Goal: Task Accomplishment & Management: Use online tool/utility

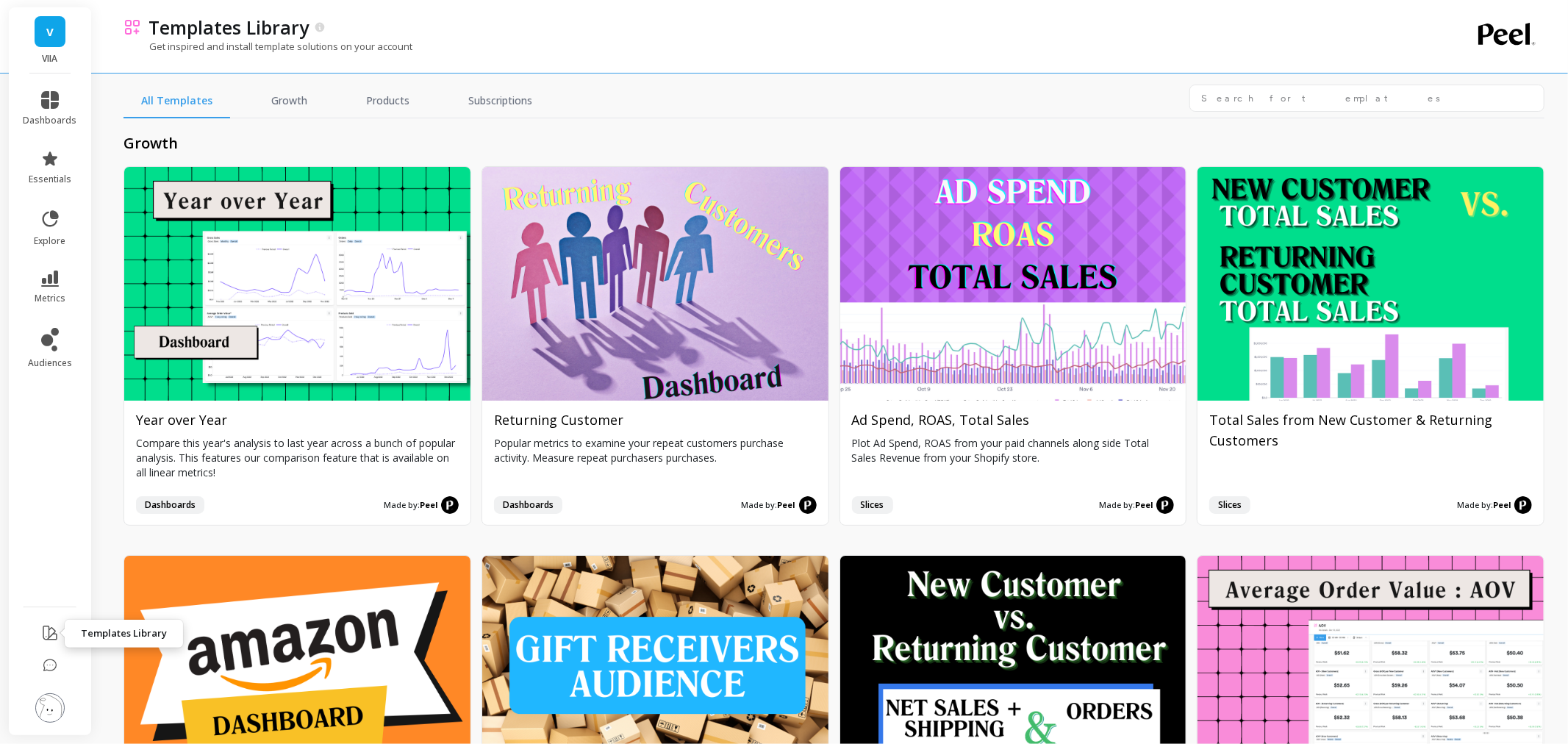
scroll to position [1959, 0]
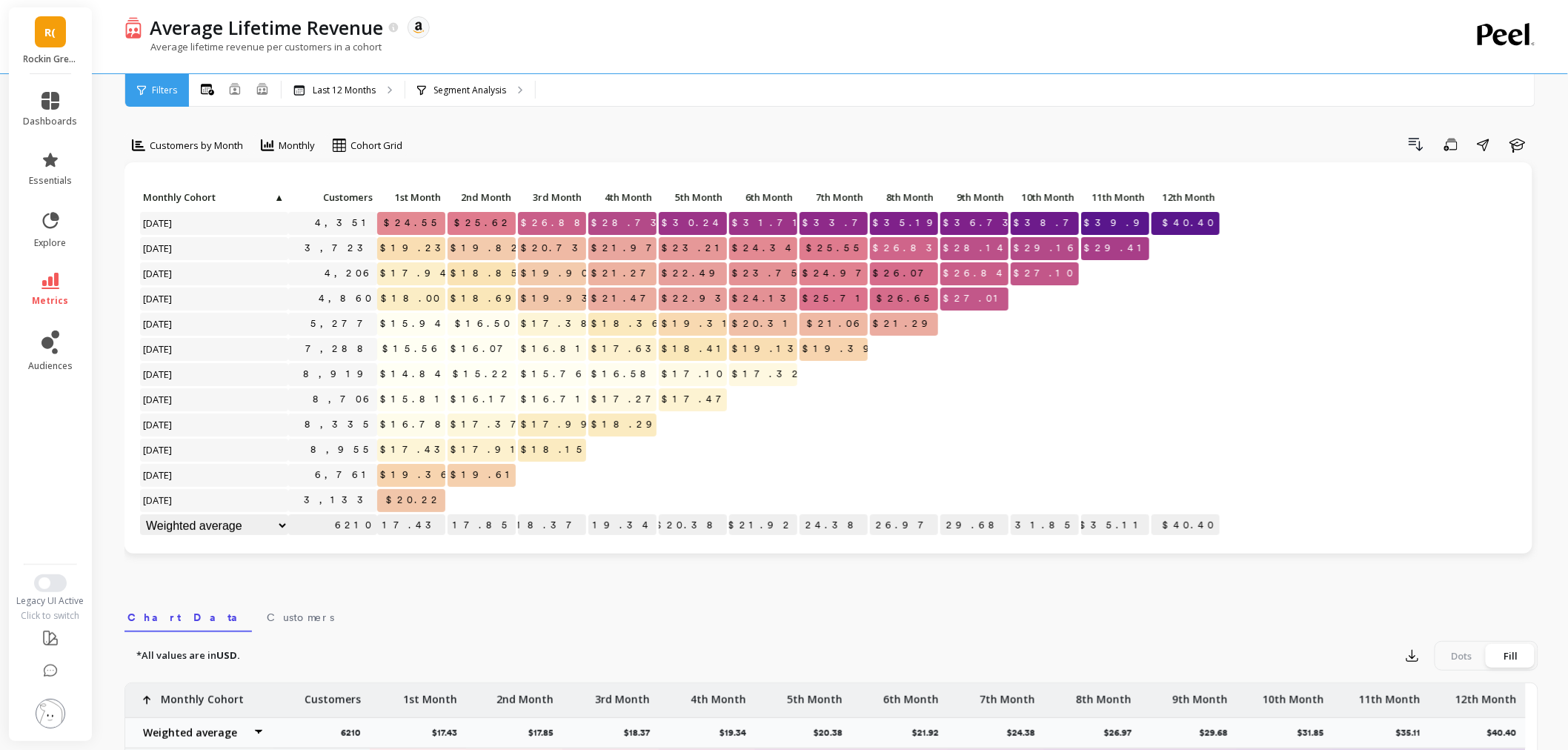
click at [62, 34] on link "R(" at bounding box center [50, 32] width 31 height 31
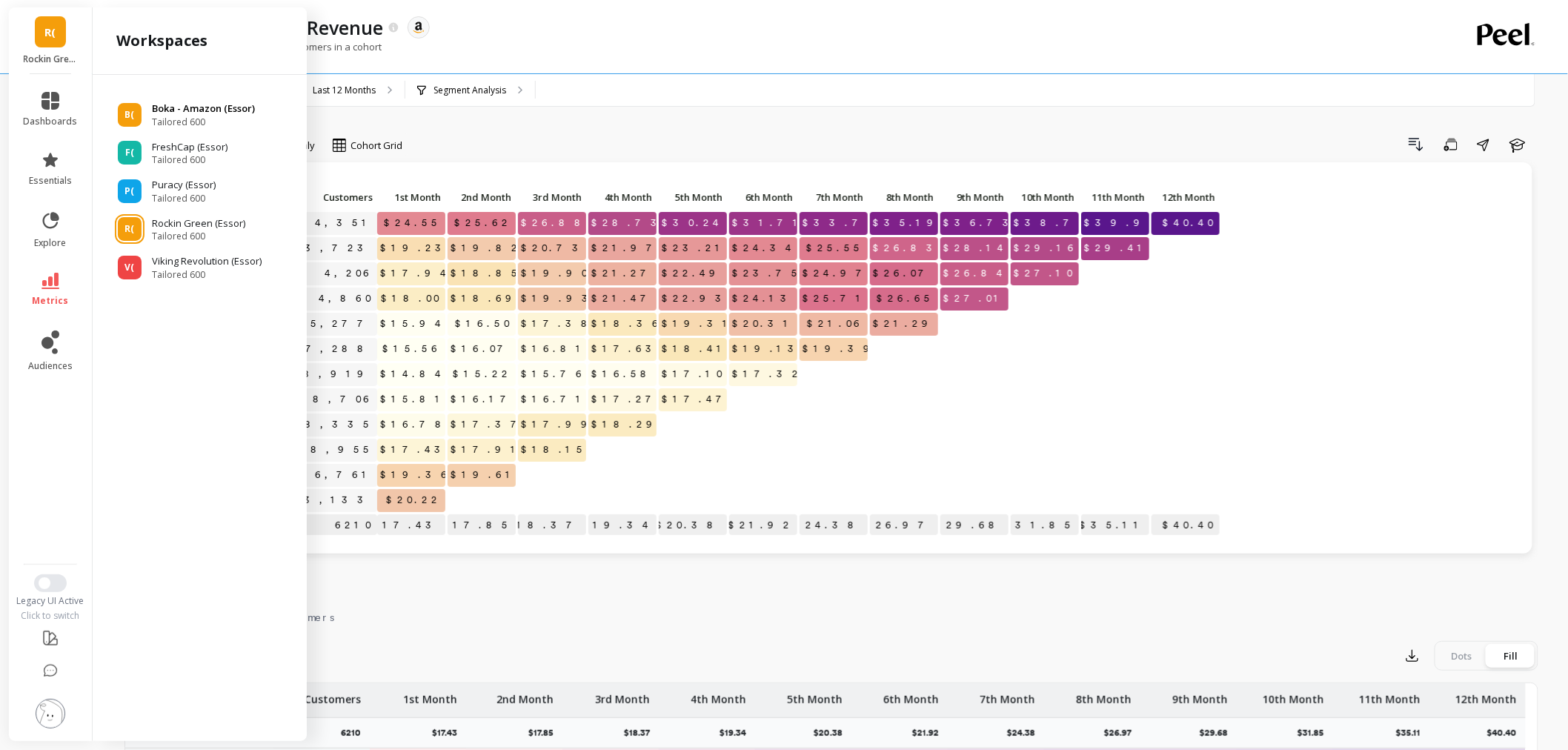
click at [227, 104] on p "Boka - Amazon (Essor)" at bounding box center [203, 109] width 103 height 15
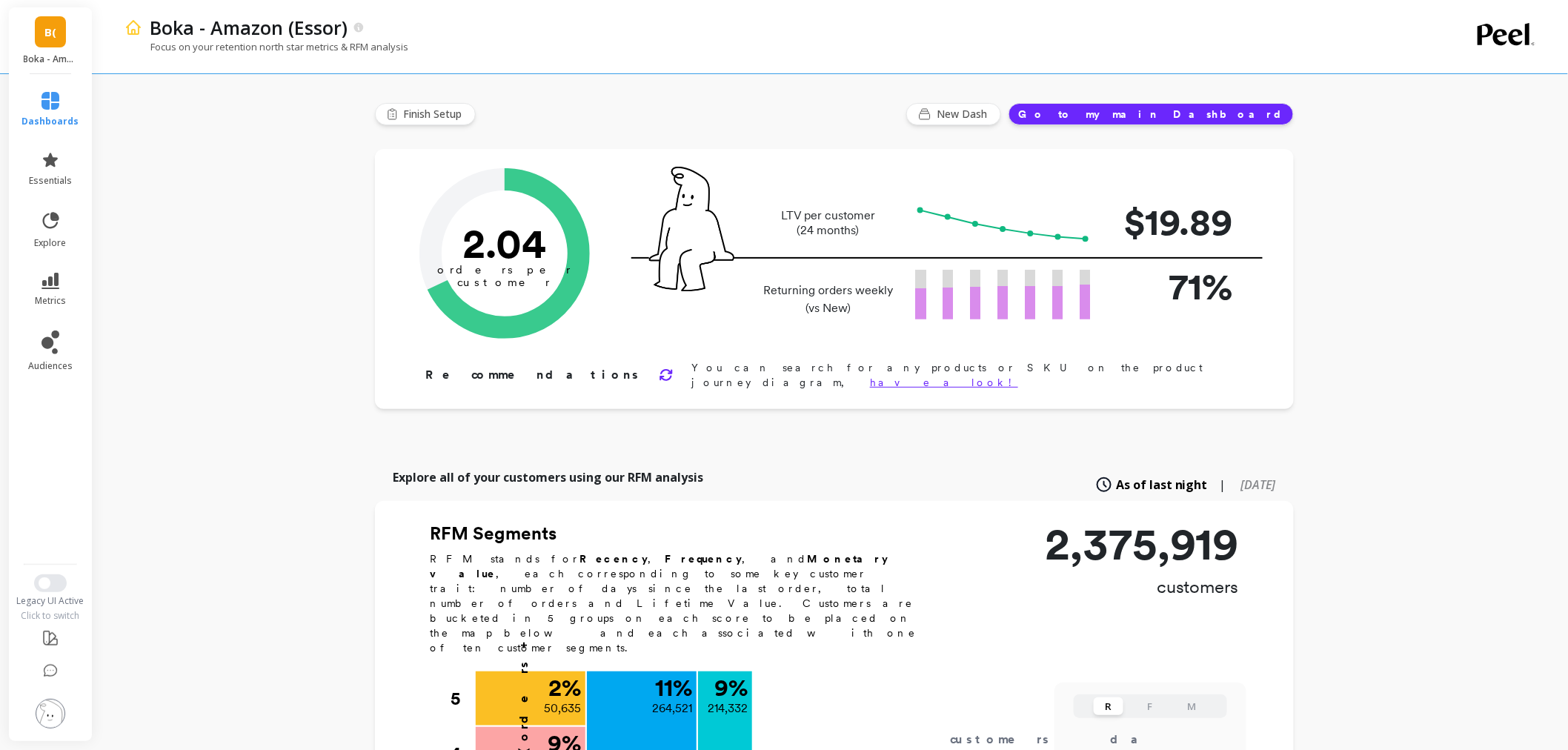
click at [63, 710] on img at bounding box center [50, 713] width 30 height 30
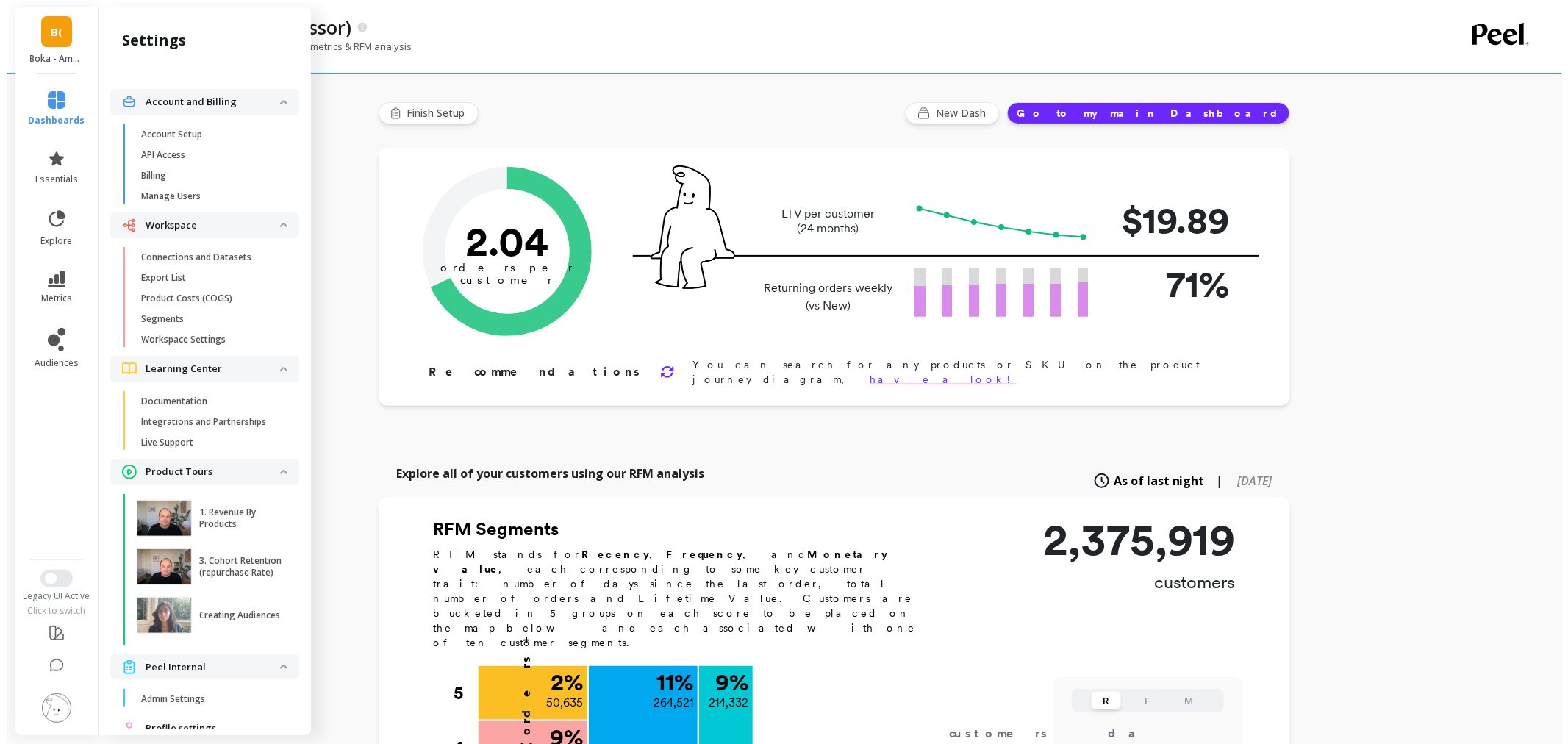
scroll to position [53, 0]
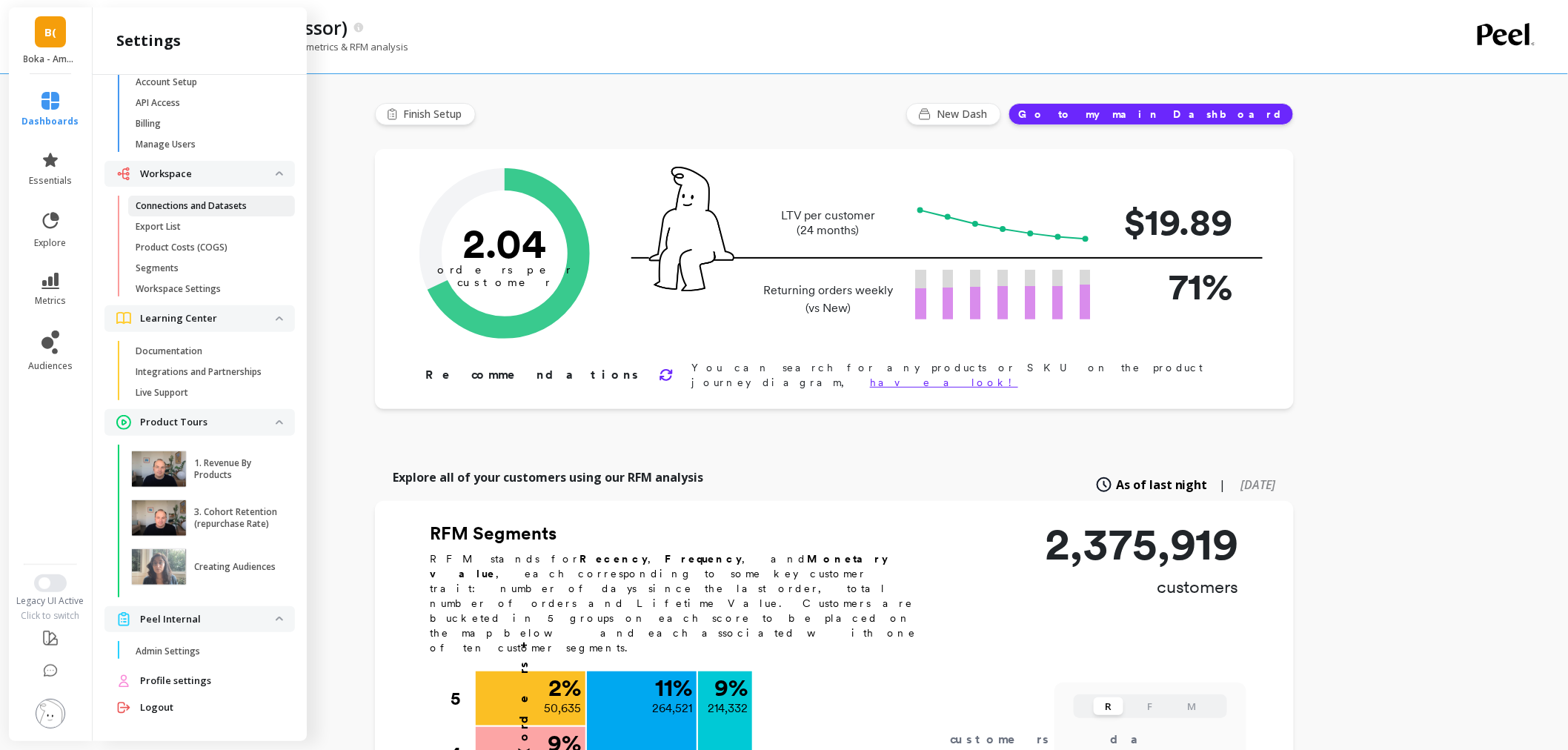
click at [212, 195] on link "Connections and Datasets" at bounding box center [212, 205] width 167 height 21
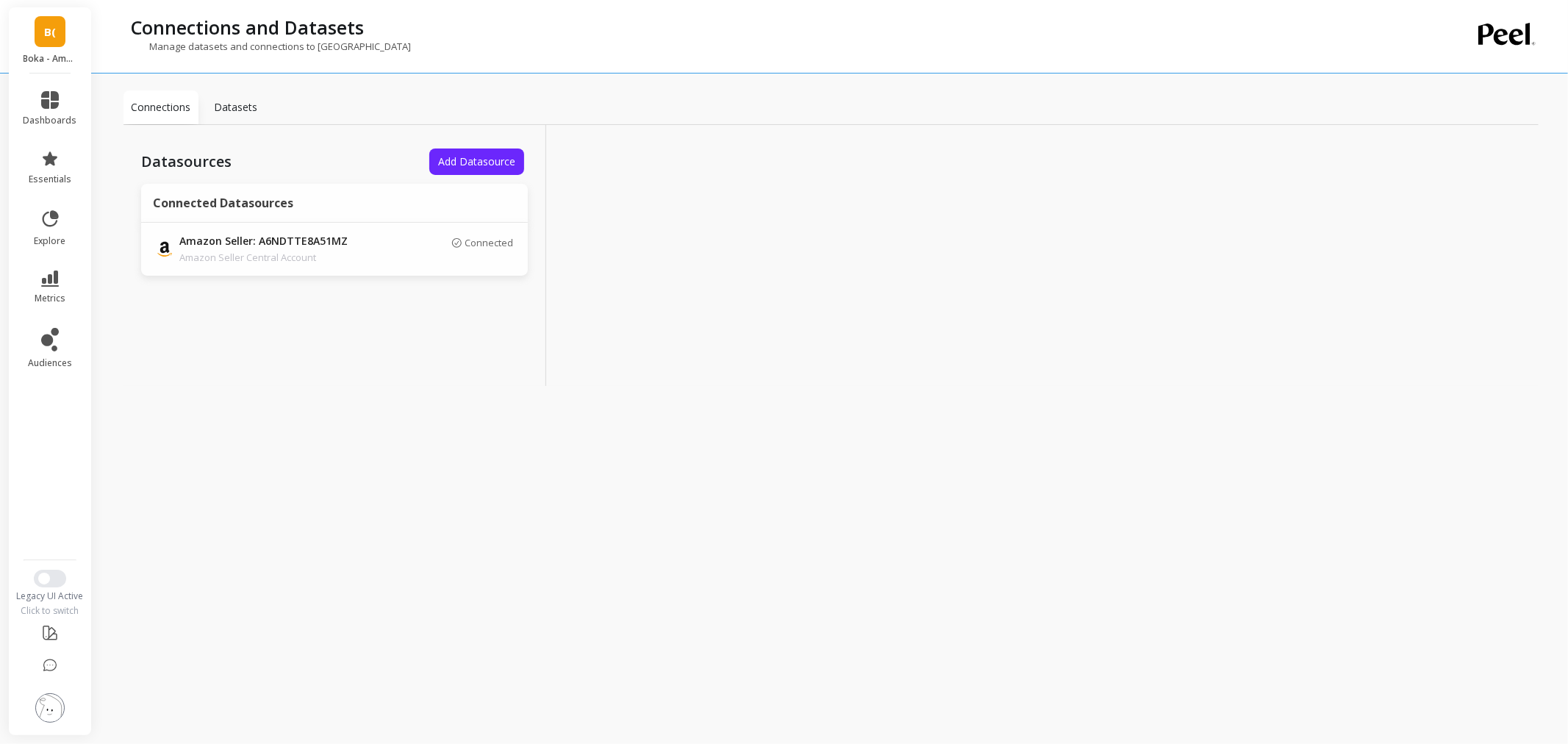
click at [48, 704] on img at bounding box center [50, 707] width 30 height 30
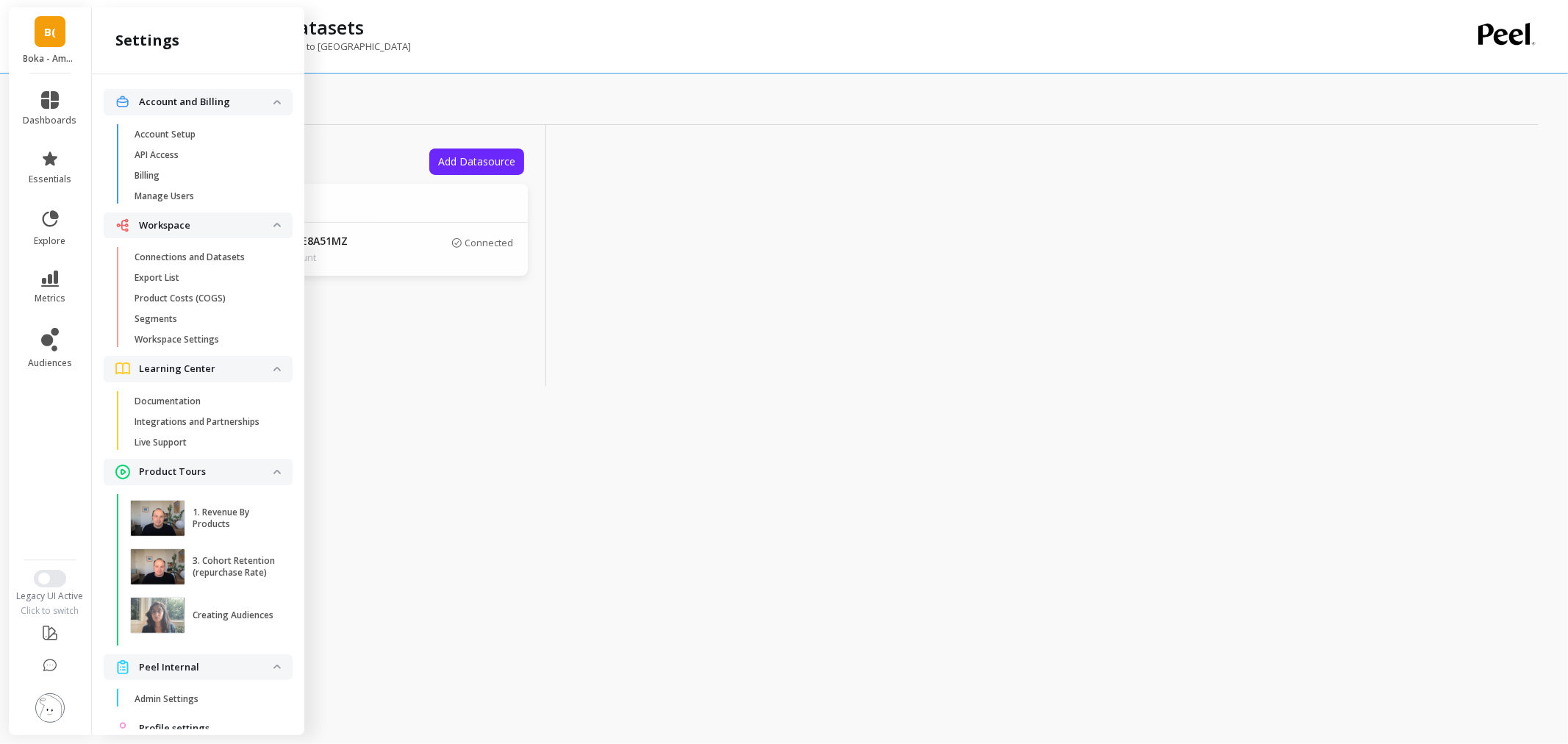
scroll to position [53, 0]
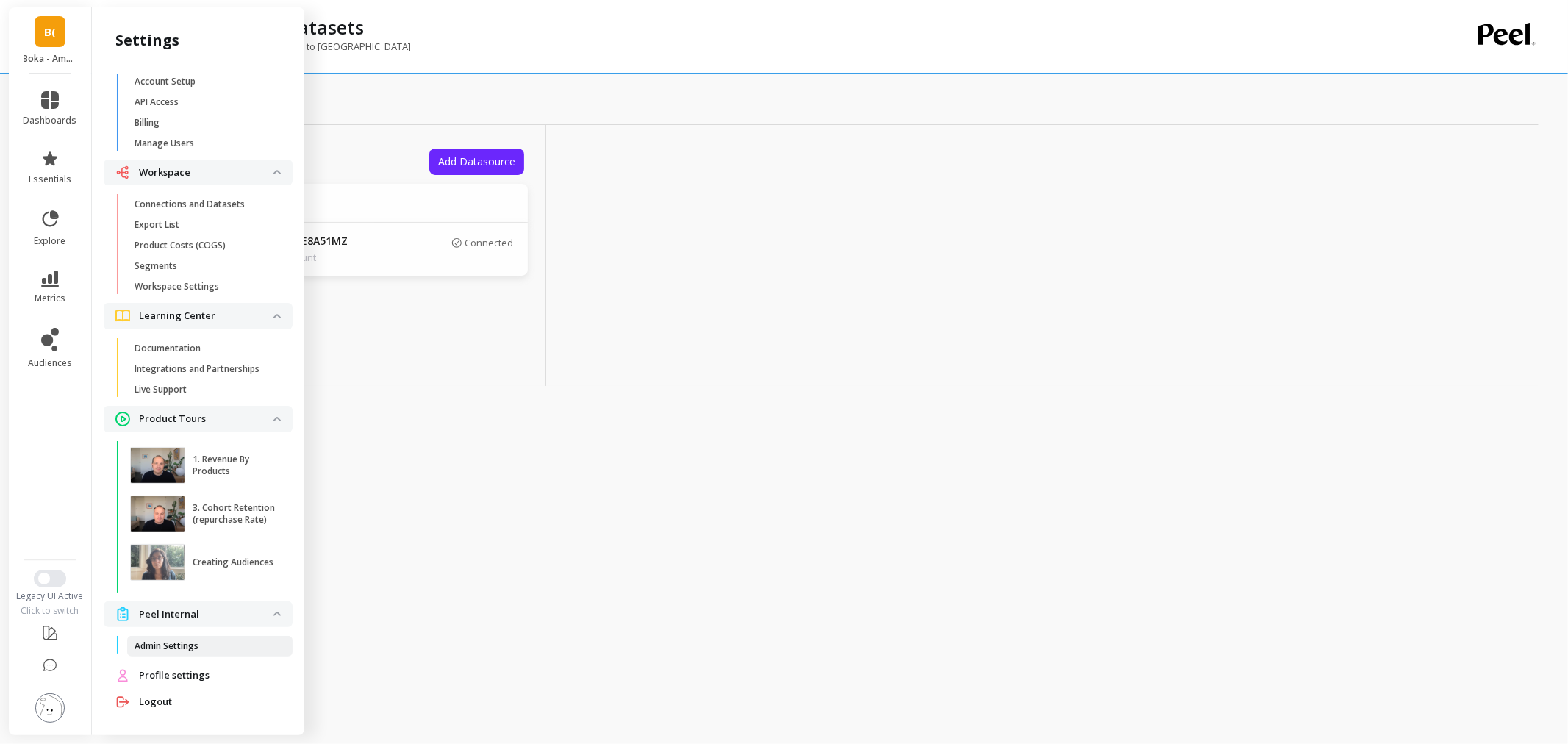
click at [189, 645] on p "Admin Settings" at bounding box center [166, 646] width 64 height 12
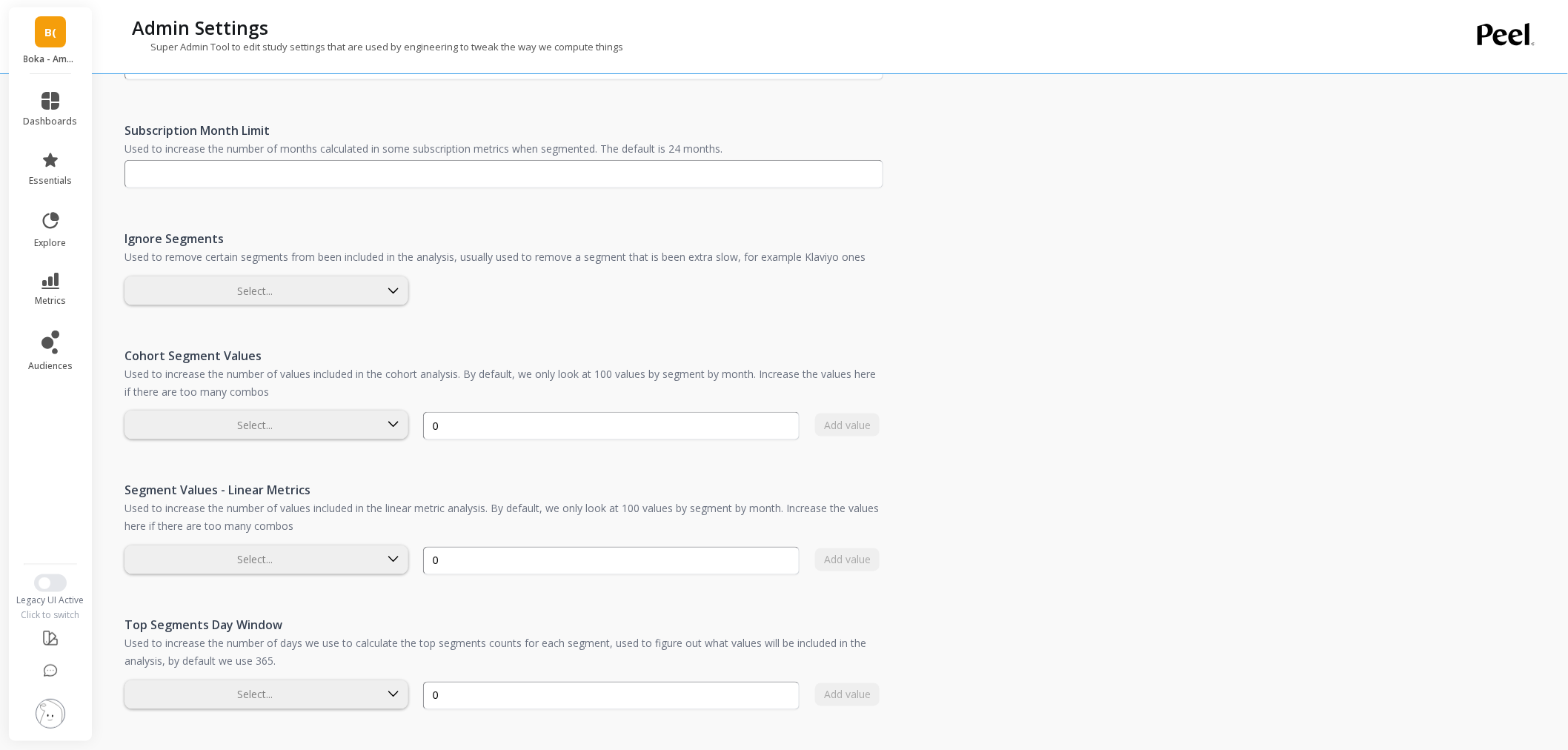
scroll to position [741, 0]
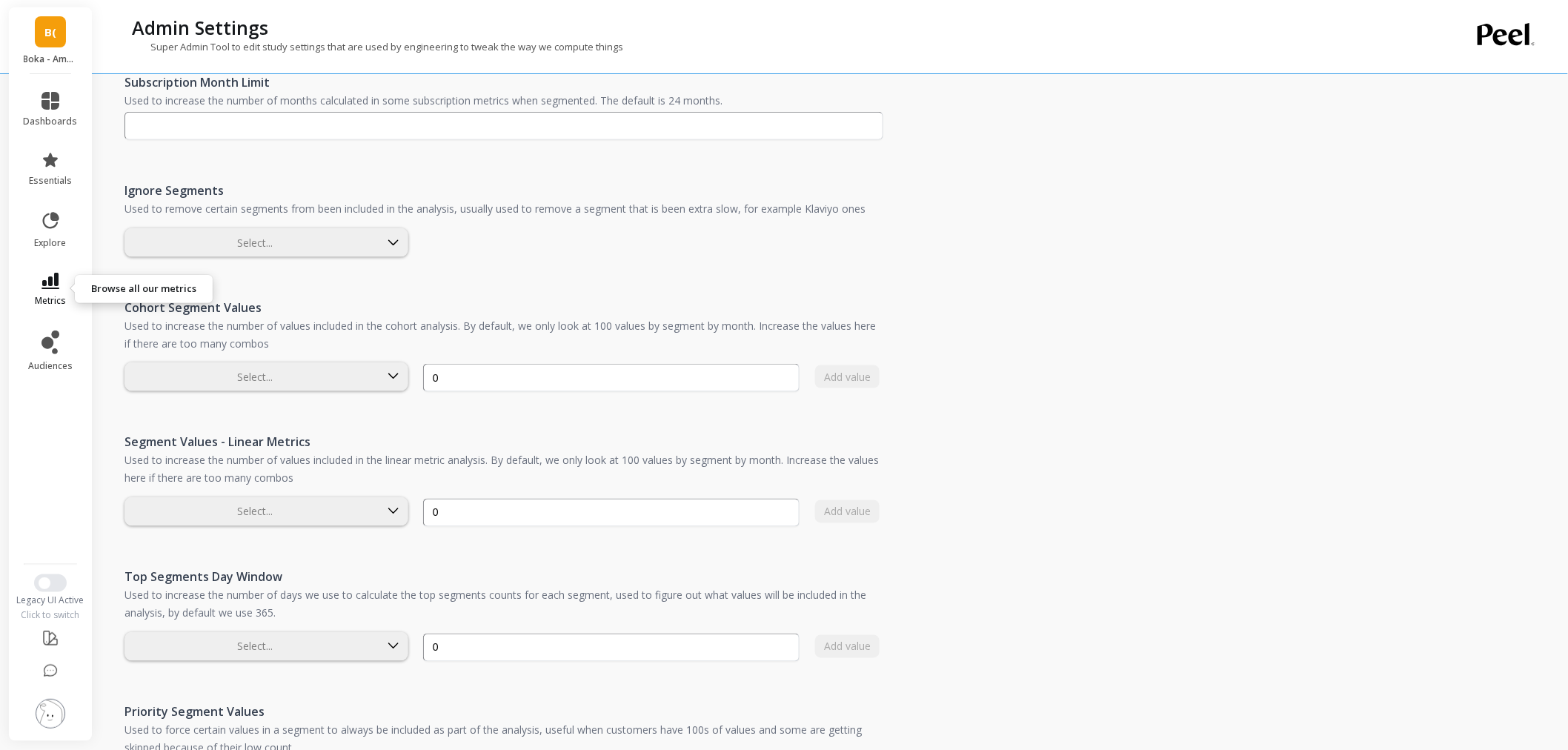
click at [28, 285] on link "metrics" at bounding box center [51, 290] width 55 height 35
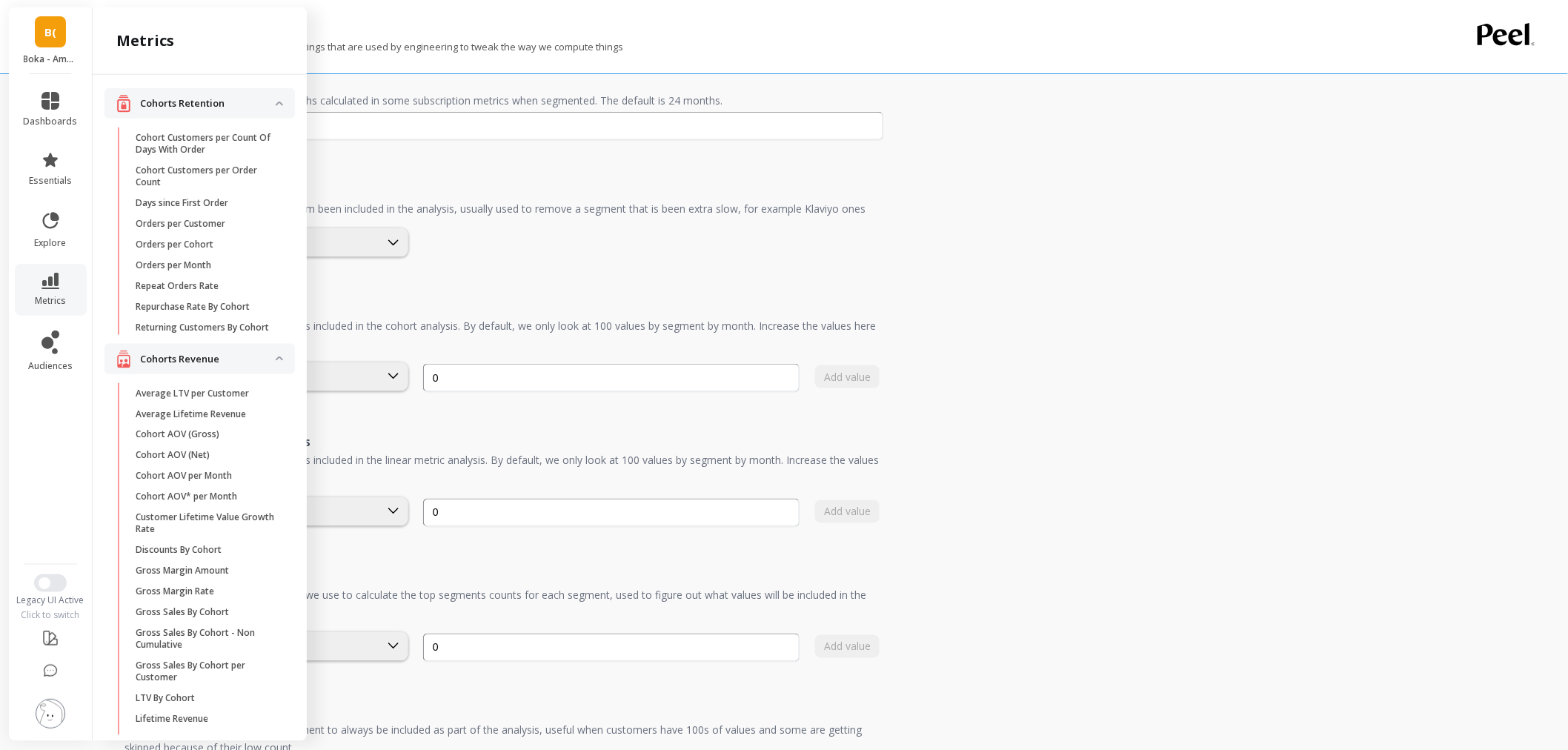
scroll to position [0, 0]
click at [198, 400] on p "Average LTV per Customer" at bounding box center [192, 394] width 114 height 12
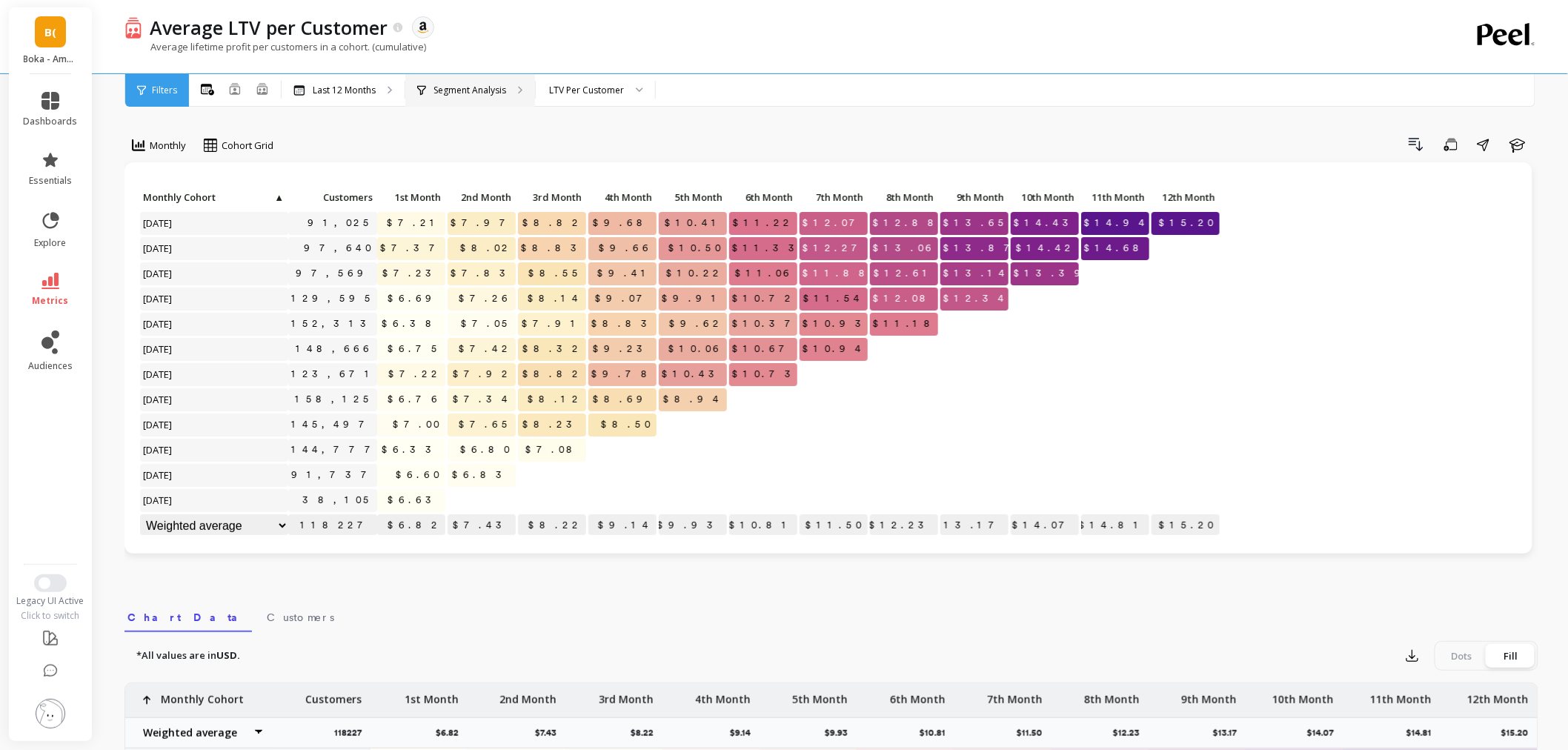
click at [424, 85] on icon at bounding box center [422, 90] width 9 height 10
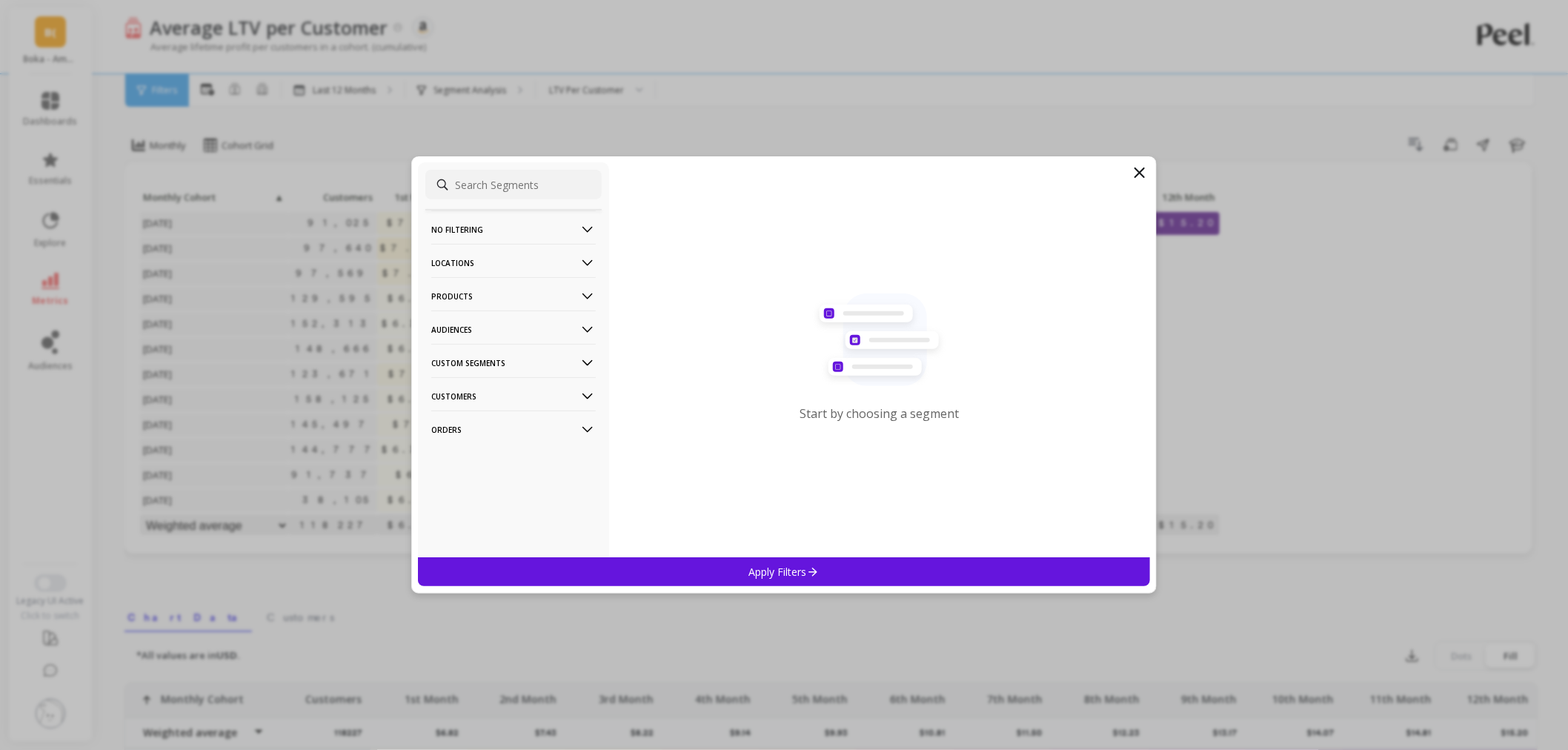
click at [474, 365] on p "Custom Segments" at bounding box center [513, 363] width 164 height 38
click at [1145, 174] on icon at bounding box center [1140, 173] width 18 height 18
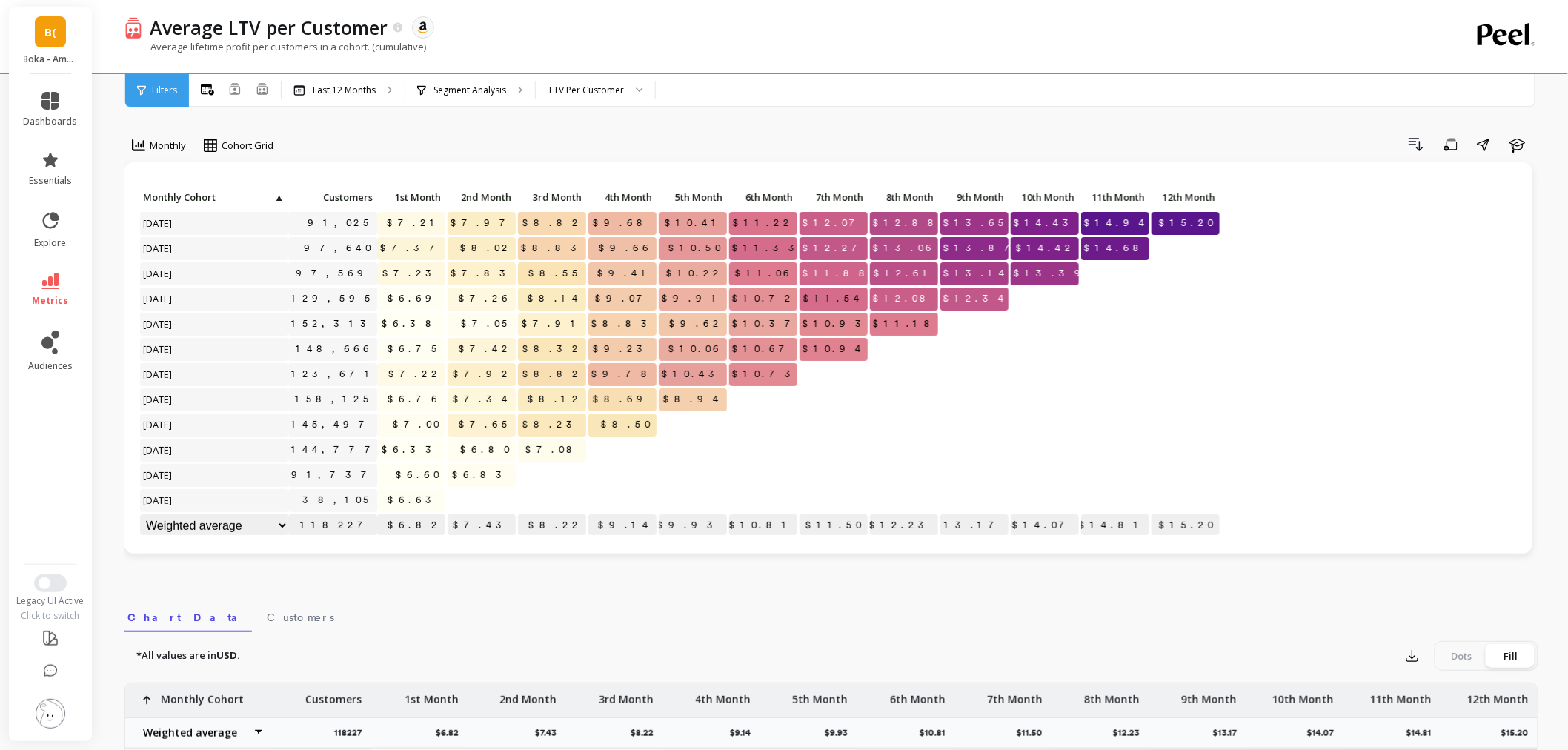
click at [63, 705] on button at bounding box center [50, 714] width 30 height 32
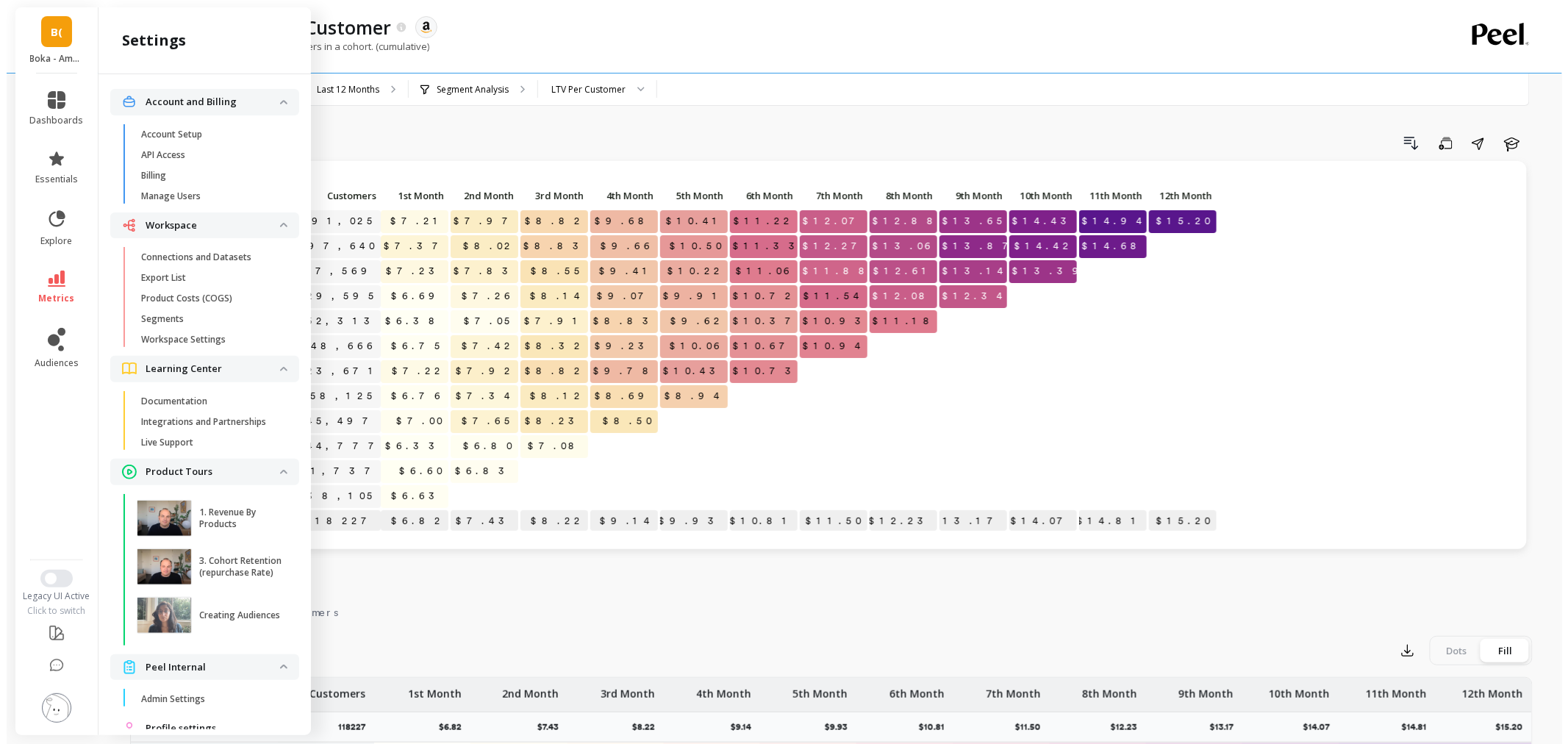
scroll to position [53, 0]
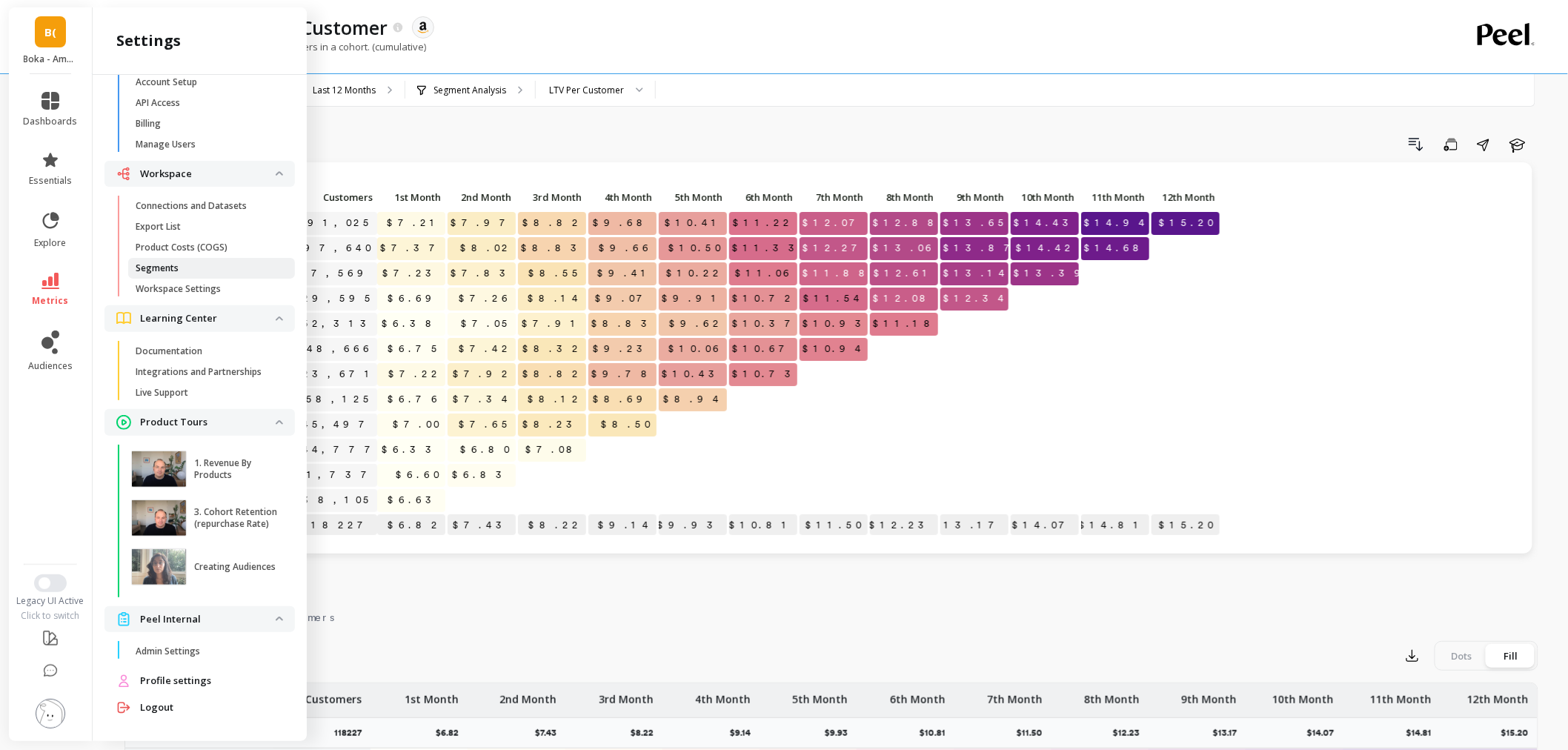
click at [196, 264] on span "Segments" at bounding box center [206, 268] width 142 height 12
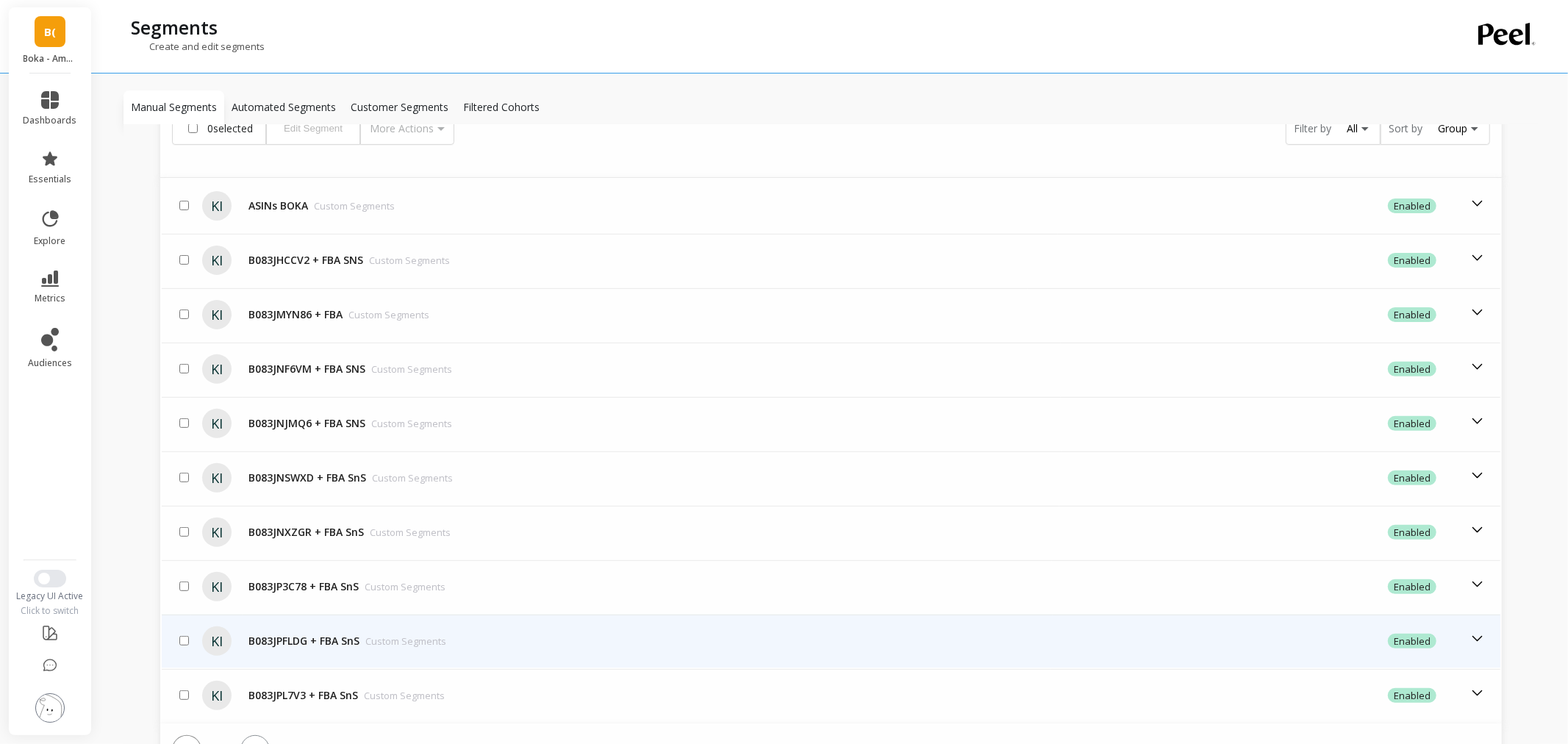
scroll to position [449, 0]
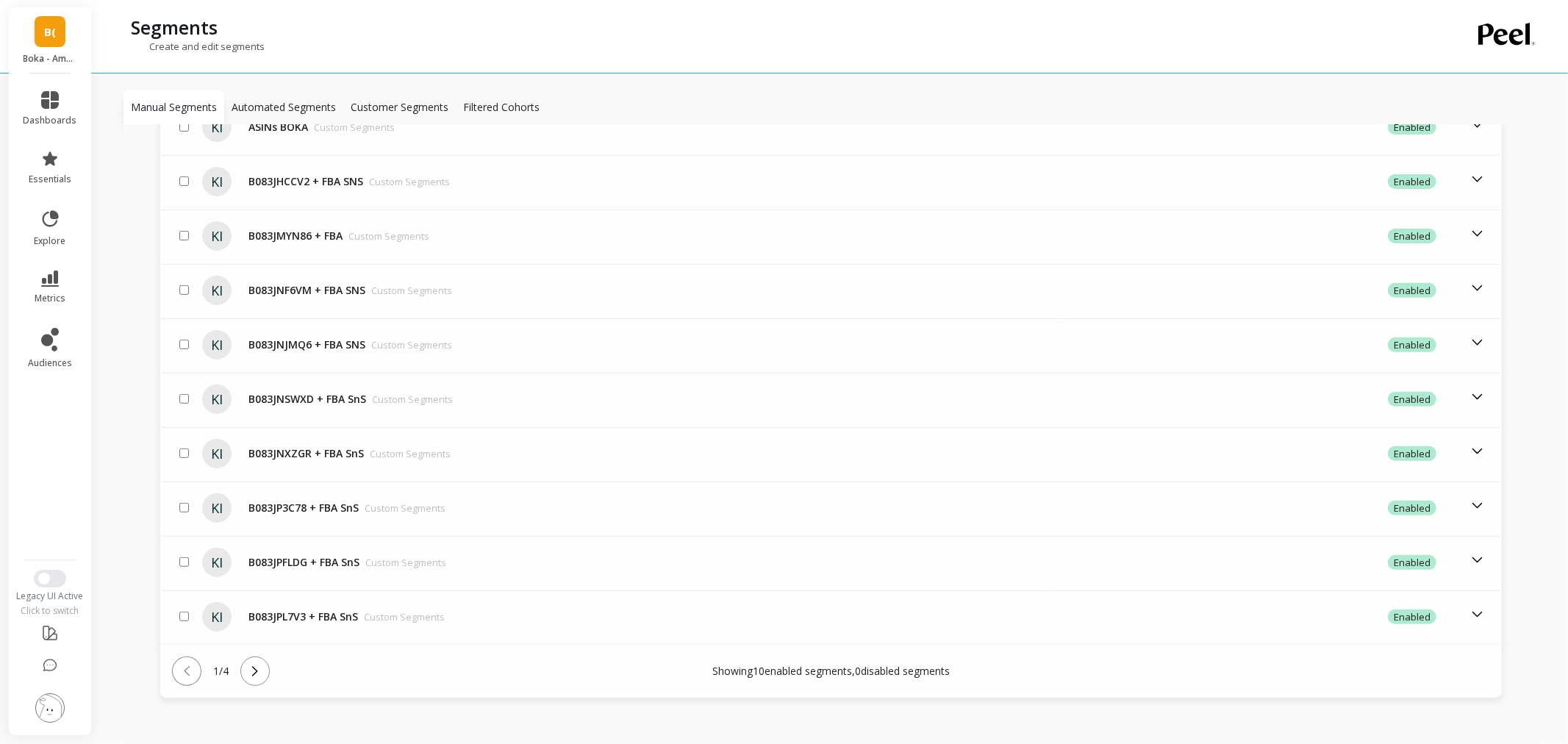
click at [252, 669] on icon at bounding box center [255, 671] width 16 height 16
click at [263, 663] on icon at bounding box center [255, 671] width 16 height 16
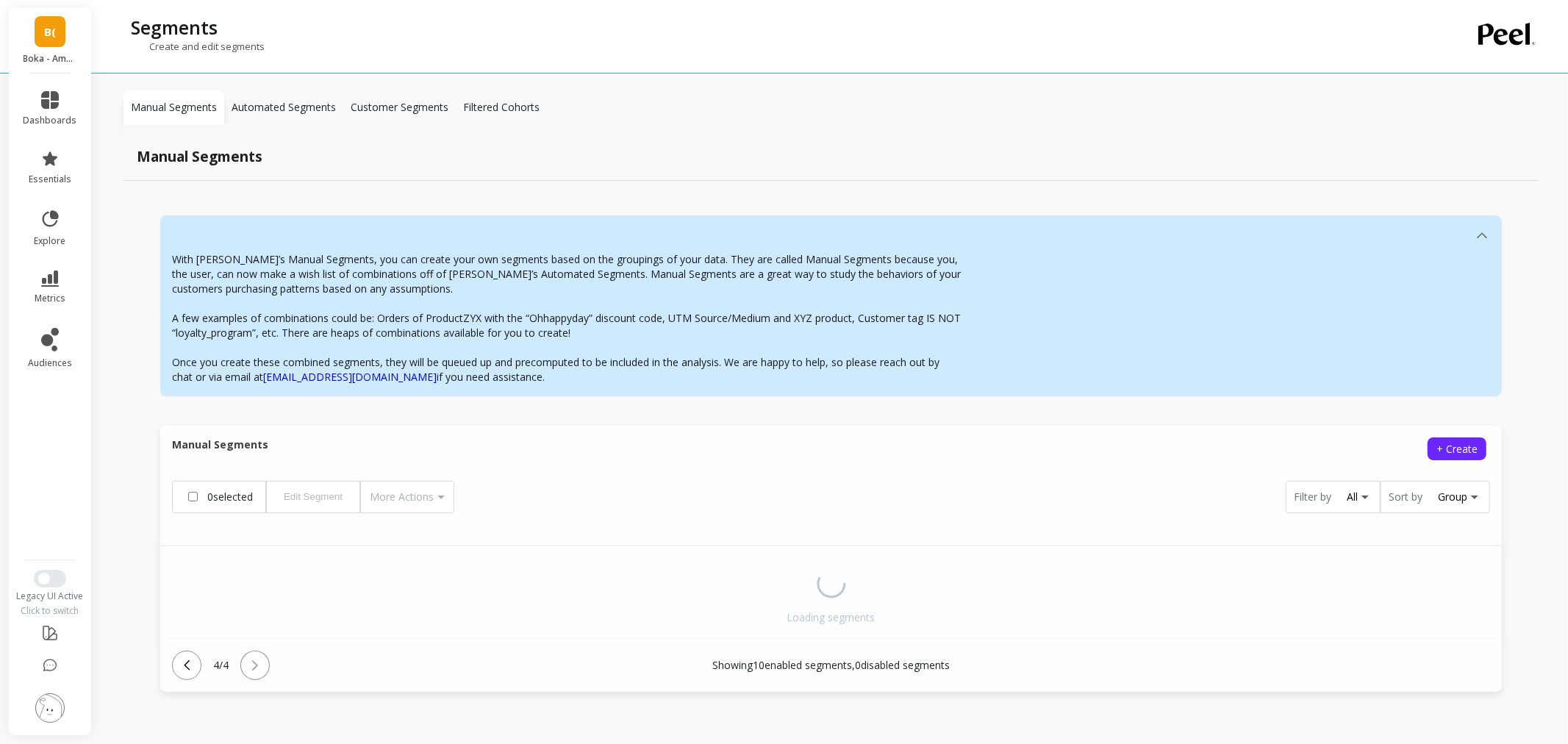
scroll to position [126, 0]
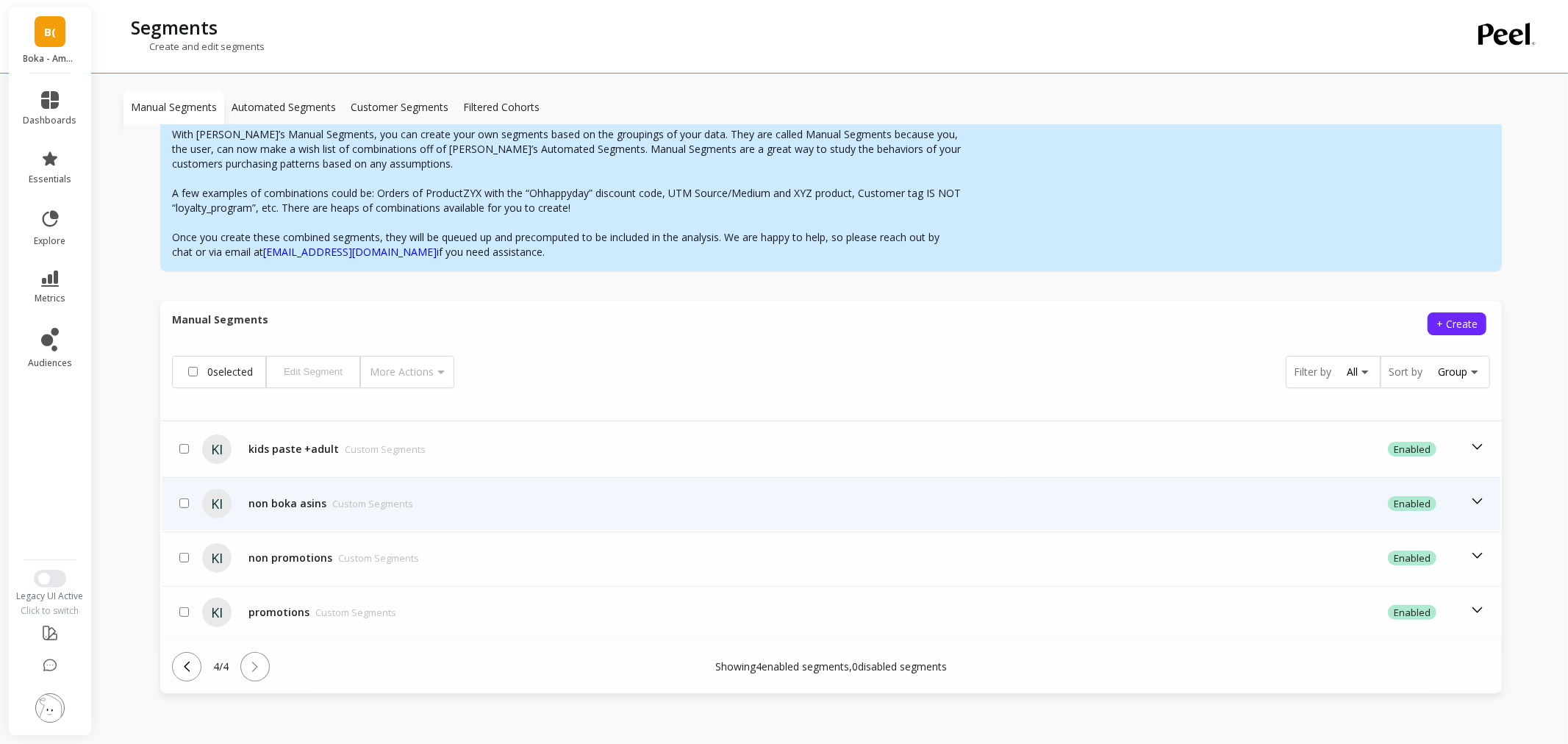
click at [273, 496] on div "non boka asins Custom Segments" at bounding box center [331, 504] width 165 height 14
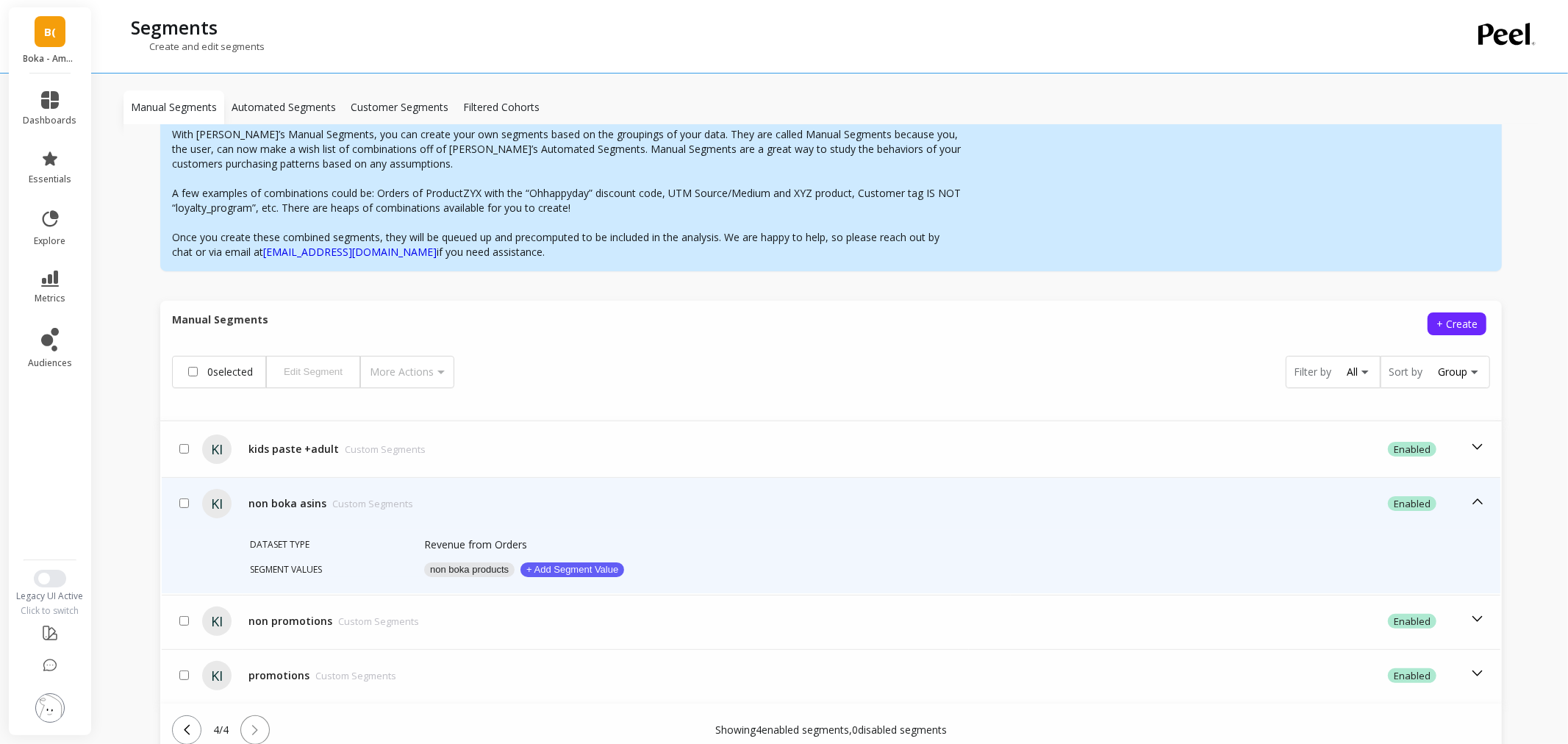
scroll to position [189, 0]
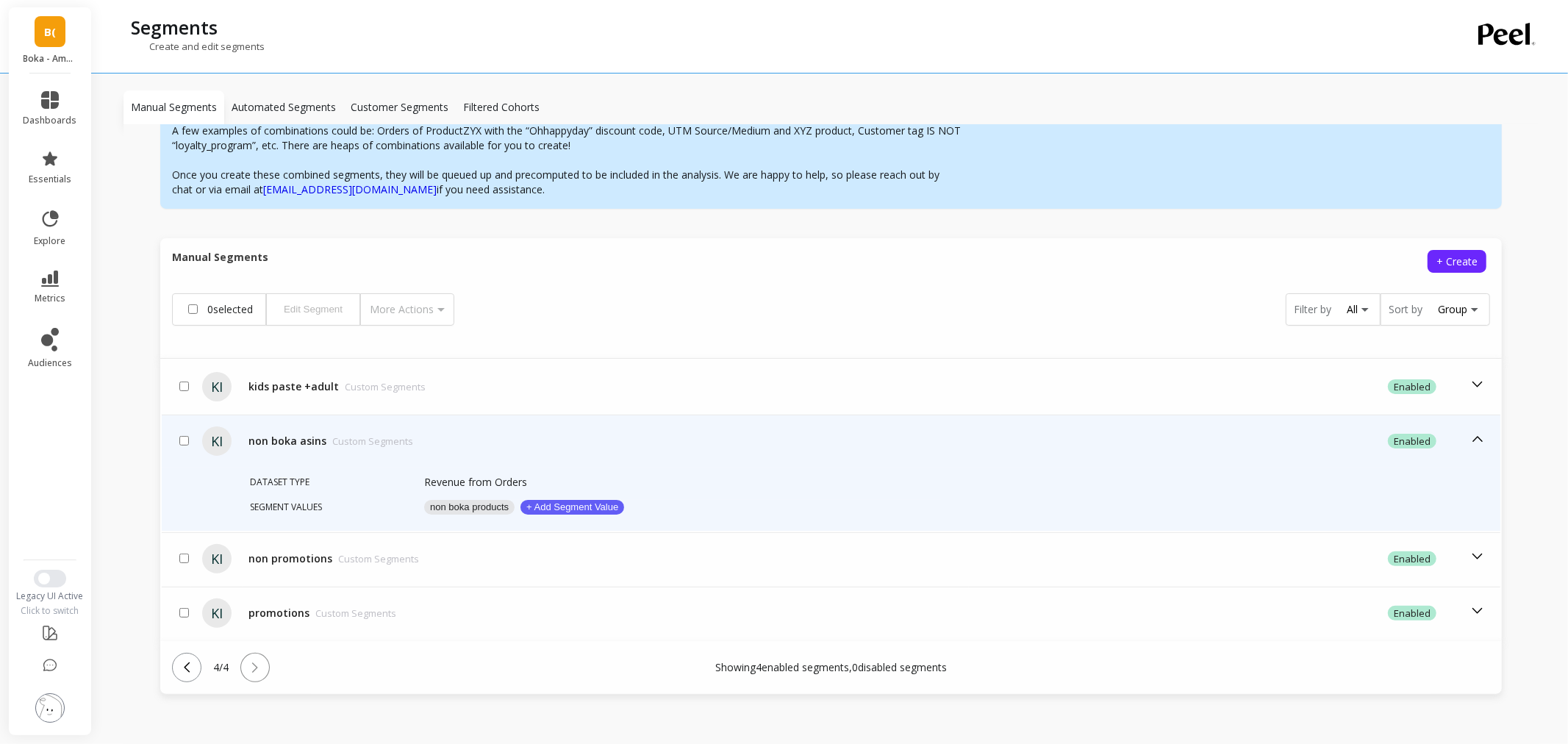
click at [489, 505] on button "non boka products" at bounding box center [469, 507] width 90 height 14
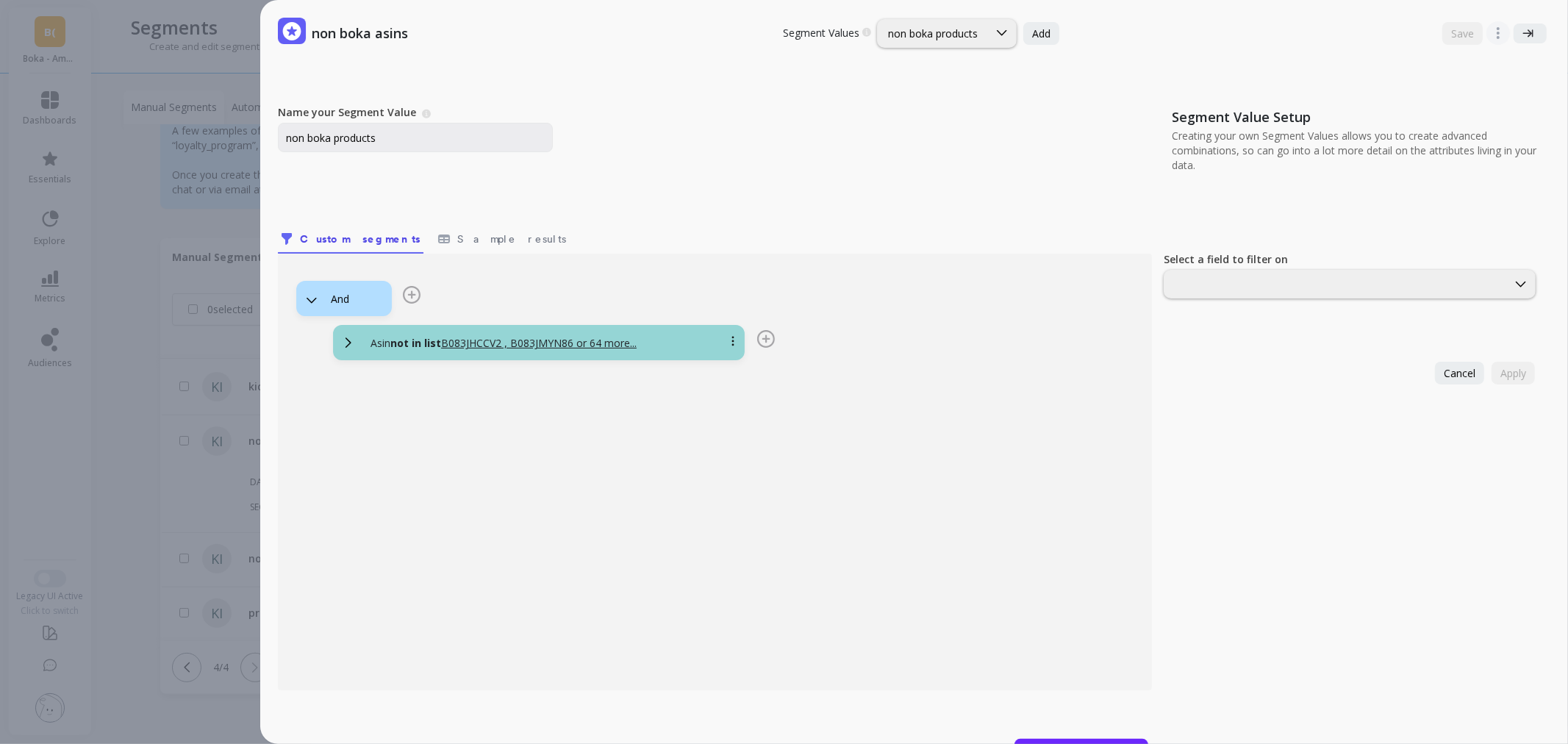
click at [662, 349] on div "Asin not in list B083JHCCV2 , B083JMYN86 or 64 more..." at bounding box center [556, 343] width 396 height 14
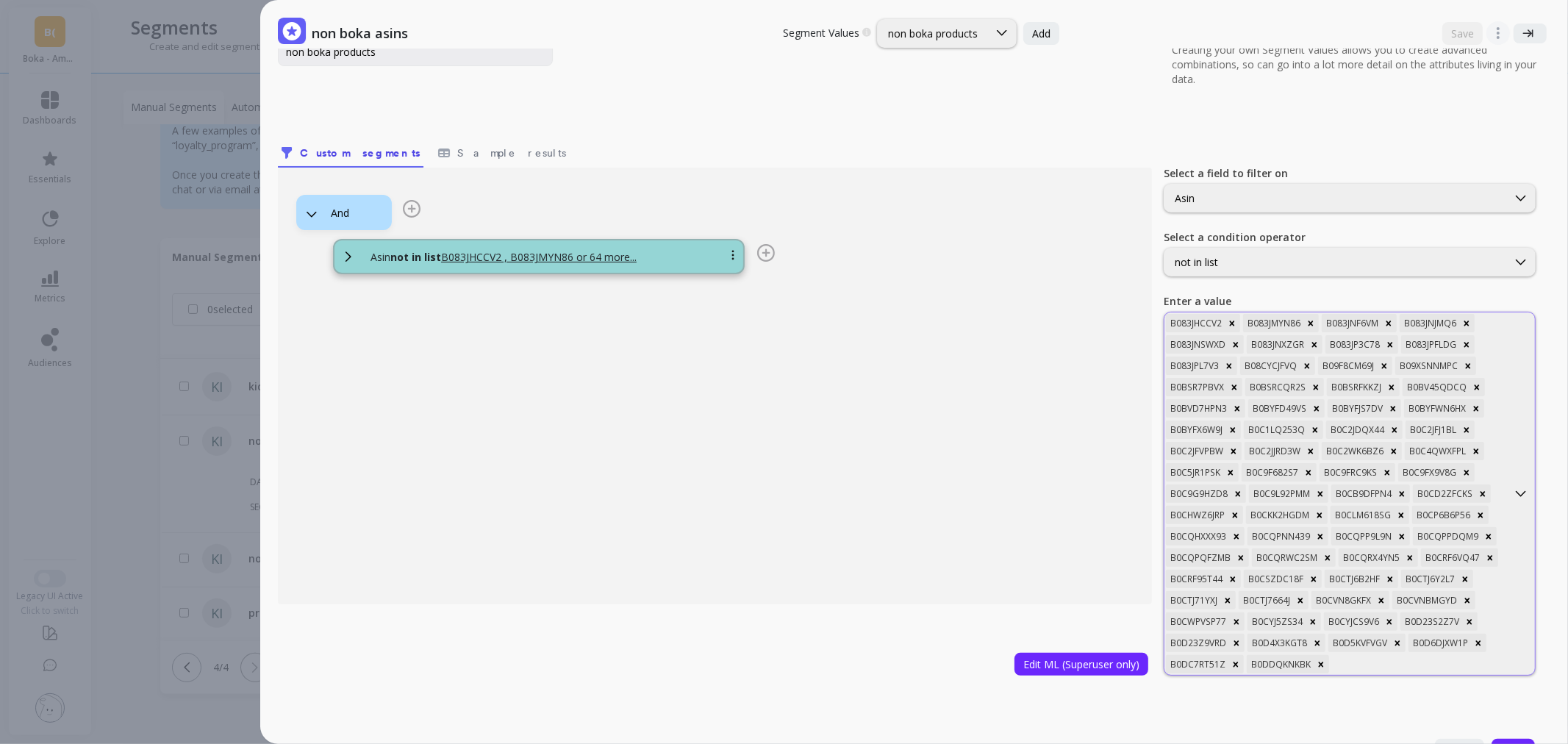
scroll to position [114, 0]
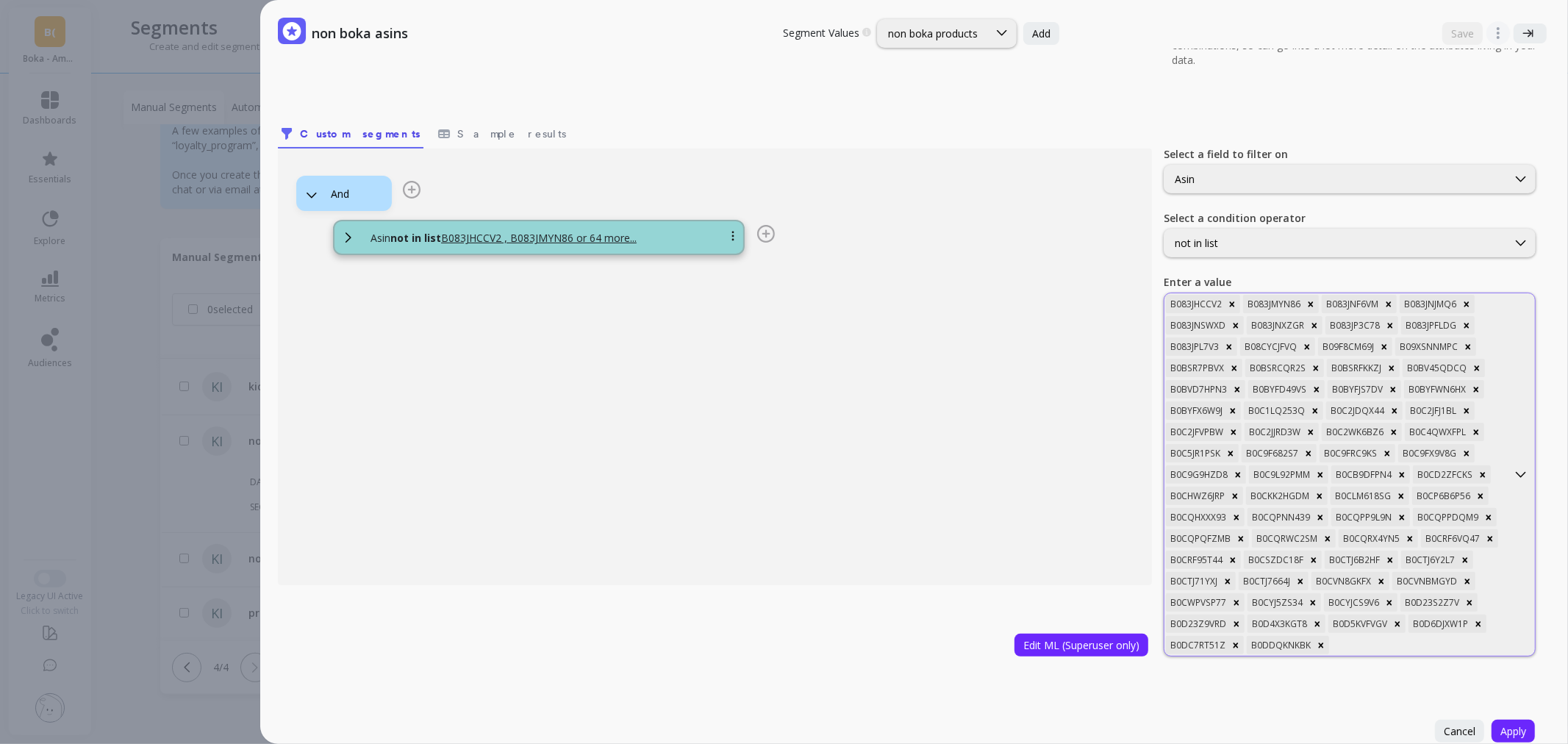
click at [1360, 638] on div at bounding box center [1418, 645] width 174 height 14
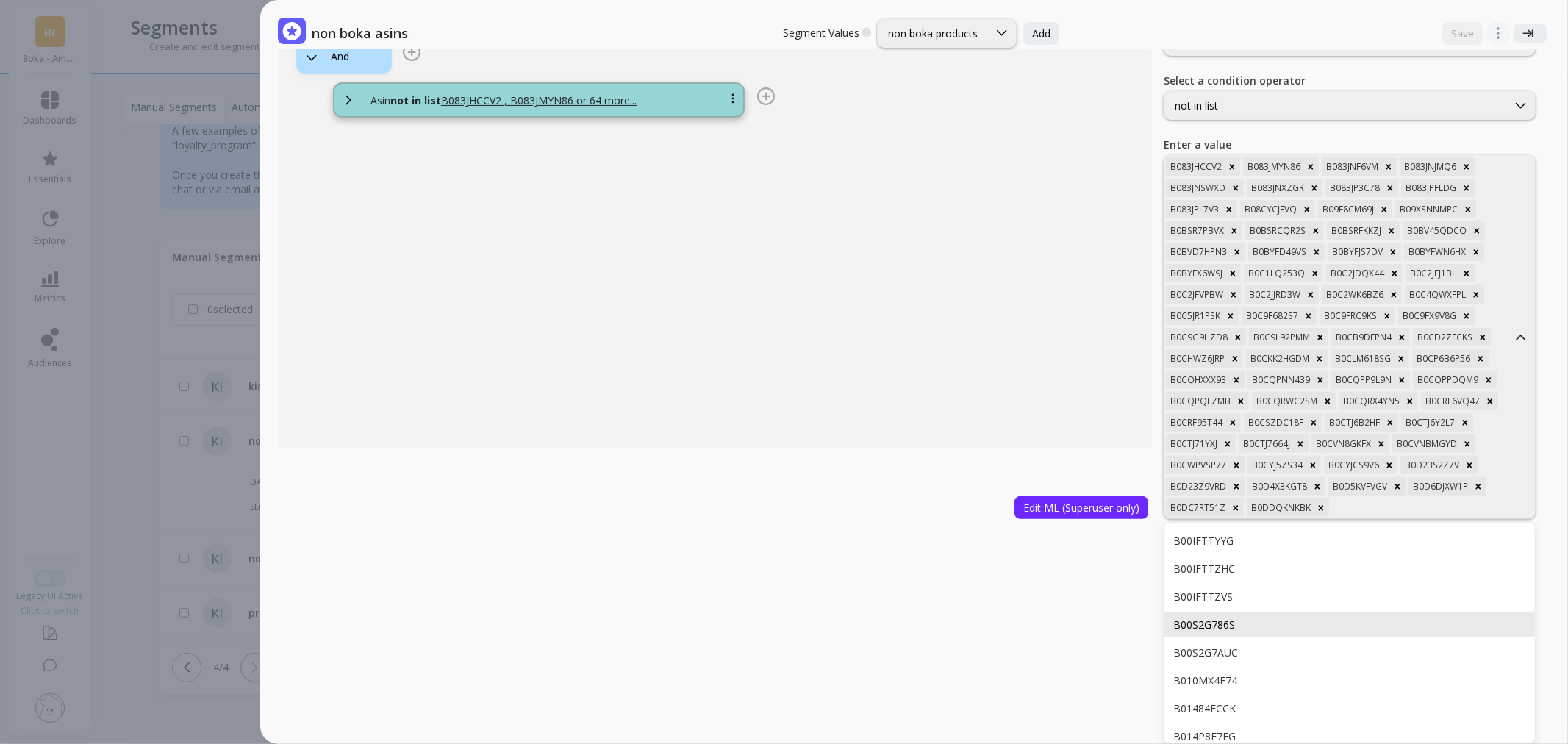
type input "B0DQQDYGLS"
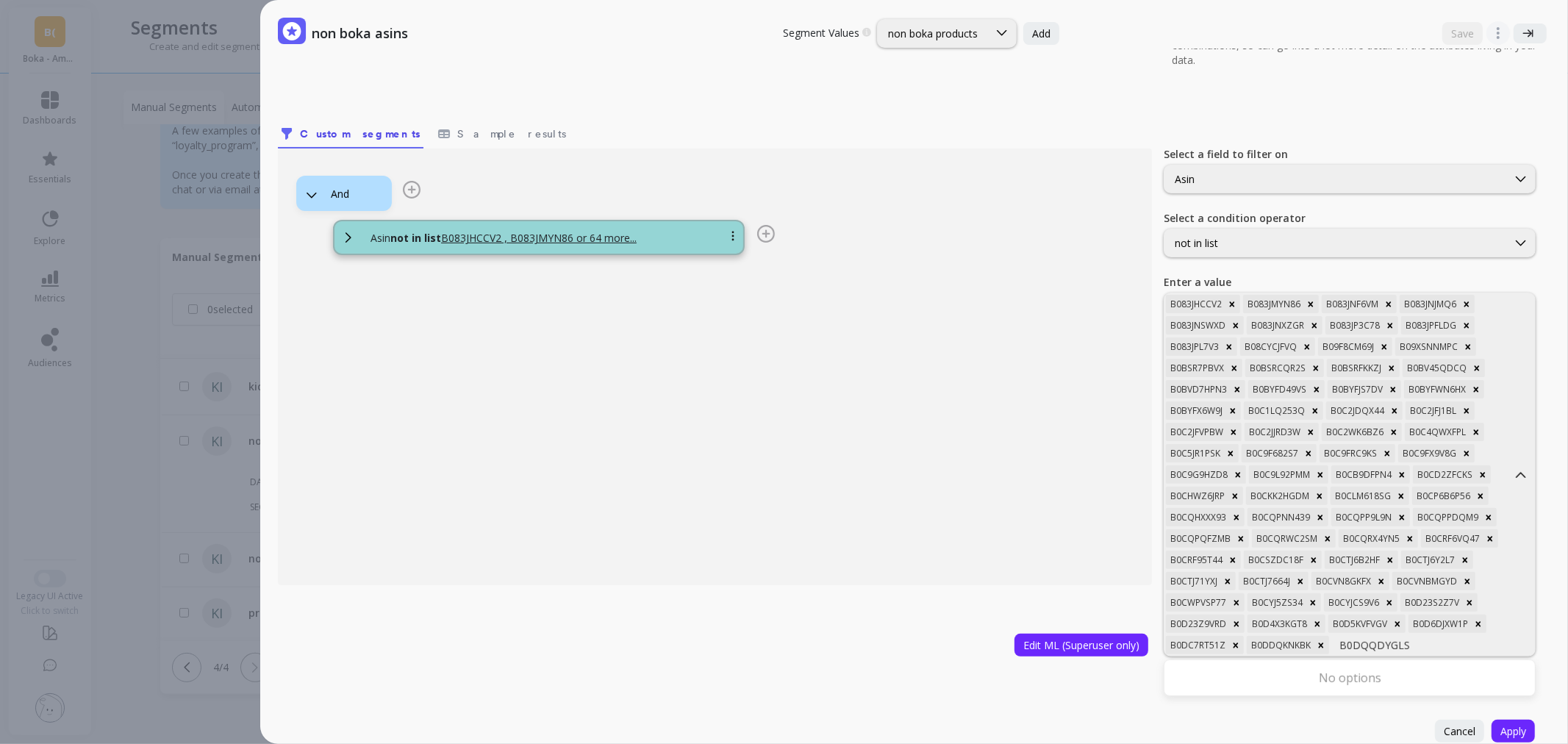
scroll to position [114, 0]
click at [120, 495] on div "non boka asins Segment Values Choose a segment value you would like to edit non…" at bounding box center [799, 372] width 1539 height 744
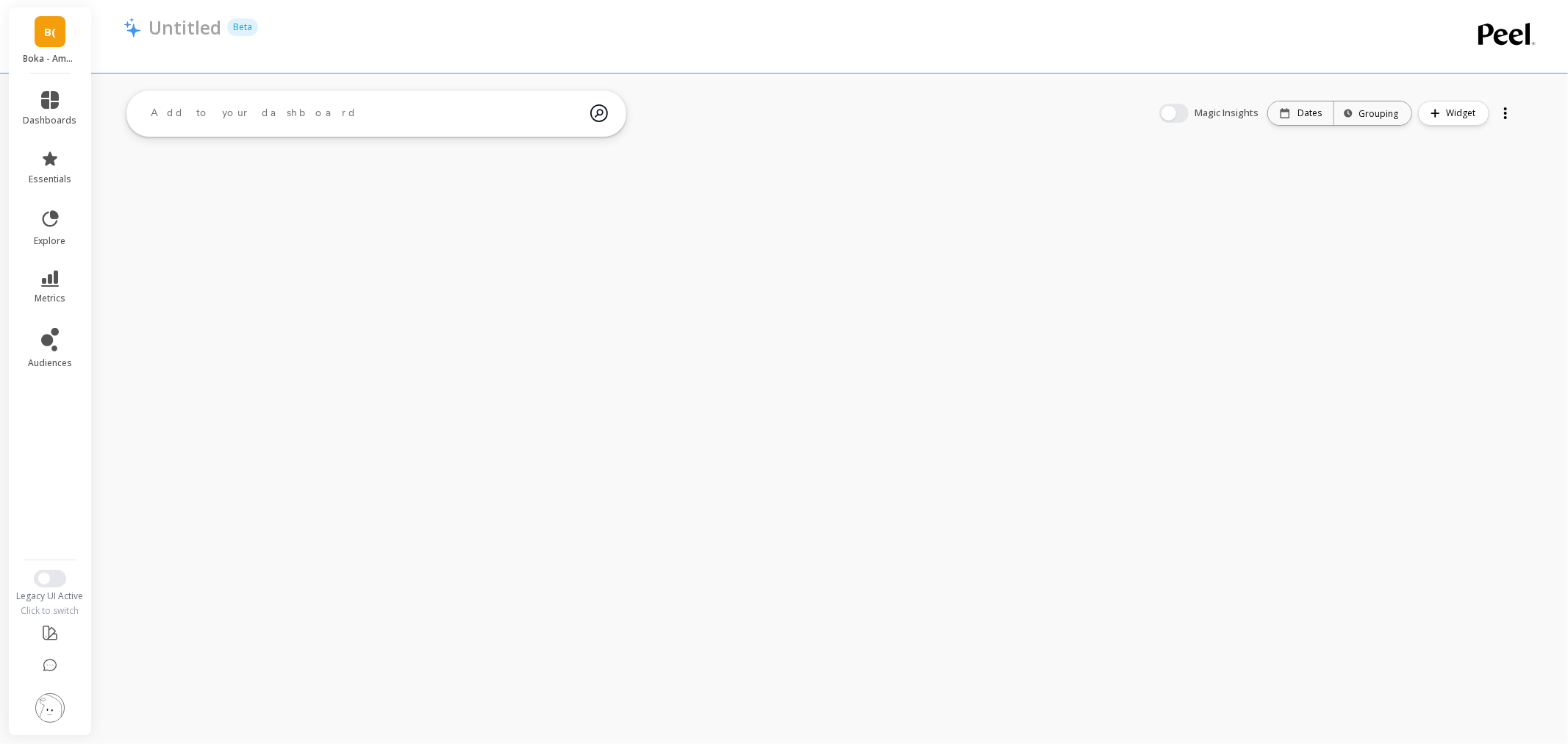
click at [54, 712] on img at bounding box center [50, 707] width 30 height 30
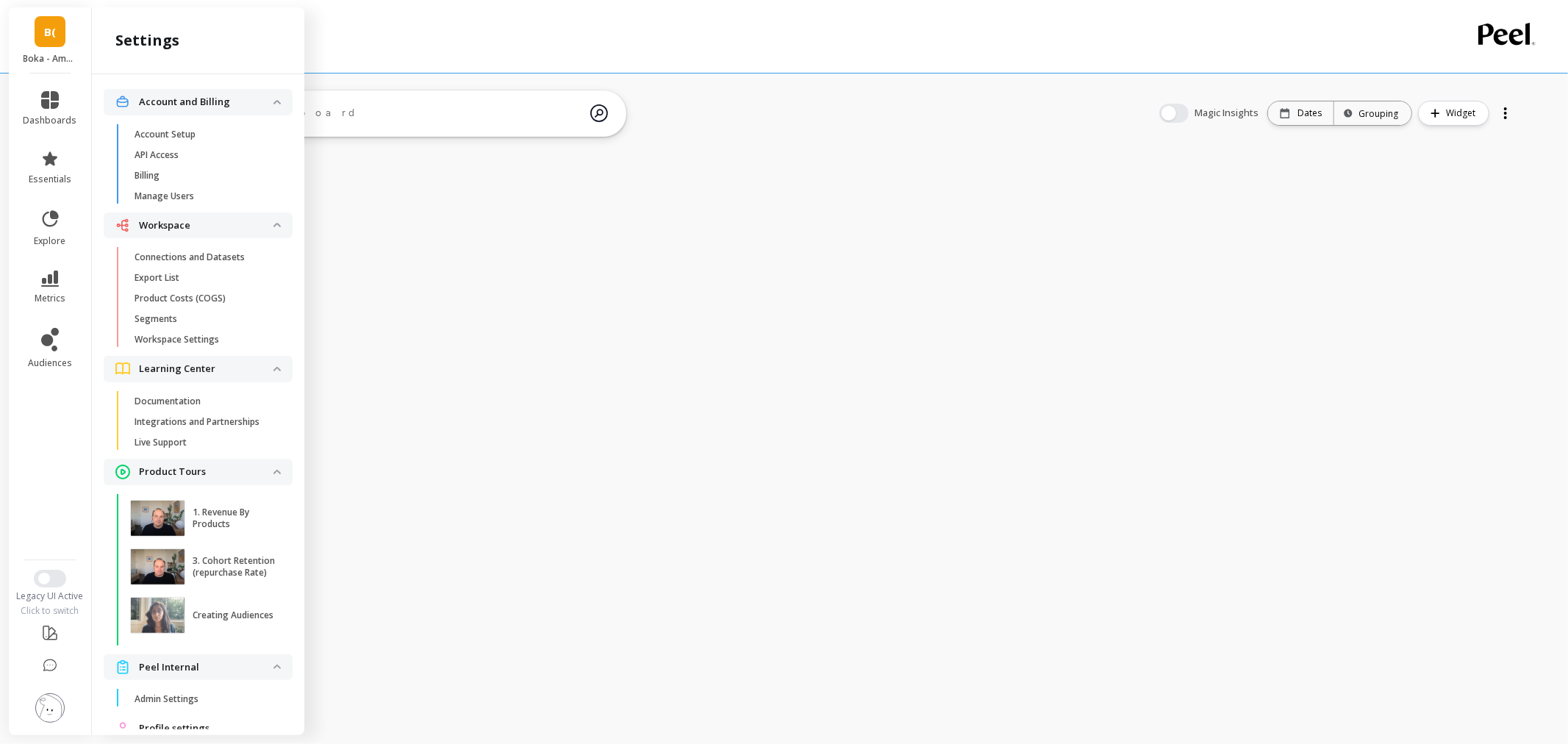
scroll to position [53, 0]
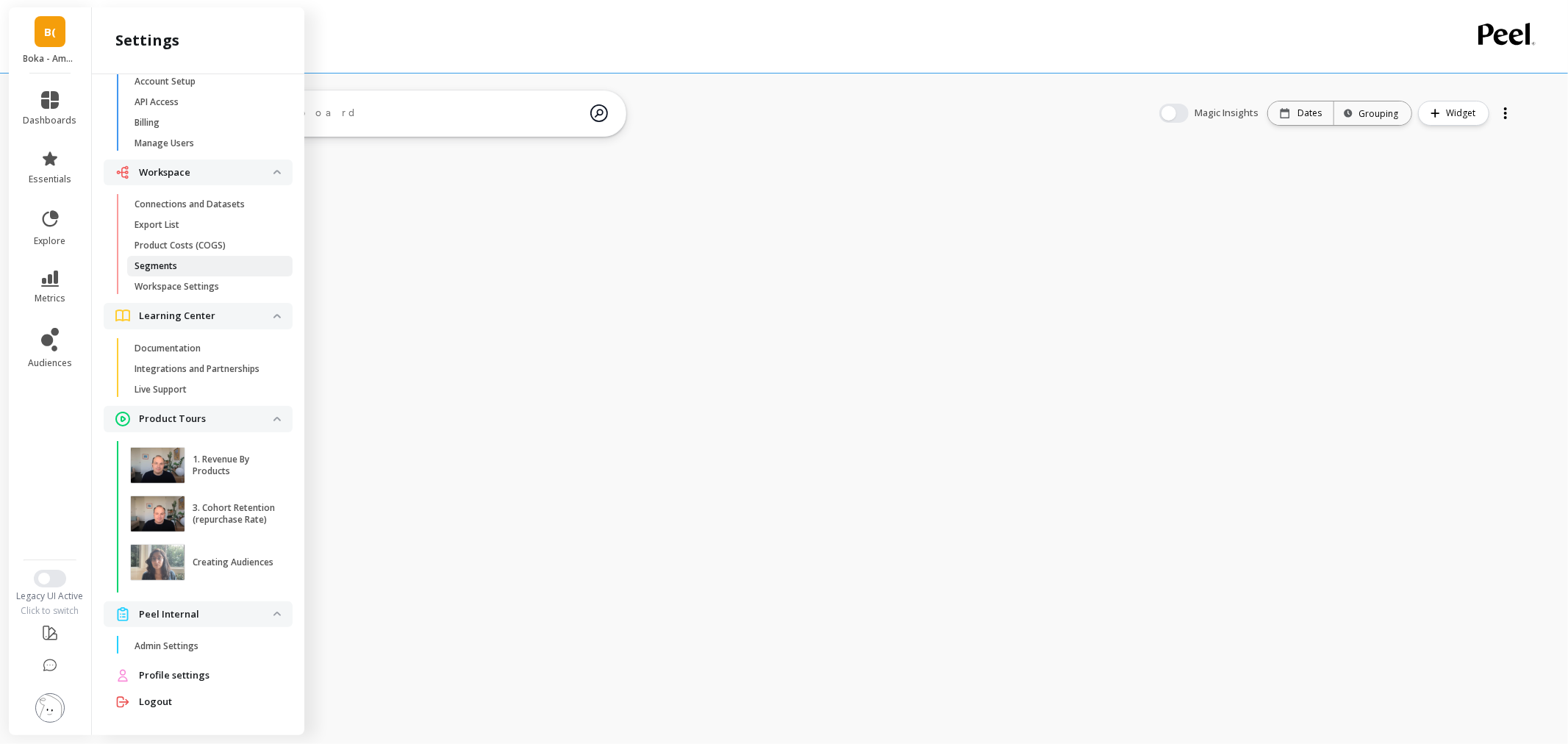
click at [194, 272] on link "Segments" at bounding box center [210, 266] width 166 height 21
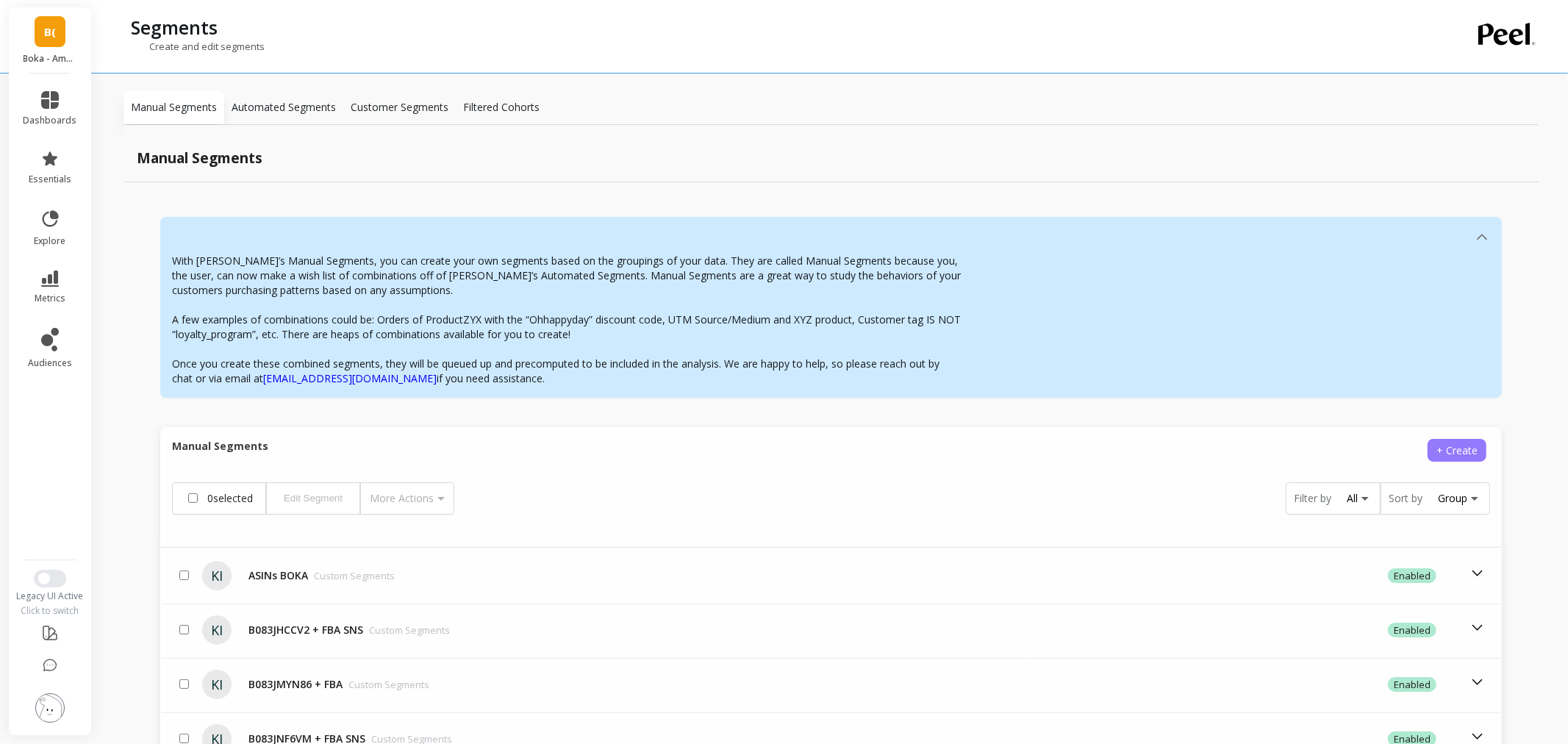
click at [1436, 444] on span "+ Create" at bounding box center [1457, 450] width 41 height 14
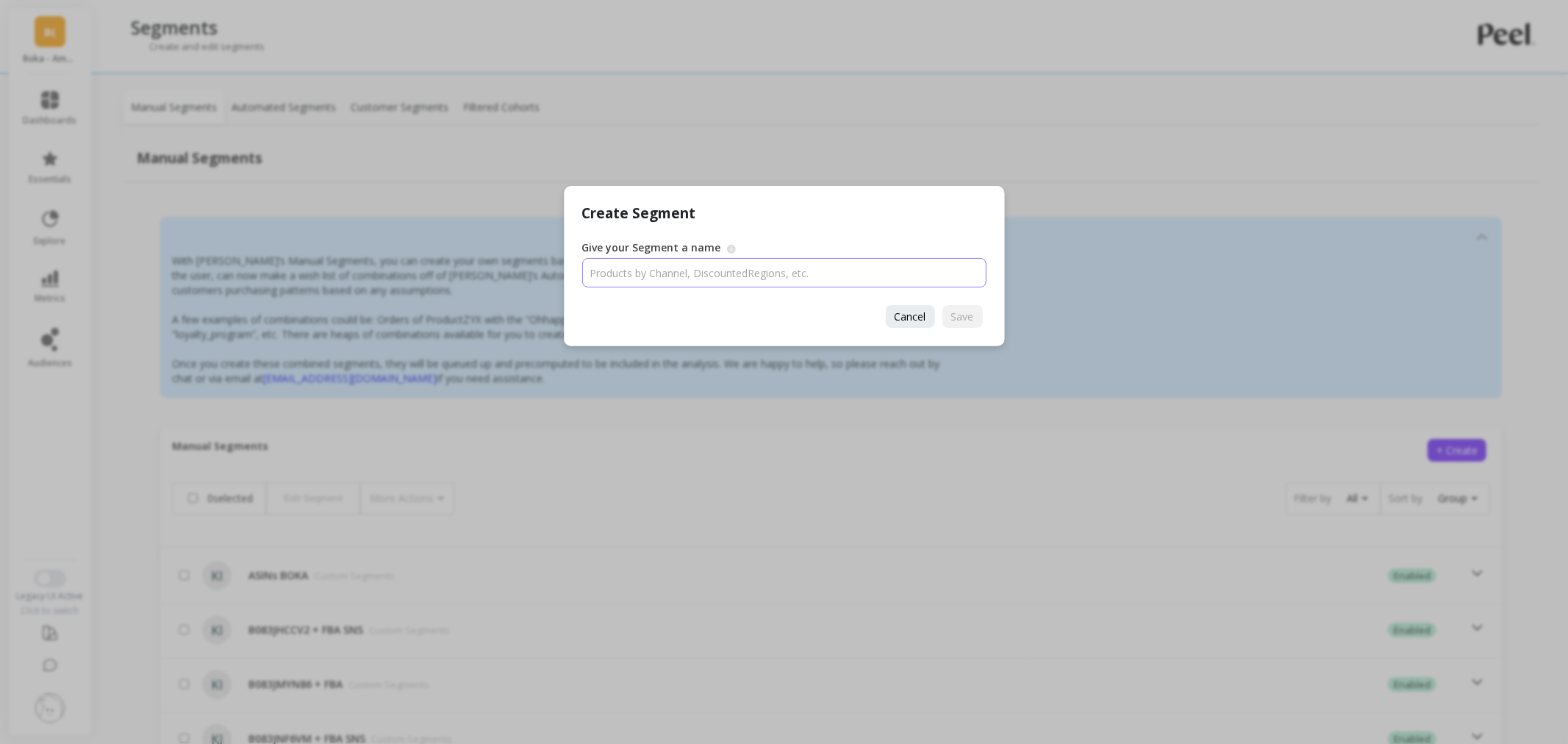
click at [716, 272] on input "Give your Segment a name" at bounding box center [784, 272] width 405 height 30
type input "test"
click at [956, 313] on span "Save" at bounding box center [962, 316] width 23 height 14
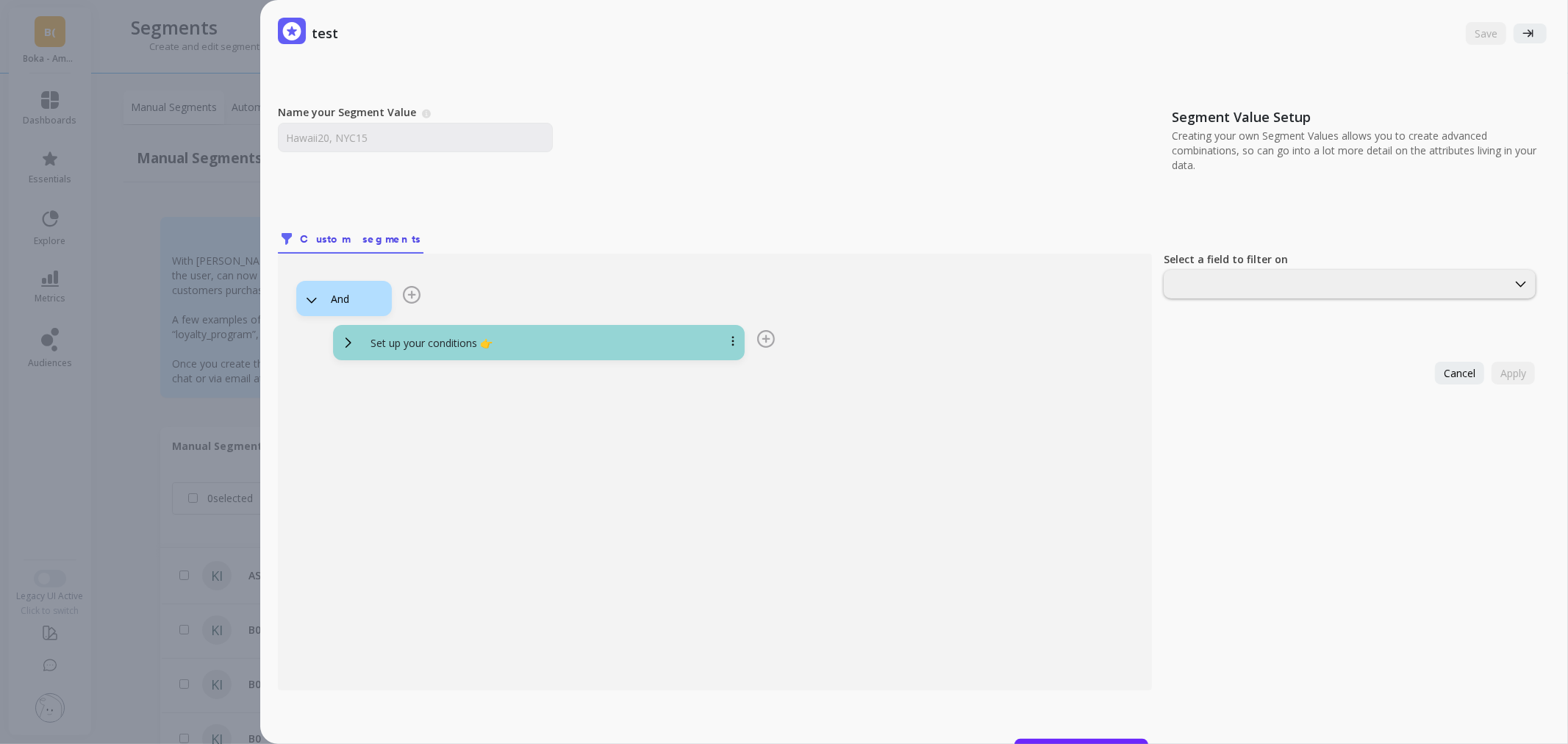
click at [424, 121] on div "Name your Segment Value A Segment Value describes the unique segment/filter you…" at bounding box center [719, 129] width 883 height 47
click at [406, 130] on input "Name your Segment Value" at bounding box center [415, 137] width 275 height 30
type input "test"
click at [561, 348] on div "Set up your conditions 👉" at bounding box center [556, 343] width 396 height 14
click at [1208, 286] on div at bounding box center [1336, 285] width 340 height 14
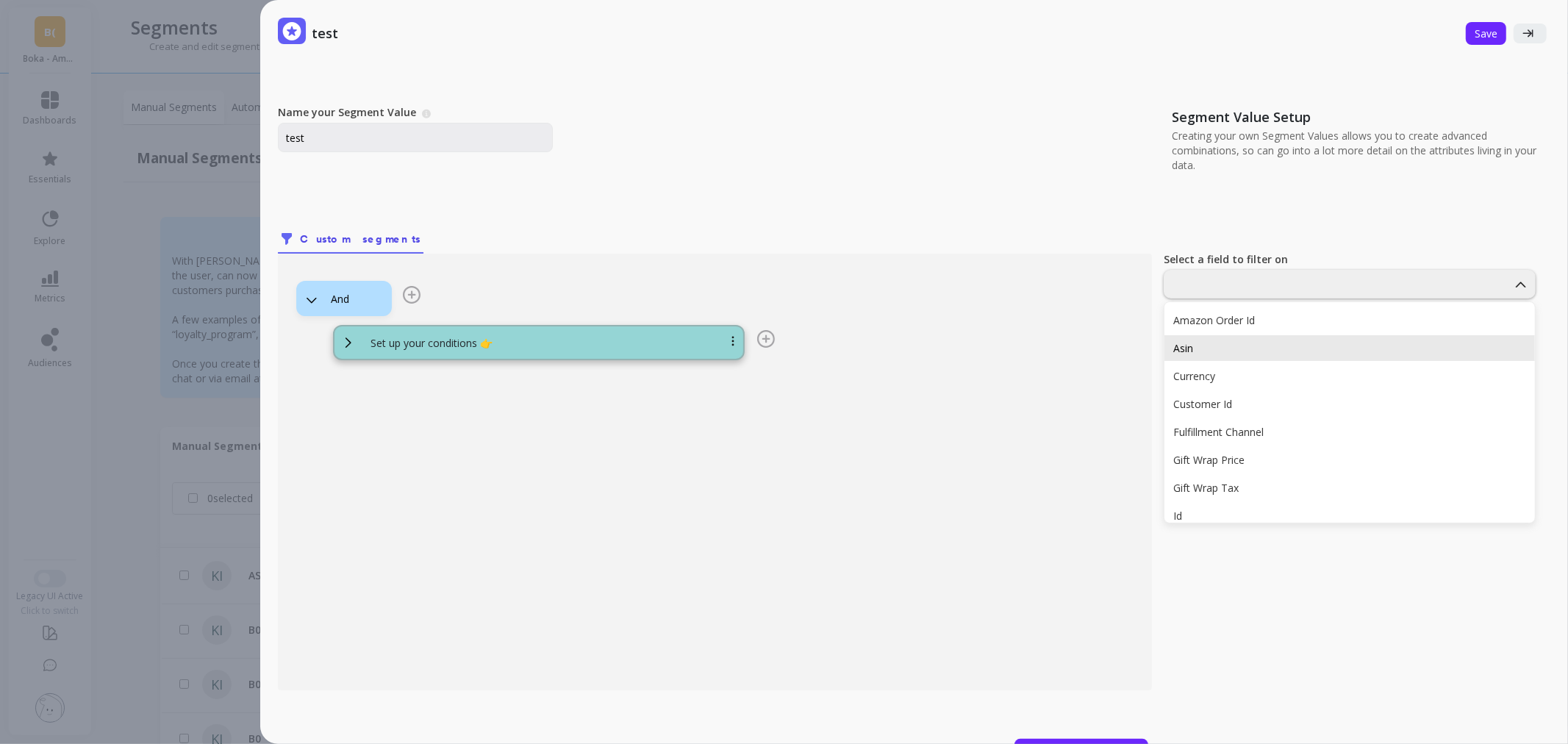
click at [1200, 349] on div "Asin" at bounding box center [1350, 349] width 353 height 14
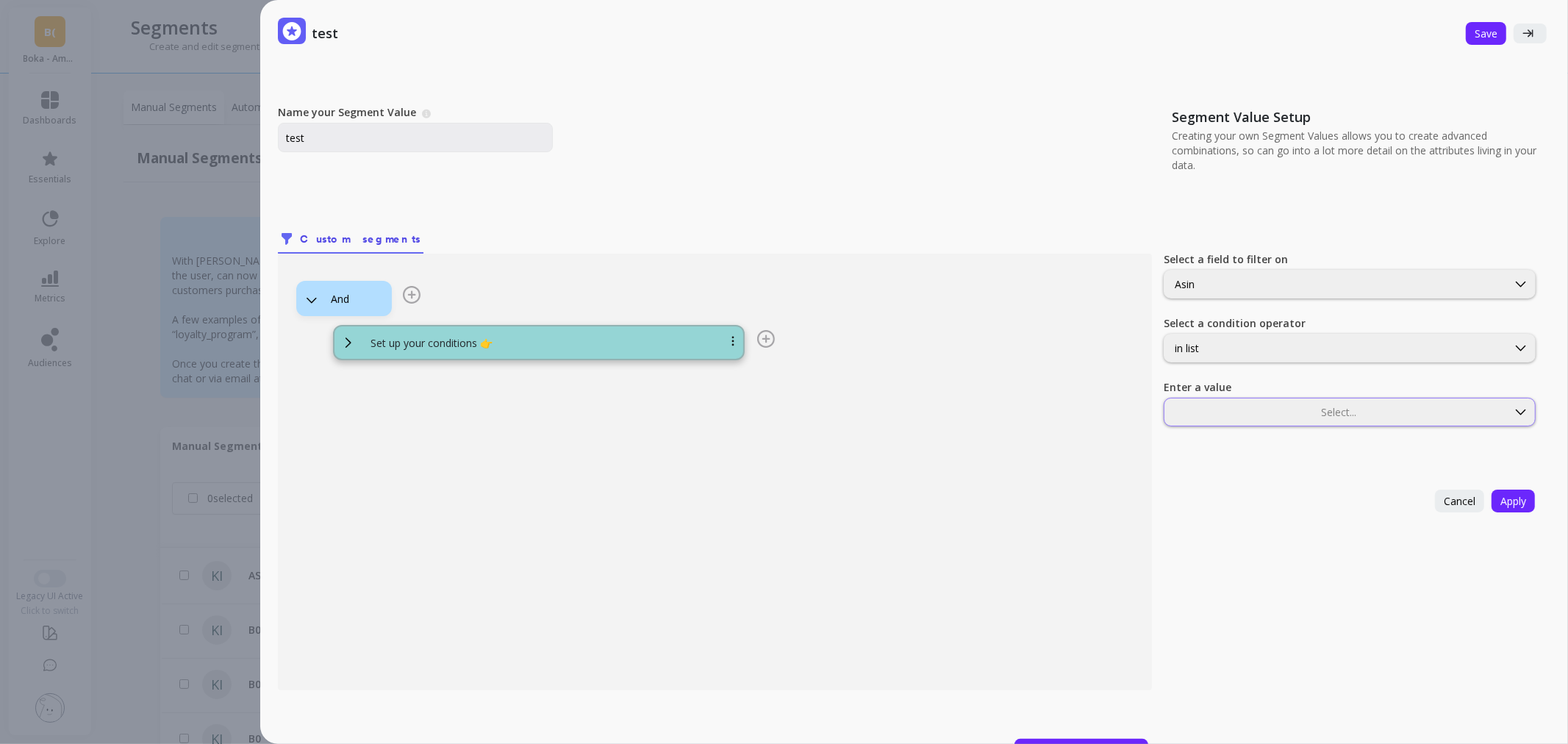
click at [1275, 416] on div at bounding box center [1336, 413] width 340 height 14
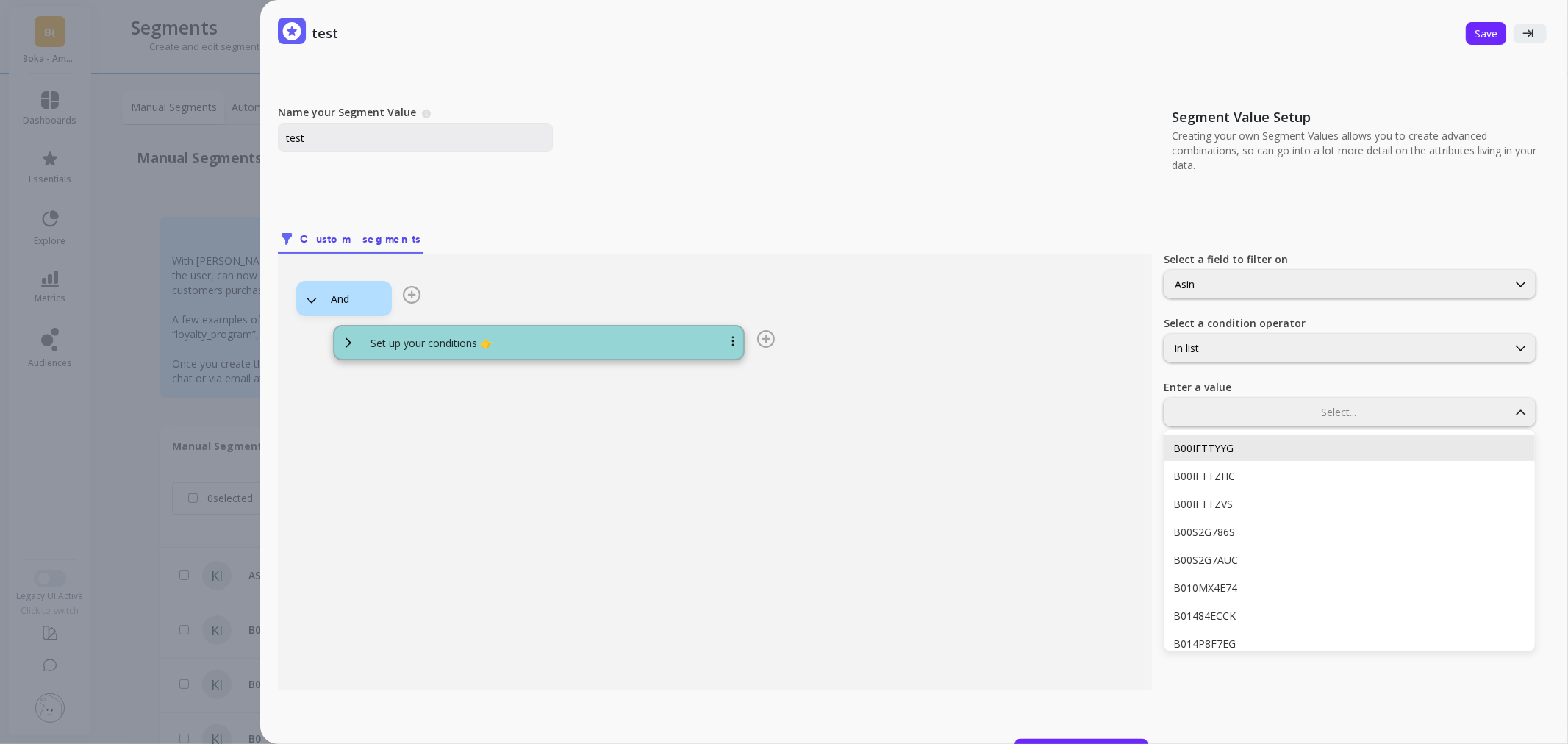
paste input "B0DQQDYGLS"
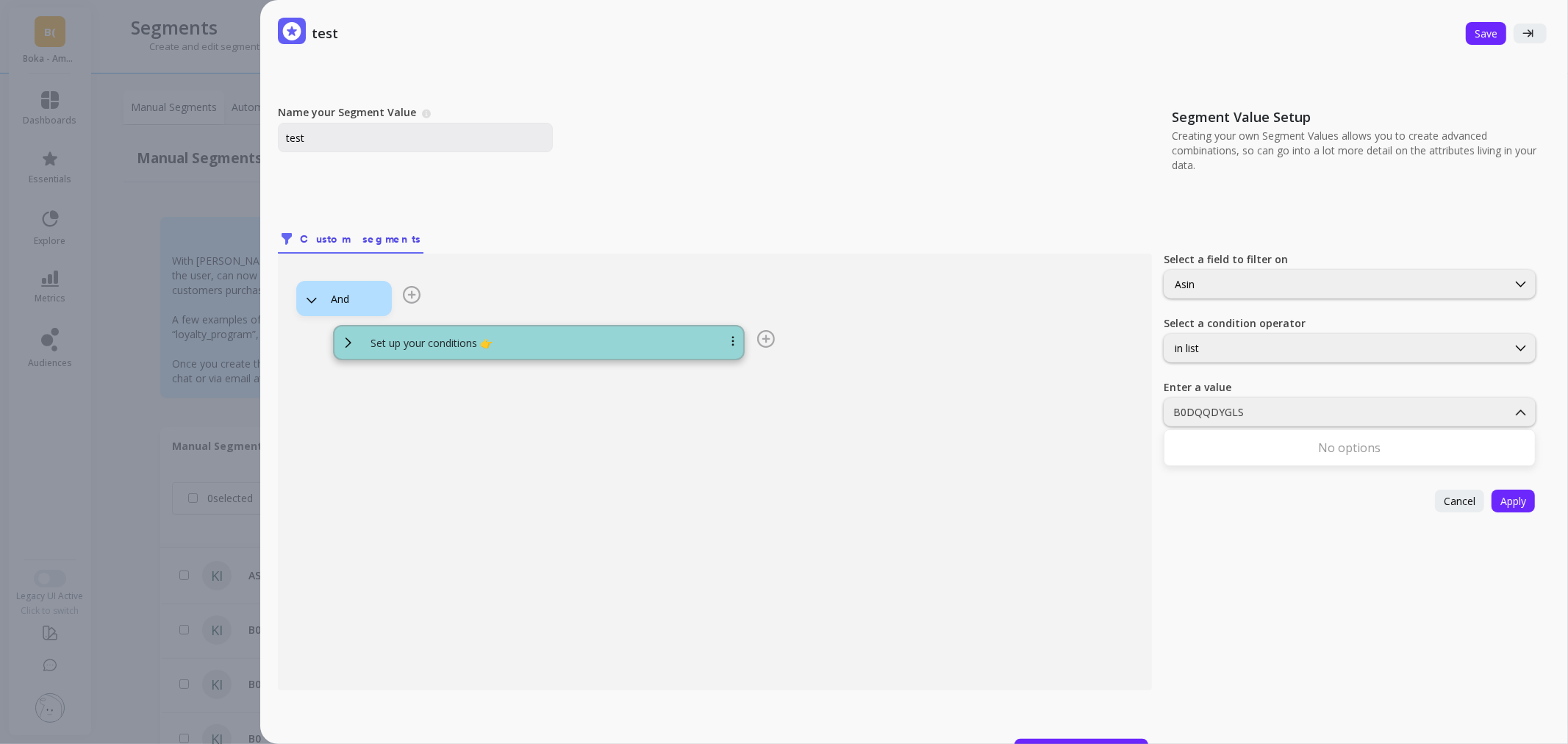
type input "B0DQQDYGLS"
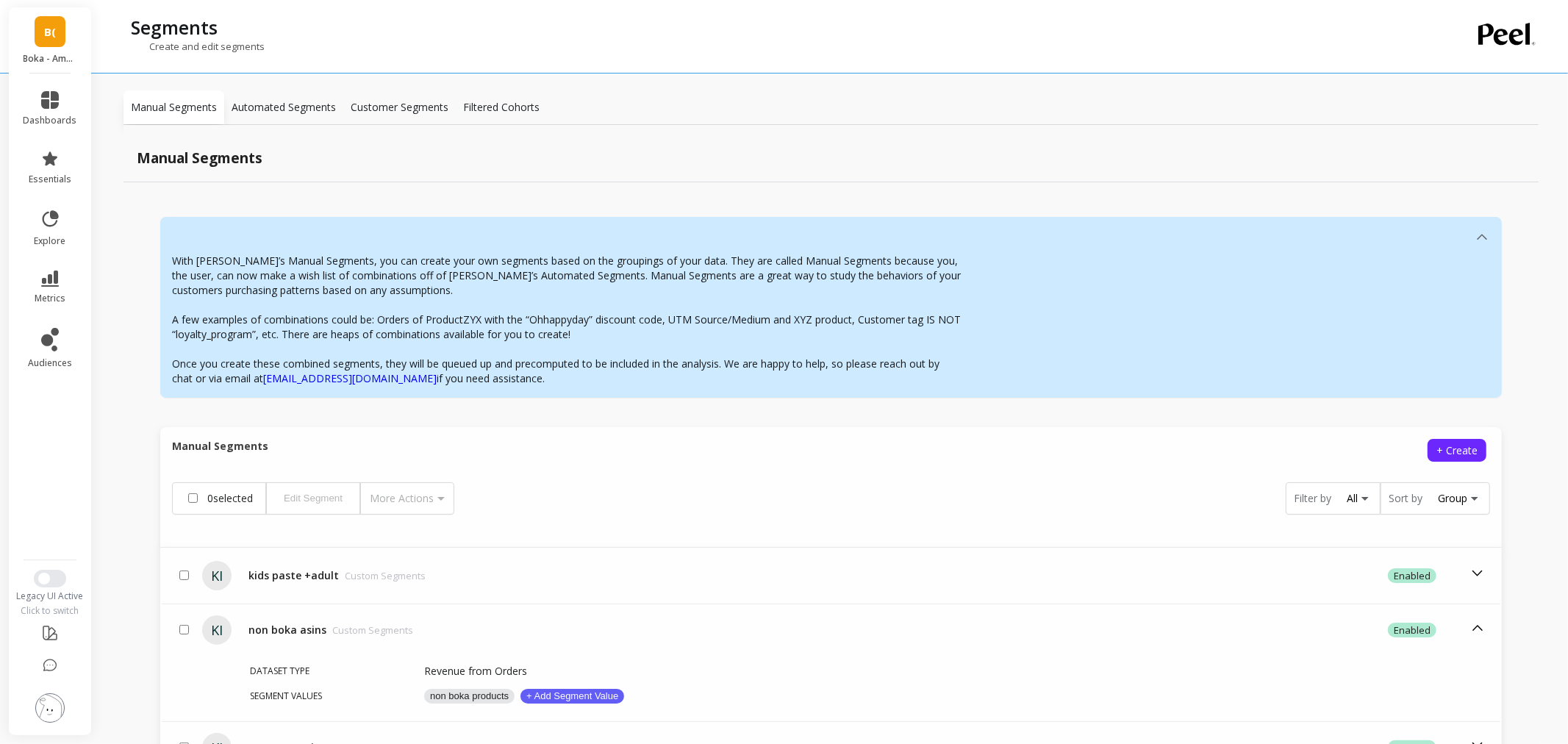
scroll to position [189, 0]
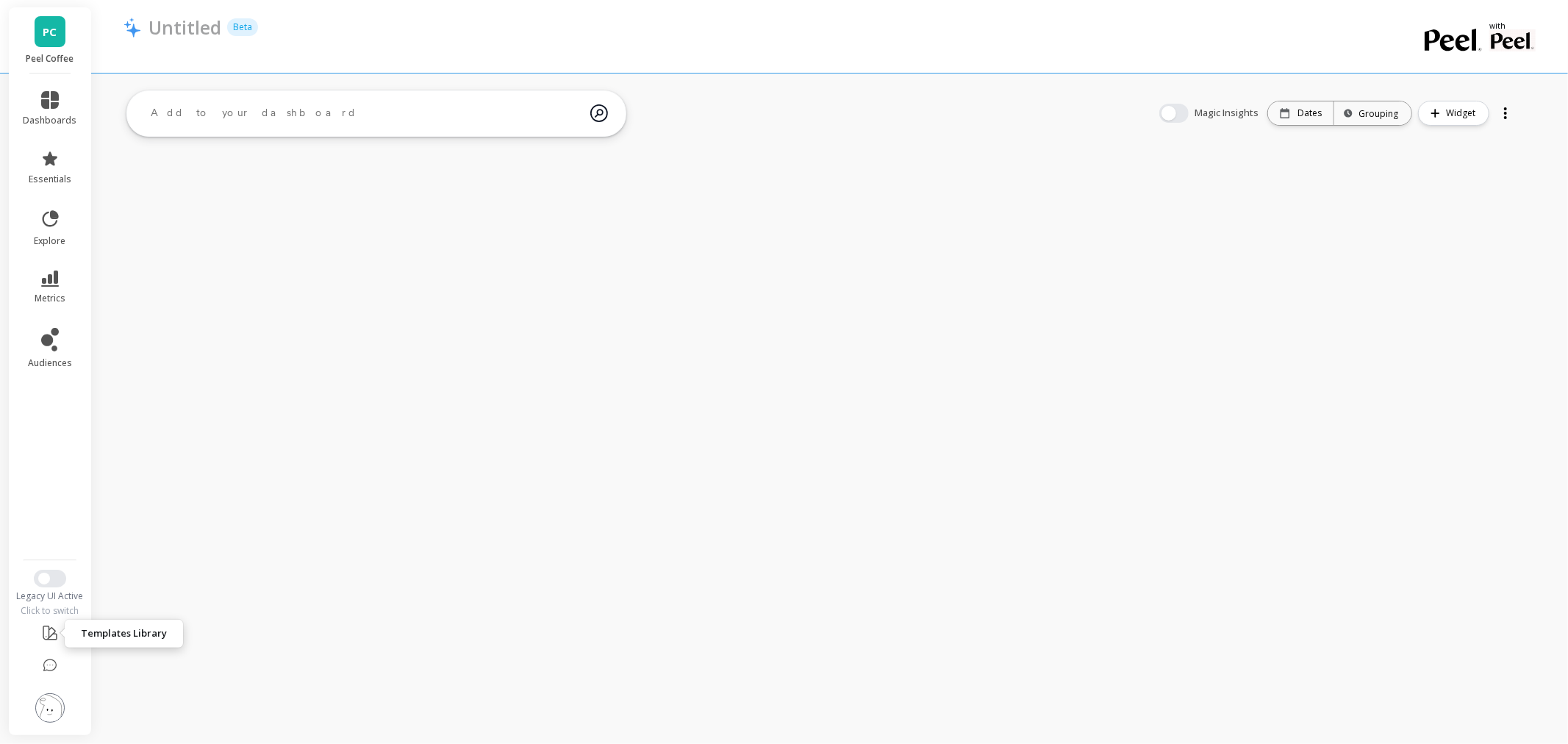
click at [51, 634] on icon at bounding box center [50, 632] width 14 height 14
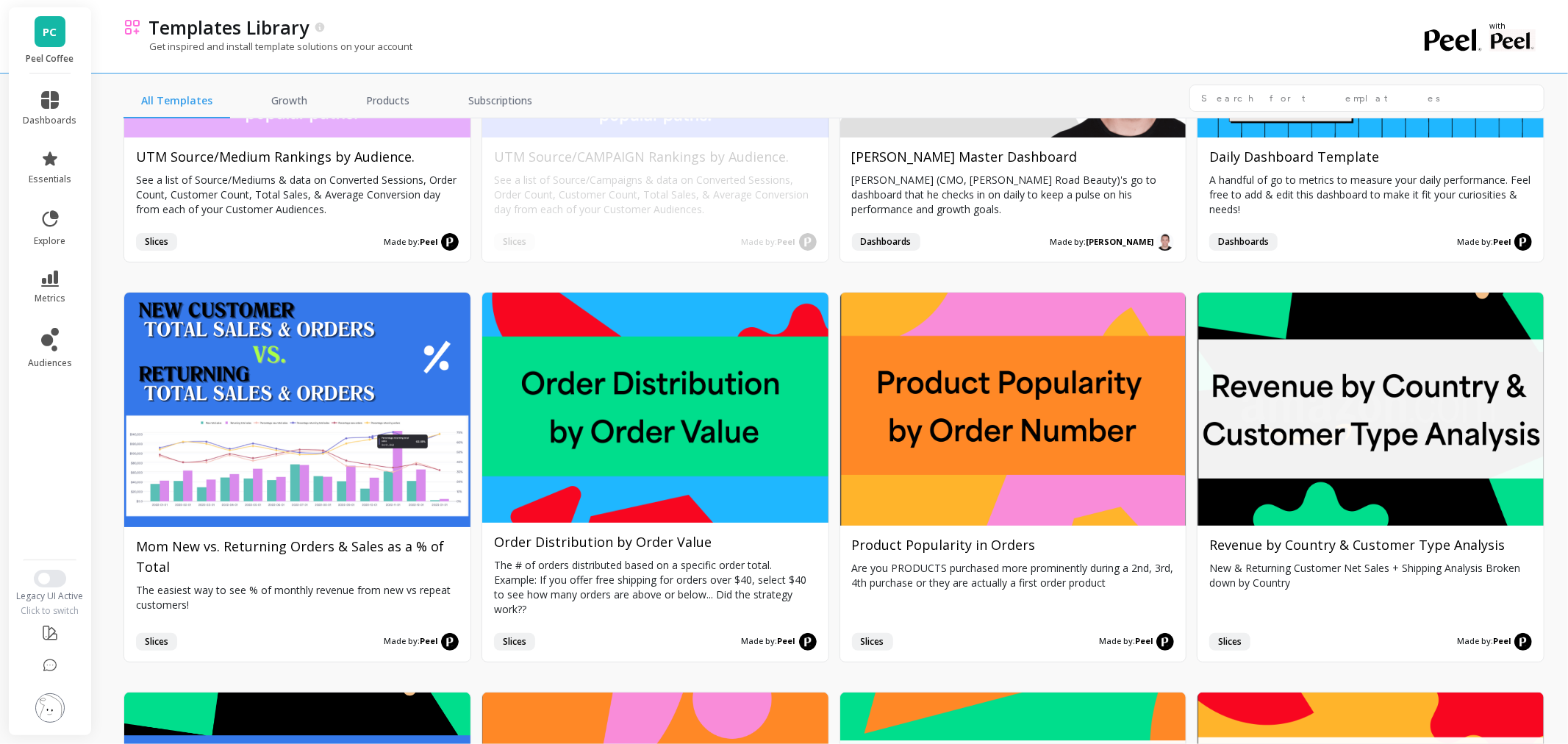
scroll to position [1061, 0]
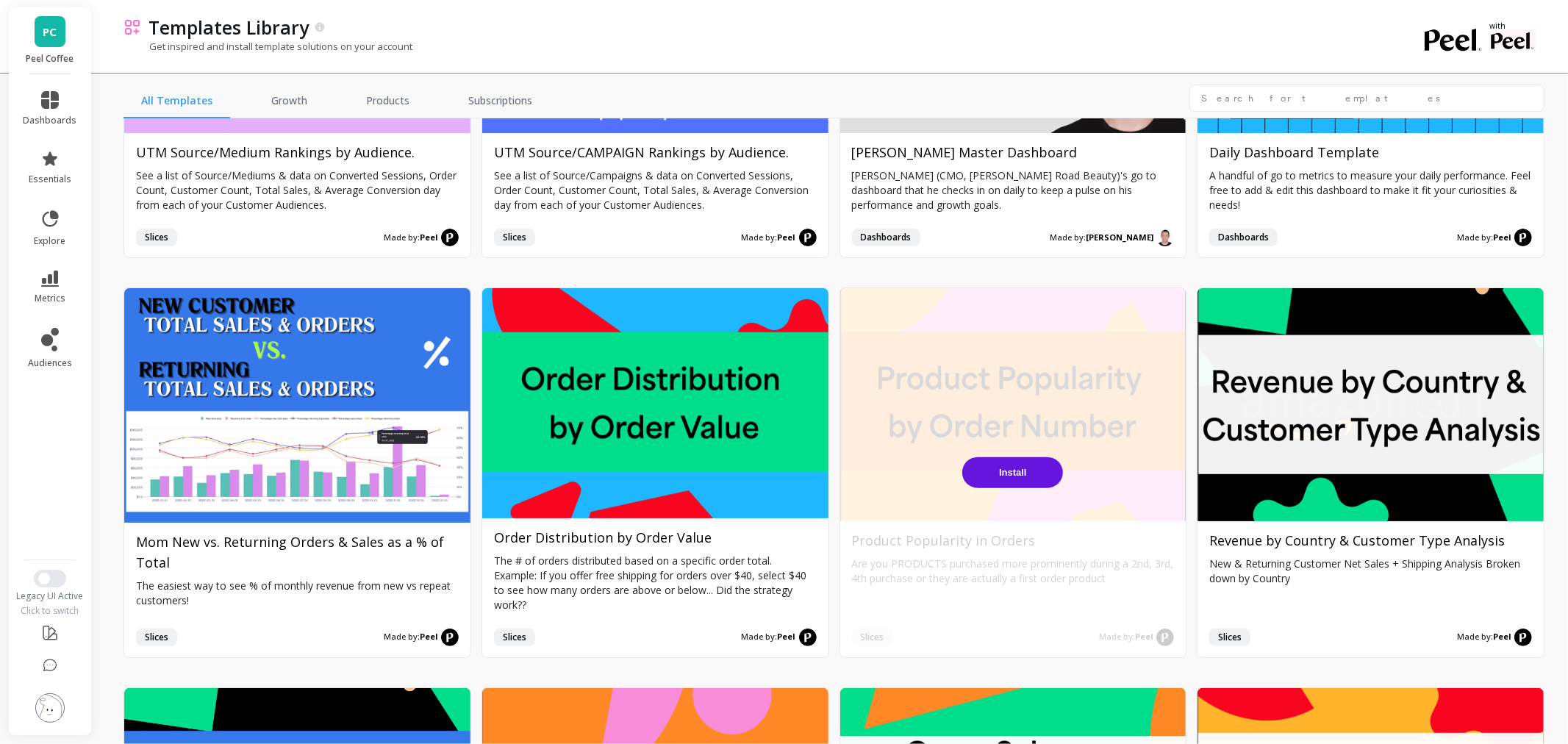
click at [1026, 465] on button "Install" at bounding box center [1013, 472] width 101 height 31
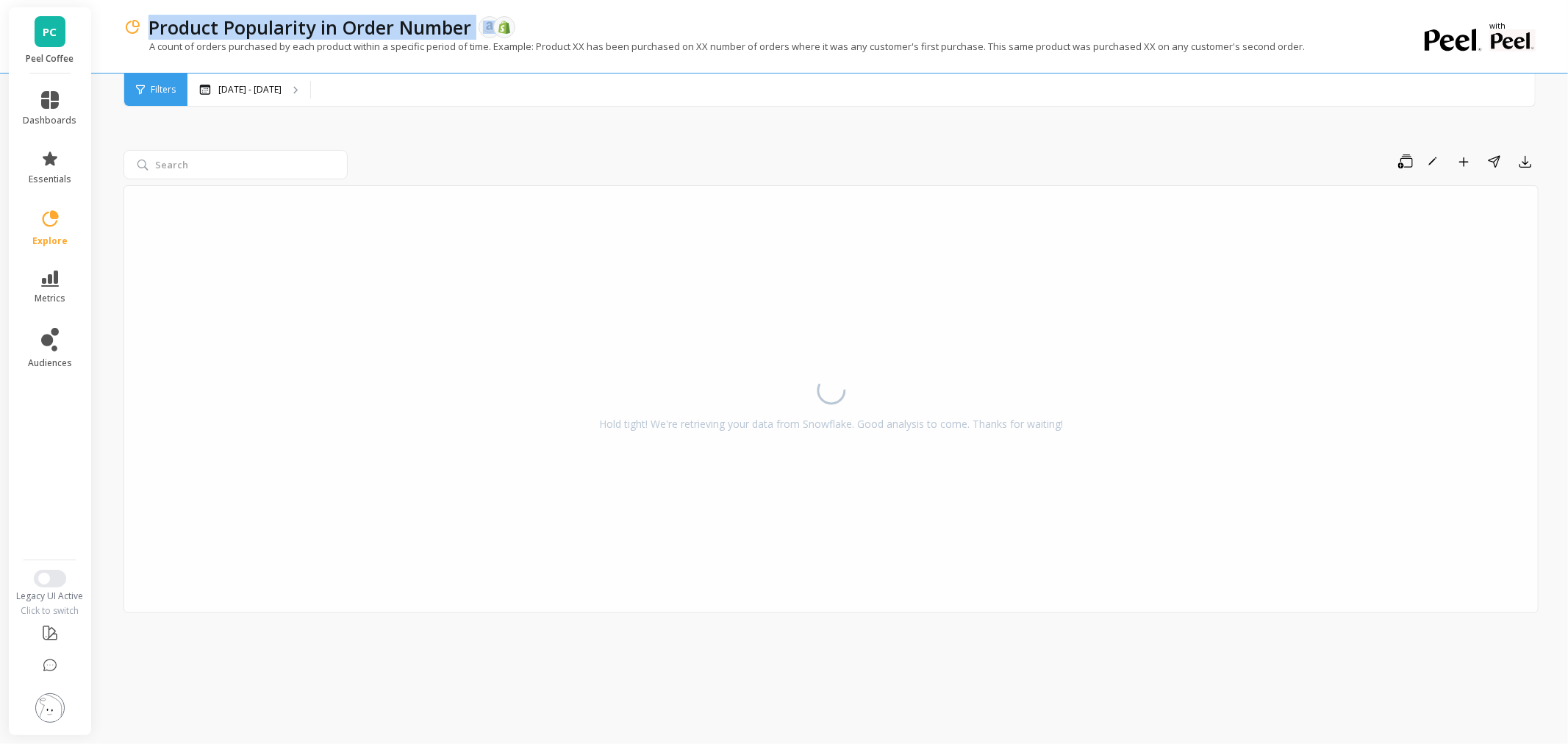
drag, startPoint x: 471, startPoint y: 27, endPoint x: 144, endPoint y: 10, distance: 327.4
click at [144, 10] on div "Product Popularity in Order Number The data you are viewing comes from: Amazon …" at bounding box center [770, 36] width 1295 height 73
copy p "Product Popularity in Order Number"
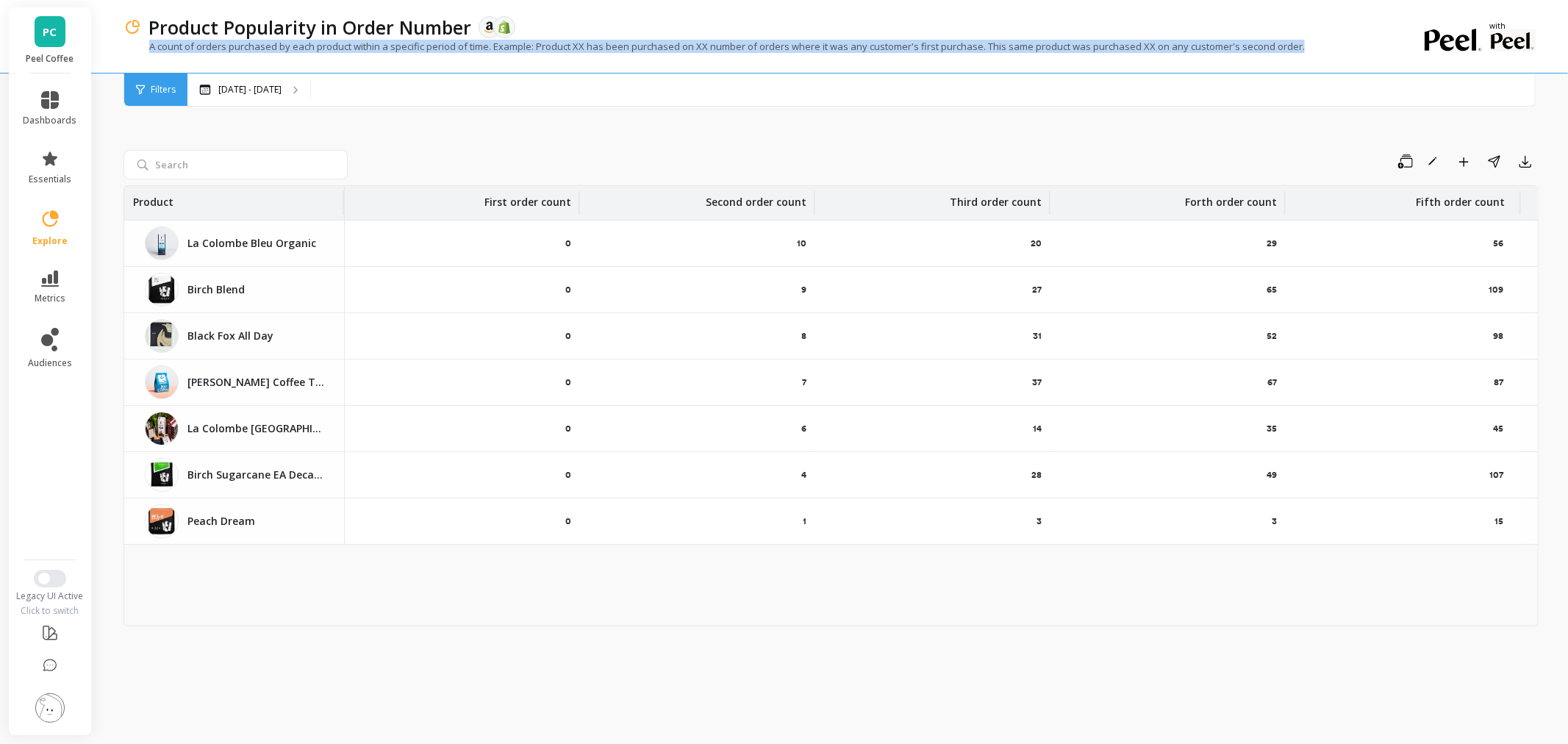
drag, startPoint x: 1344, startPoint y: 45, endPoint x: 149, endPoint y: 48, distance: 1195.0
click at [149, 48] on div "A count of orders purchased by each product within a specific period of time. E…" at bounding box center [770, 53] width 1295 height 28
copy p "A count of orders purchased by each product within a specific period of time. E…"
click at [47, 635] on icon at bounding box center [50, 633] width 18 height 18
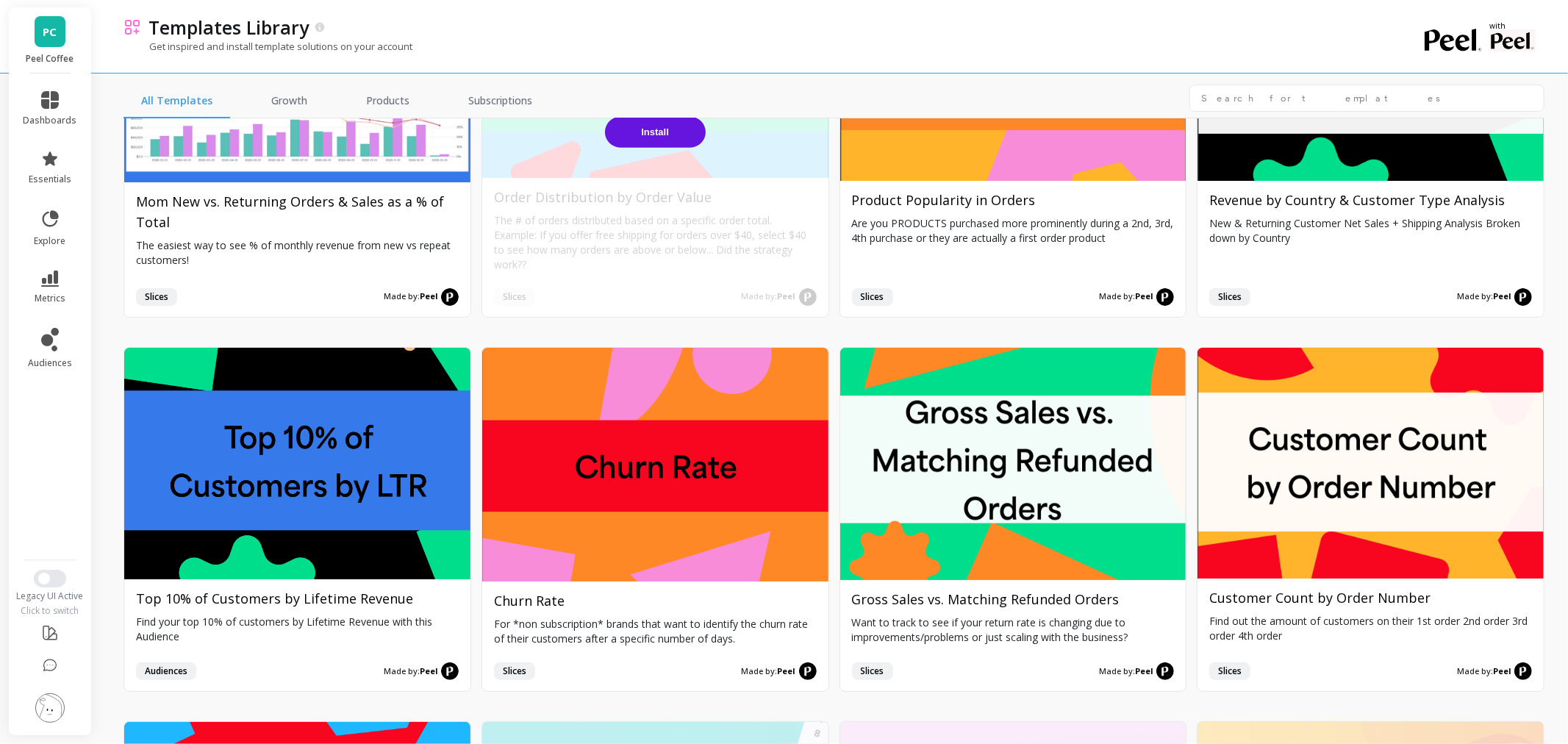
scroll to position [1551, 0]
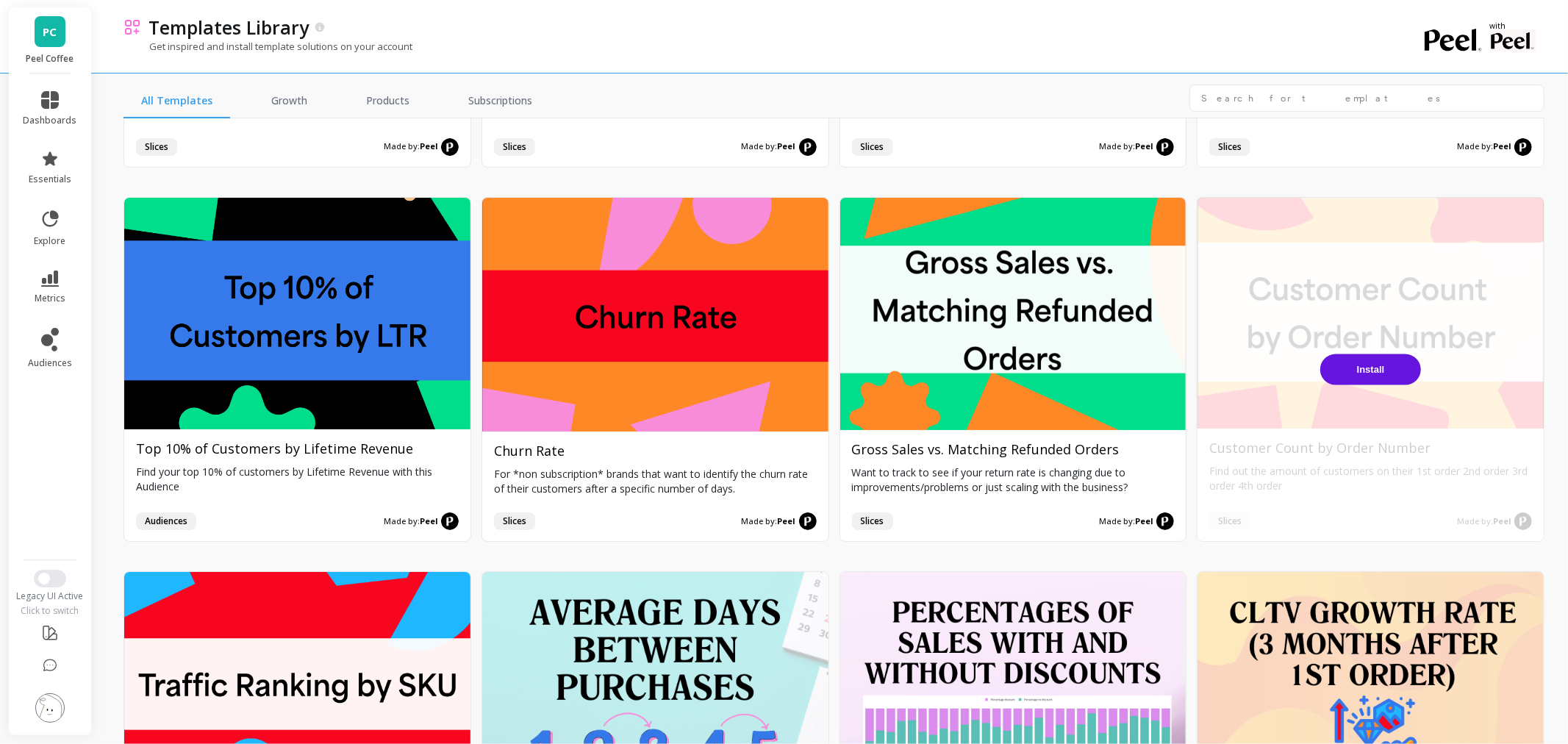
click at [1354, 368] on button "Install" at bounding box center [1371, 369] width 101 height 31
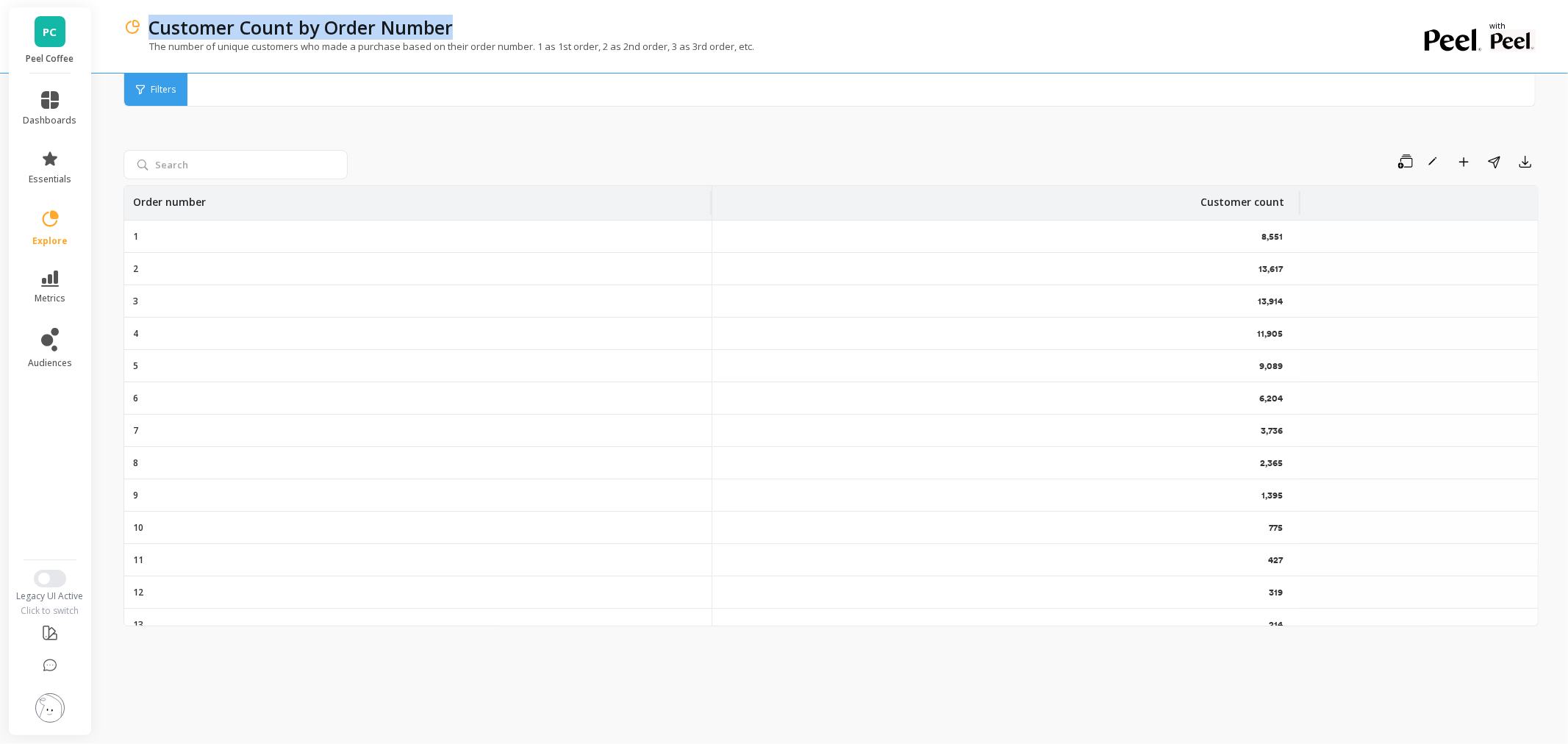
drag, startPoint x: 464, startPoint y: 23, endPoint x: 152, endPoint y: 23, distance: 312.0
click at [152, 23] on div "Customer Count by Order Number" at bounding box center [779, 27] width 1277 height 25
copy p "Customer Count by Order Number"
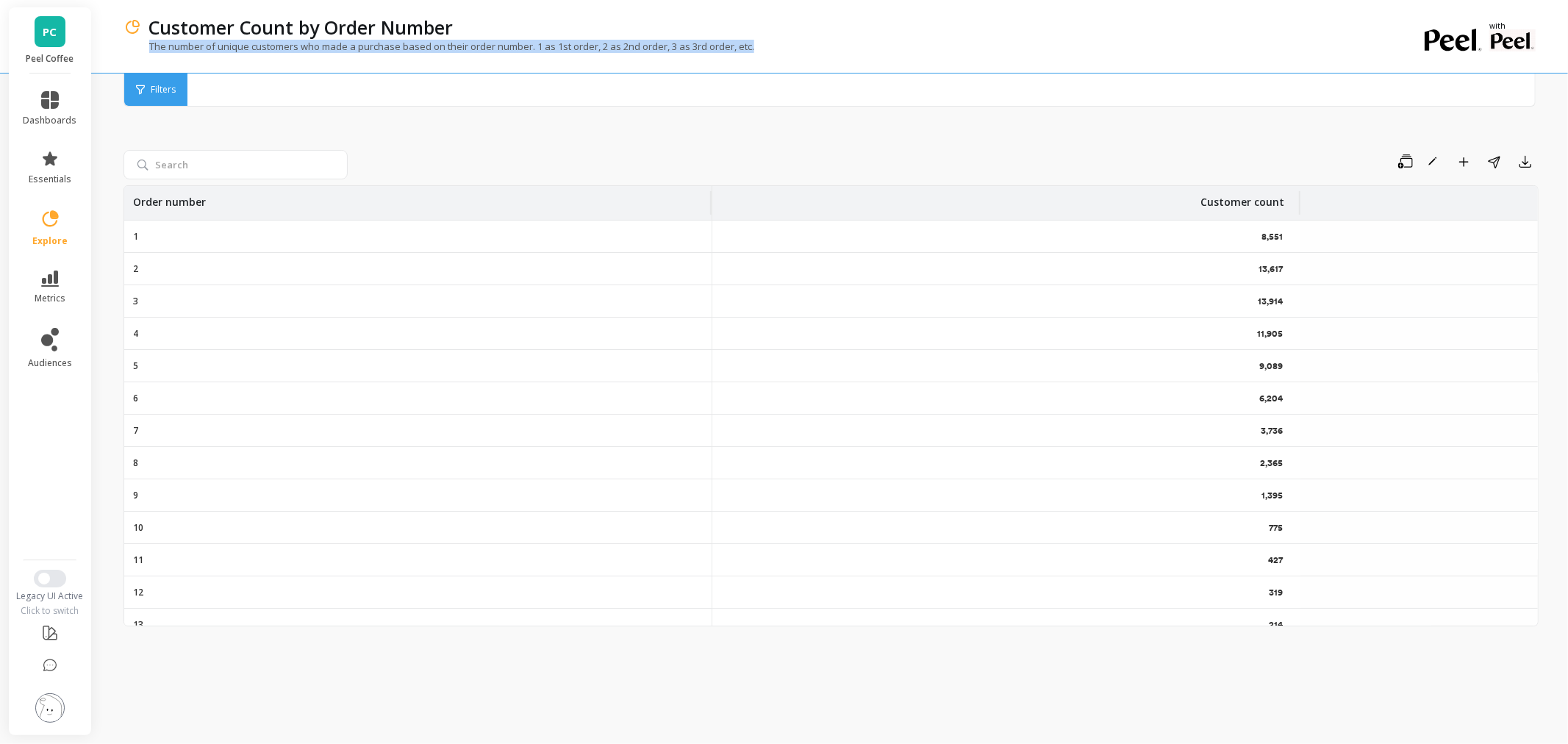
drag, startPoint x: 765, startPoint y: 44, endPoint x: 150, endPoint y: 46, distance: 615.0
click at [150, 46] on div "The number of unique customers who made a purchase based on their order number.…" at bounding box center [770, 53] width 1295 height 28
copy p "The number of unique customers who made a purchase based on their order number.…"
click at [50, 634] on icon at bounding box center [50, 633] width 18 height 18
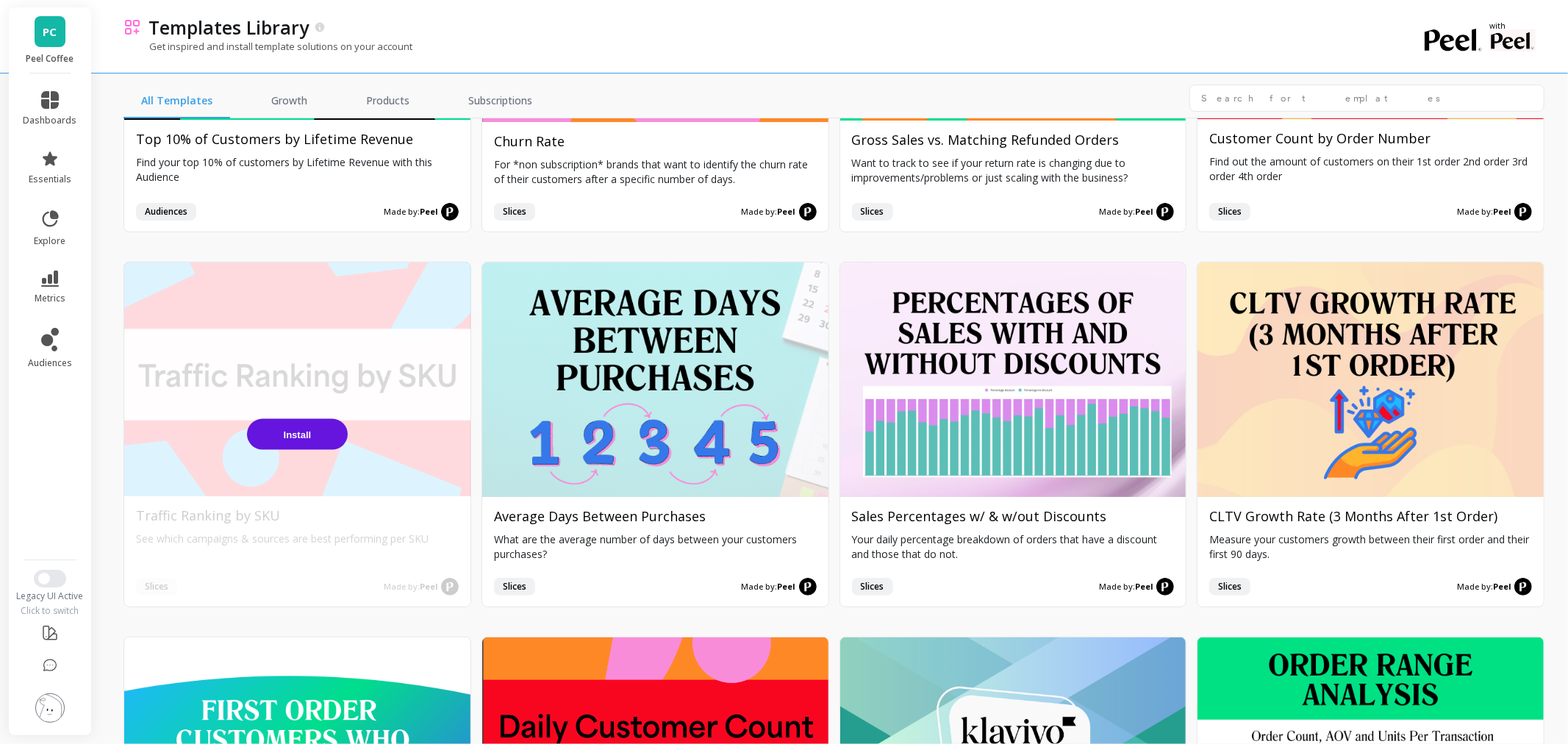
scroll to position [1878, 0]
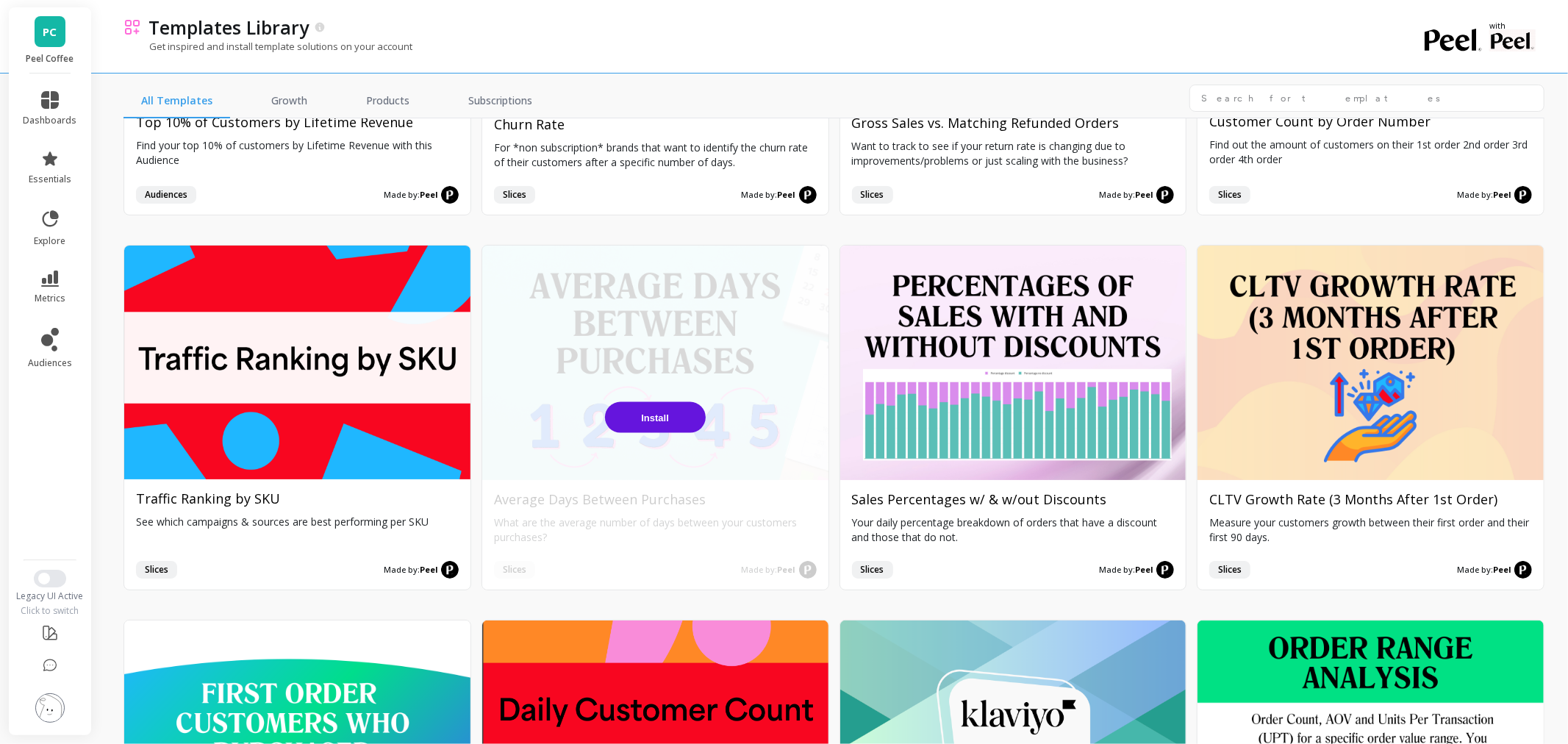
click at [649, 413] on span "Install" at bounding box center [654, 418] width 28 height 11
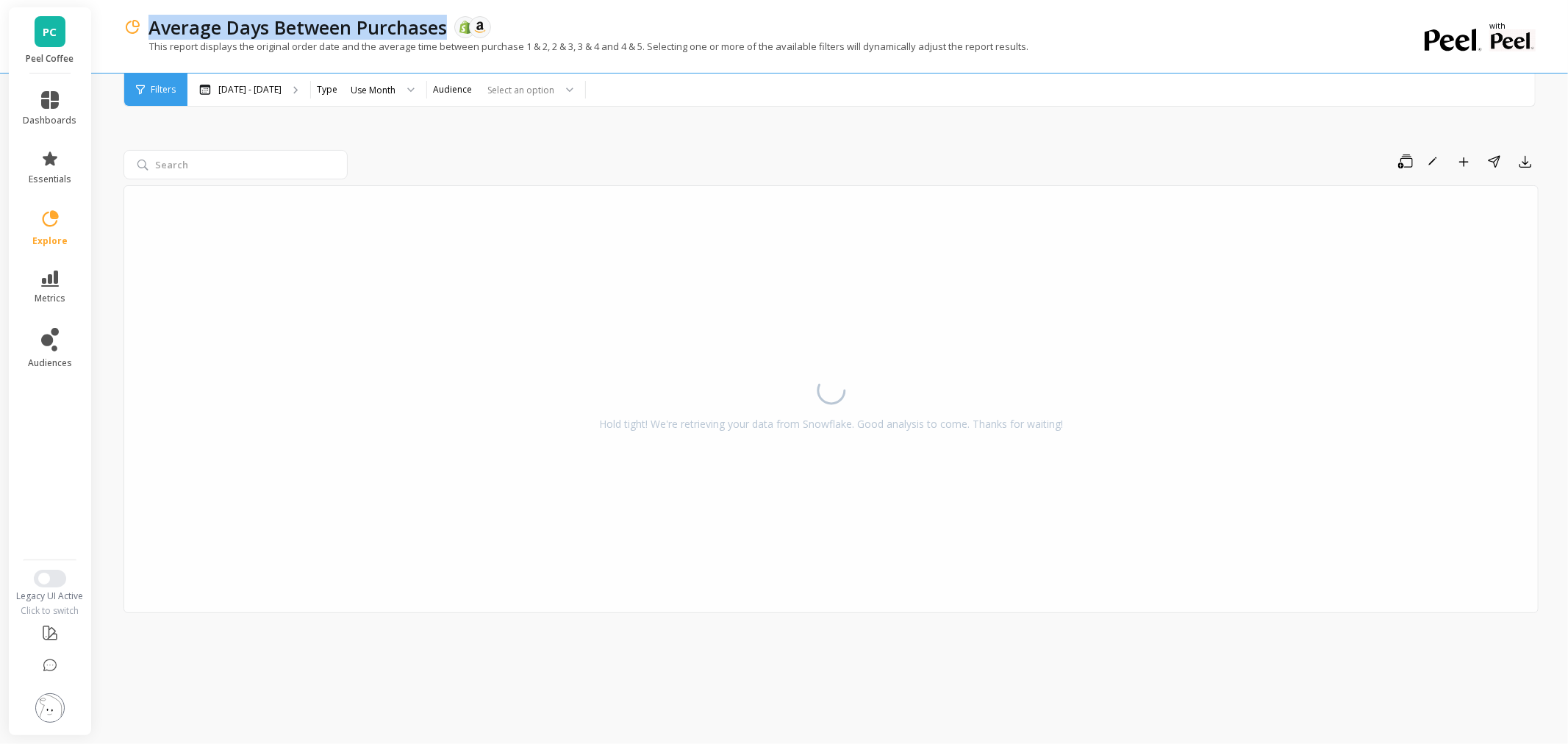
drag, startPoint x: 444, startPoint y: 25, endPoint x: 167, endPoint y: 55, distance: 278.6
click at [159, 48] on div "Average Days Between Purchases The data you are viewing comes from: Shopify Ama…" at bounding box center [770, 36] width 1295 height 73
copy div "The data you are viewing comes from: Shopify Amazon Seller Central Th"
click at [160, 26] on p "Average Days Between Purchases" at bounding box center [297, 27] width 298 height 25
drag, startPoint x: 147, startPoint y: 21, endPoint x: 447, endPoint y: 20, distance: 300.0
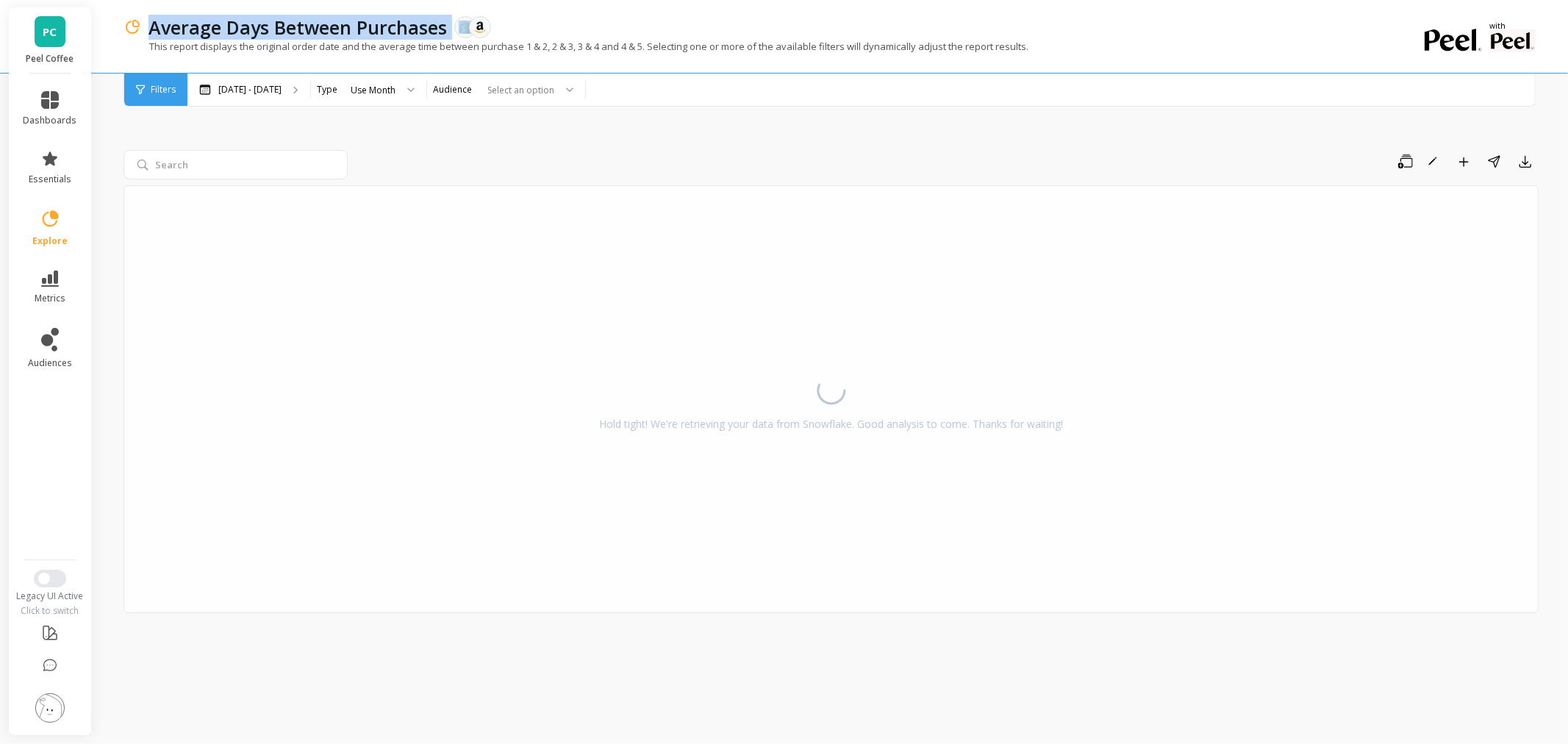
click at [447, 20] on div "Average Days Between Purchases The data you are viewing comes from: Shopify Ama…" at bounding box center [779, 27] width 1277 height 25
copy p "Average Days Between Purchases"
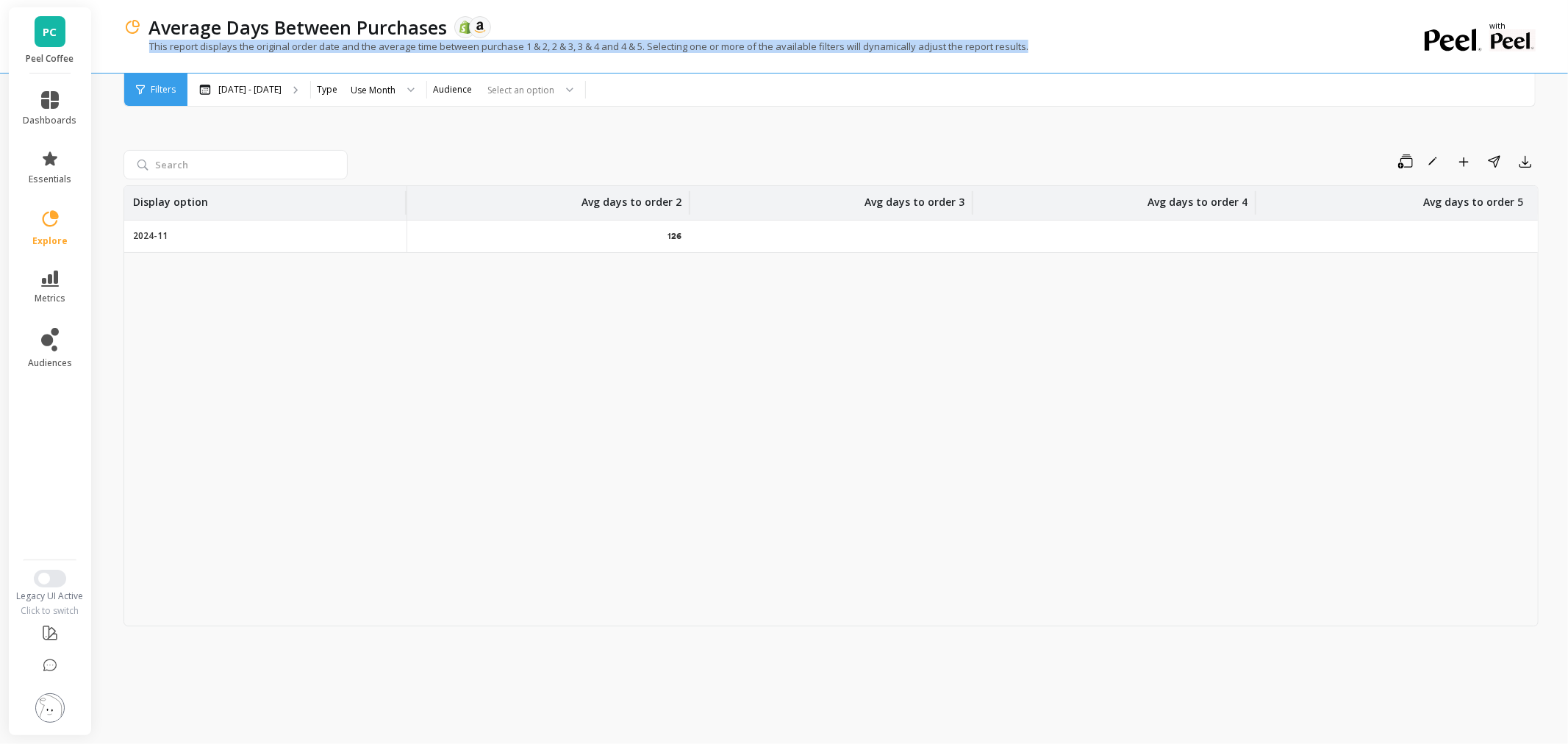
drag, startPoint x: 1048, startPoint y: 48, endPoint x: 150, endPoint y: 54, distance: 898.0
click at [150, 54] on div "This report displays the original order date and the average time between purch…" at bounding box center [770, 53] width 1295 height 28
copy p "This report displays the original order date and the average time between purch…"
click at [55, 625] on icon at bounding box center [50, 633] width 18 height 18
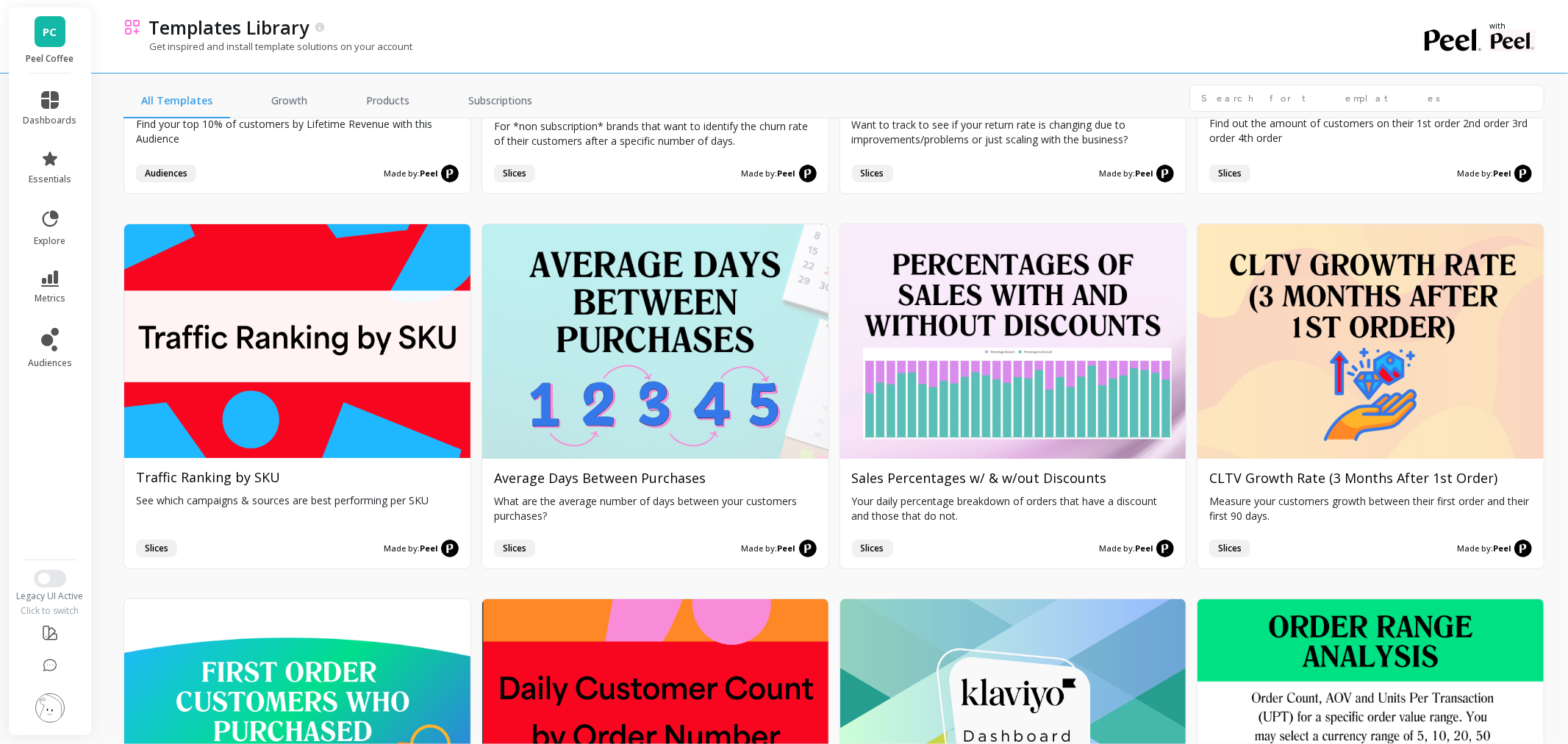
scroll to position [1878, 0]
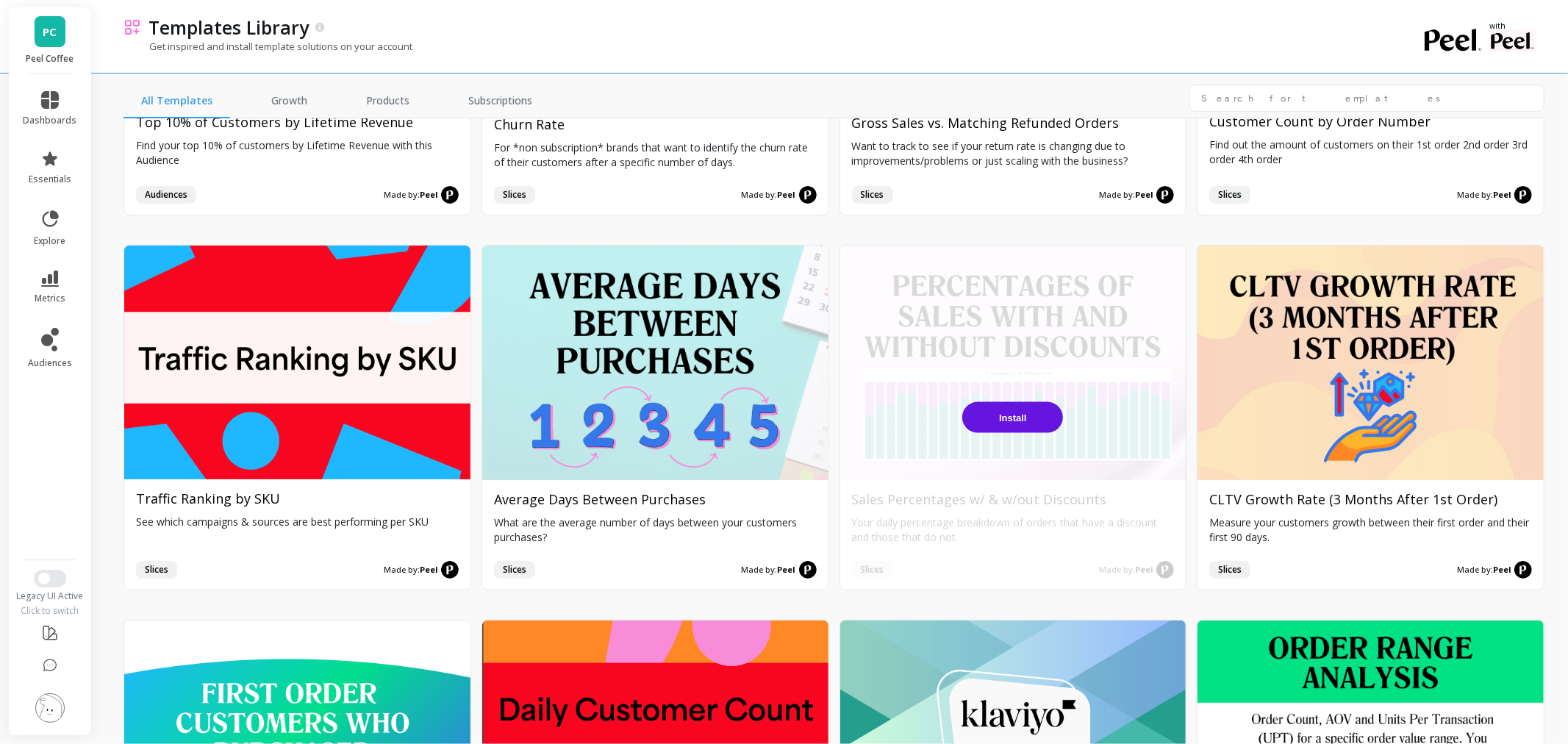
click at [1008, 413] on span "Install" at bounding box center [1013, 418] width 28 height 11
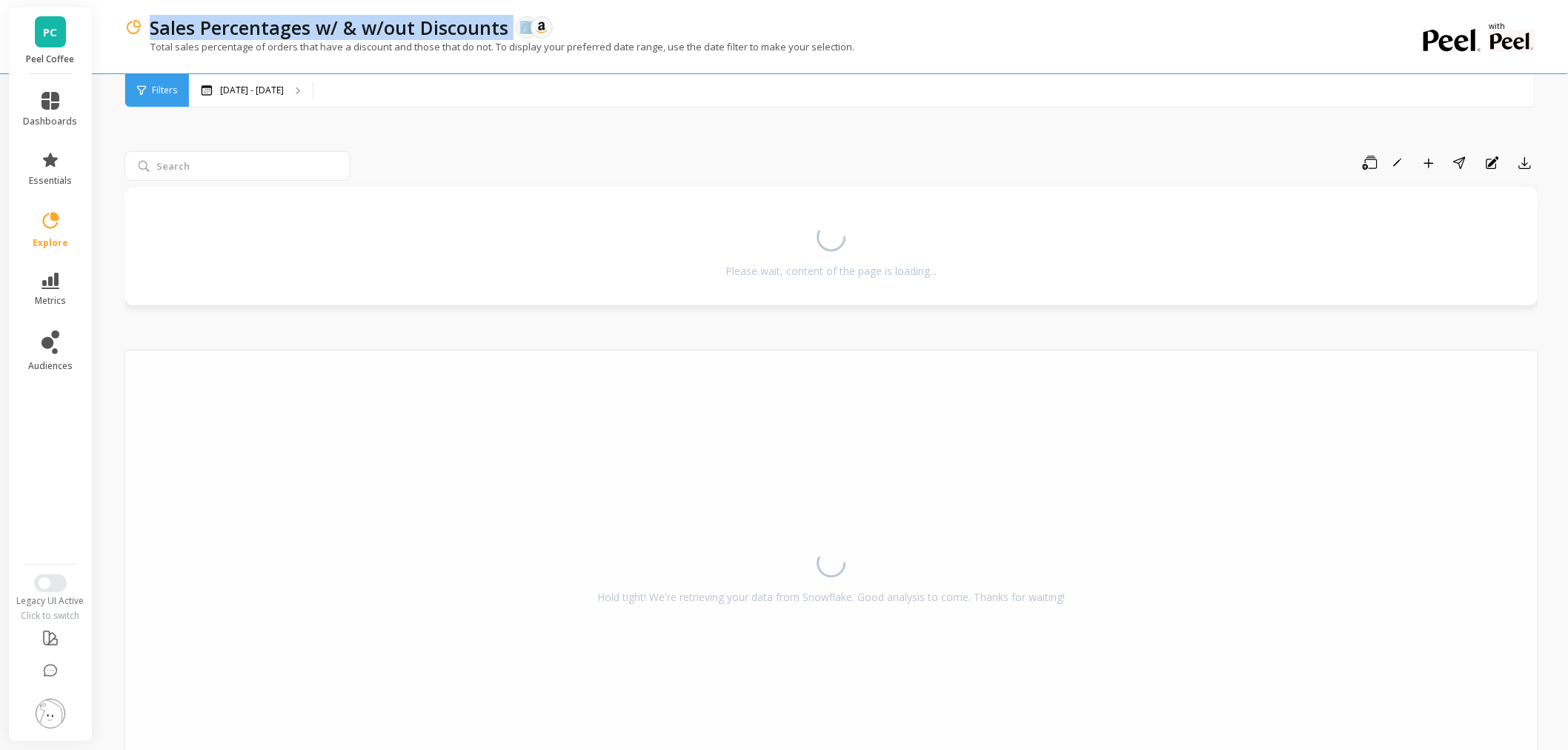
drag, startPoint x: 509, startPoint y: 21, endPoint x: 153, endPoint y: 10, distance: 356.2
click at [153, 10] on div "Sales Percentages w/ & w/out Discounts The data you are viewing comes from: Sho…" at bounding box center [770, 36] width 1293 height 74
copy p "Sales Percentages w/ & w/out Discounts"
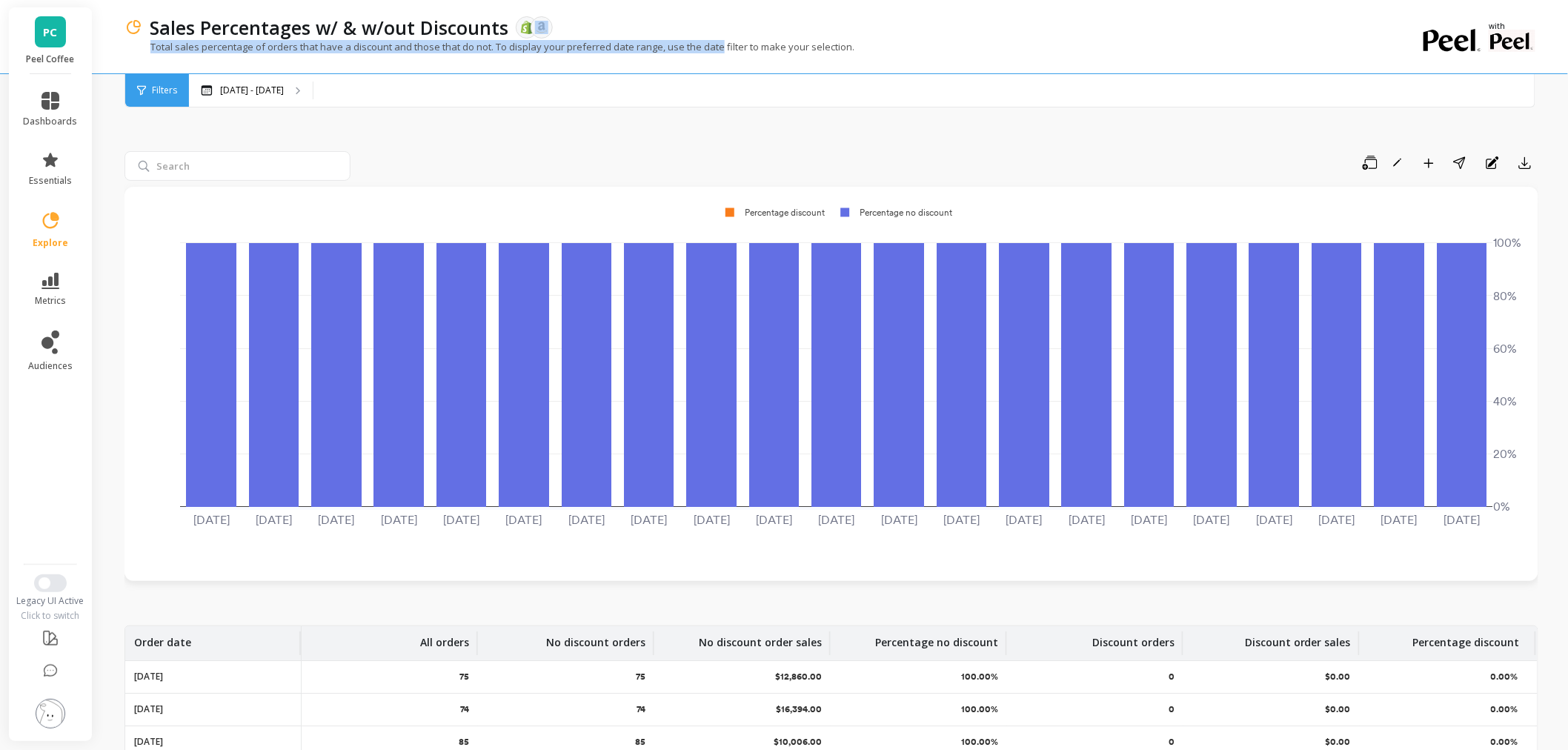
drag, startPoint x: 857, startPoint y: 32, endPoint x: 715, endPoint y: 47, distance: 142.8
click at [715, 47] on div "Sales Percentages w/ & w/out Discounts The data you are viewing comes from: Sho…" at bounding box center [770, 36] width 1293 height 74
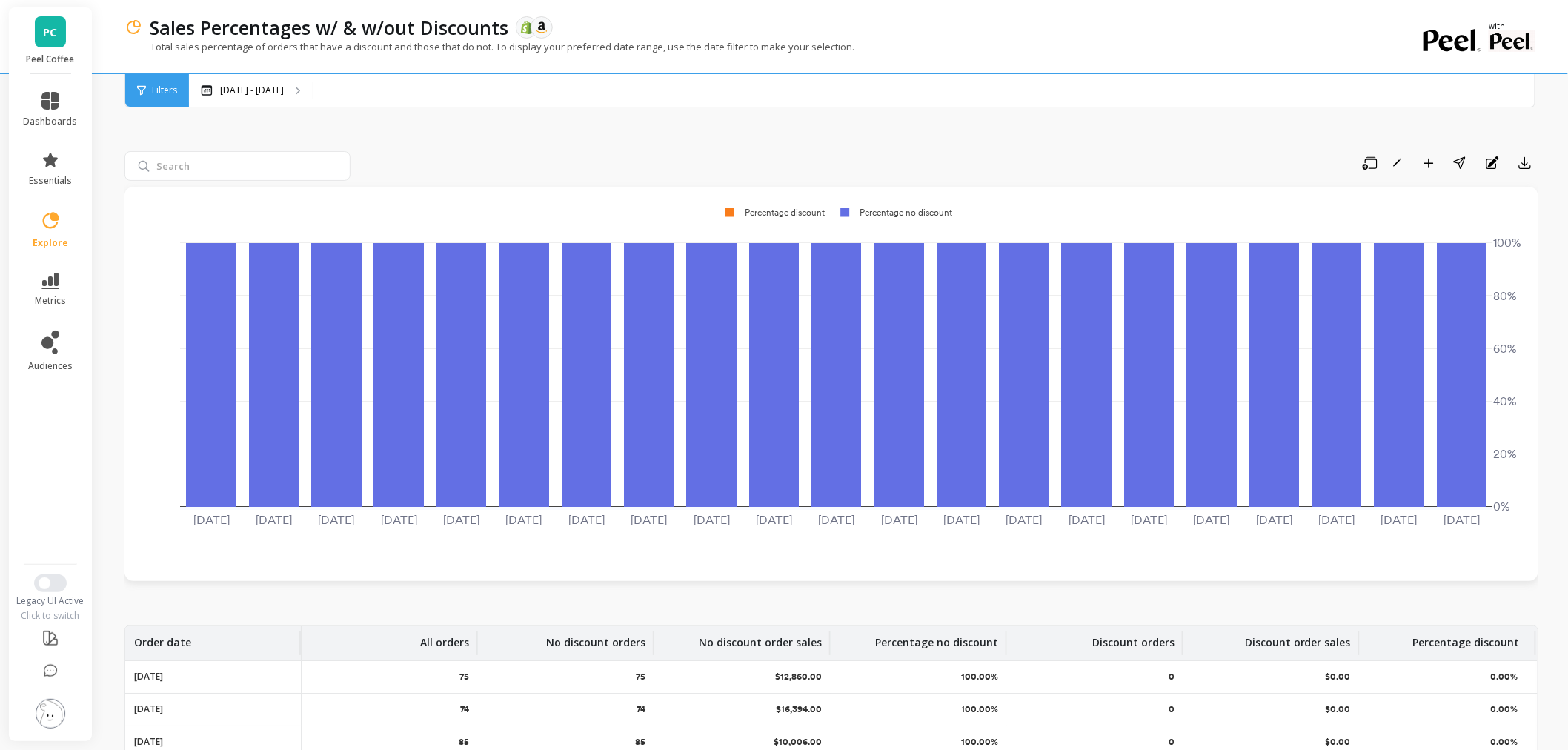
click at [887, 54] on div "Total sales percentage of orders that have a discount and those that do not. To…" at bounding box center [770, 54] width 1293 height 28
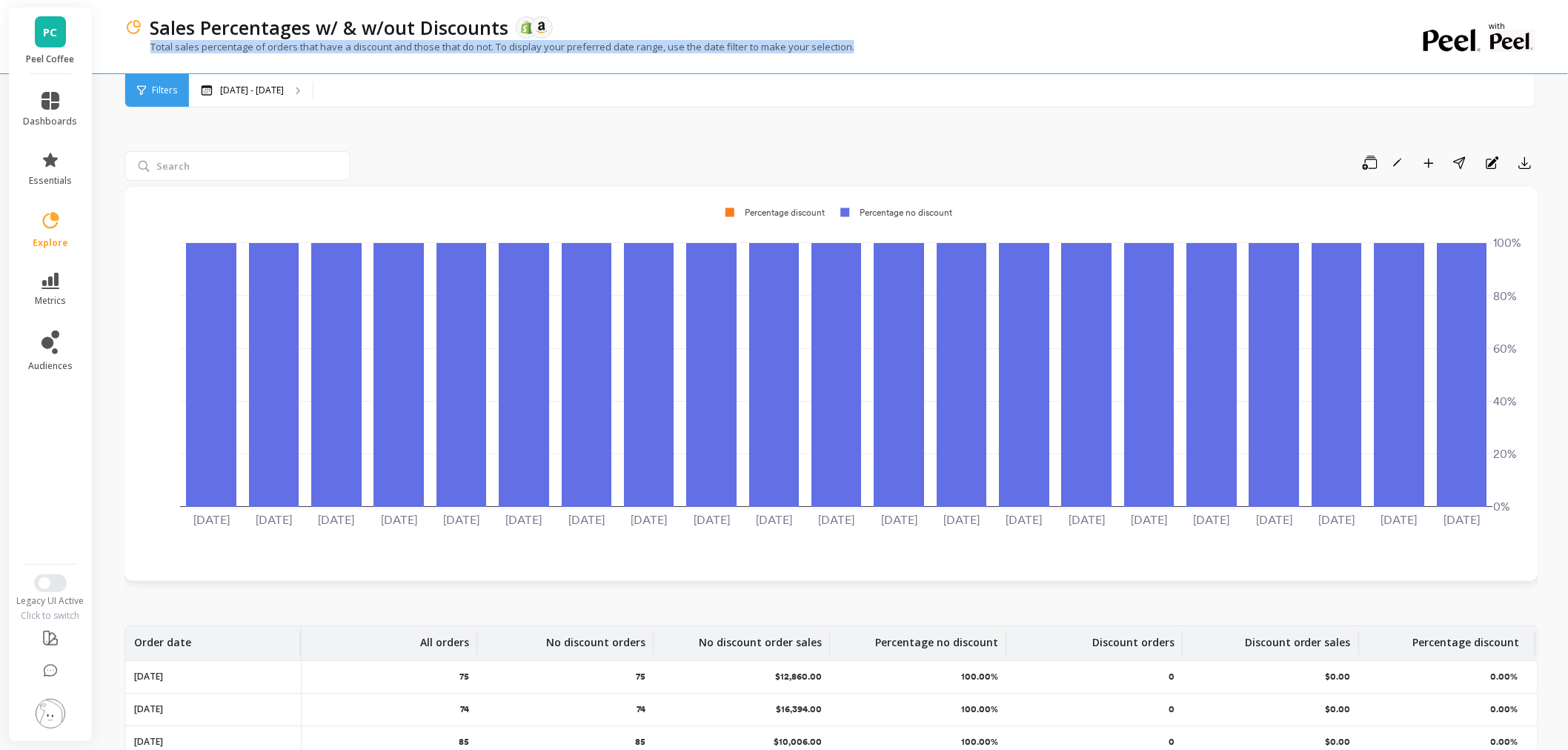
drag, startPoint x: 865, startPoint y: 50, endPoint x: 151, endPoint y: 52, distance: 714.0
click at [151, 52] on div "Total sales percentage of orders that have a discount and those that do not. To…" at bounding box center [770, 54] width 1293 height 28
copy p "Total sales percentage of orders that have a discount and those that do not. To…"
click at [53, 635] on icon at bounding box center [51, 638] width 18 height 18
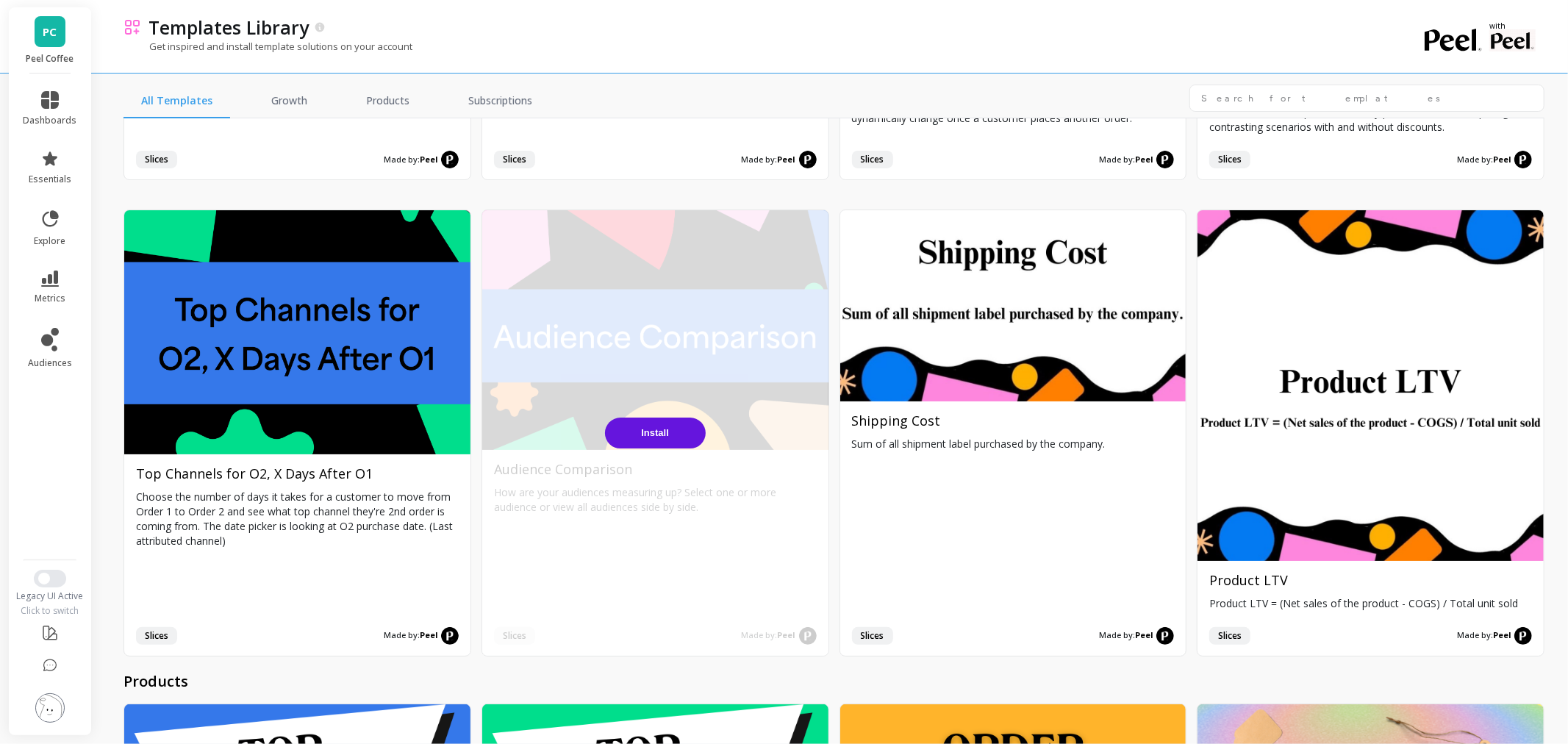
scroll to position [4327, 0]
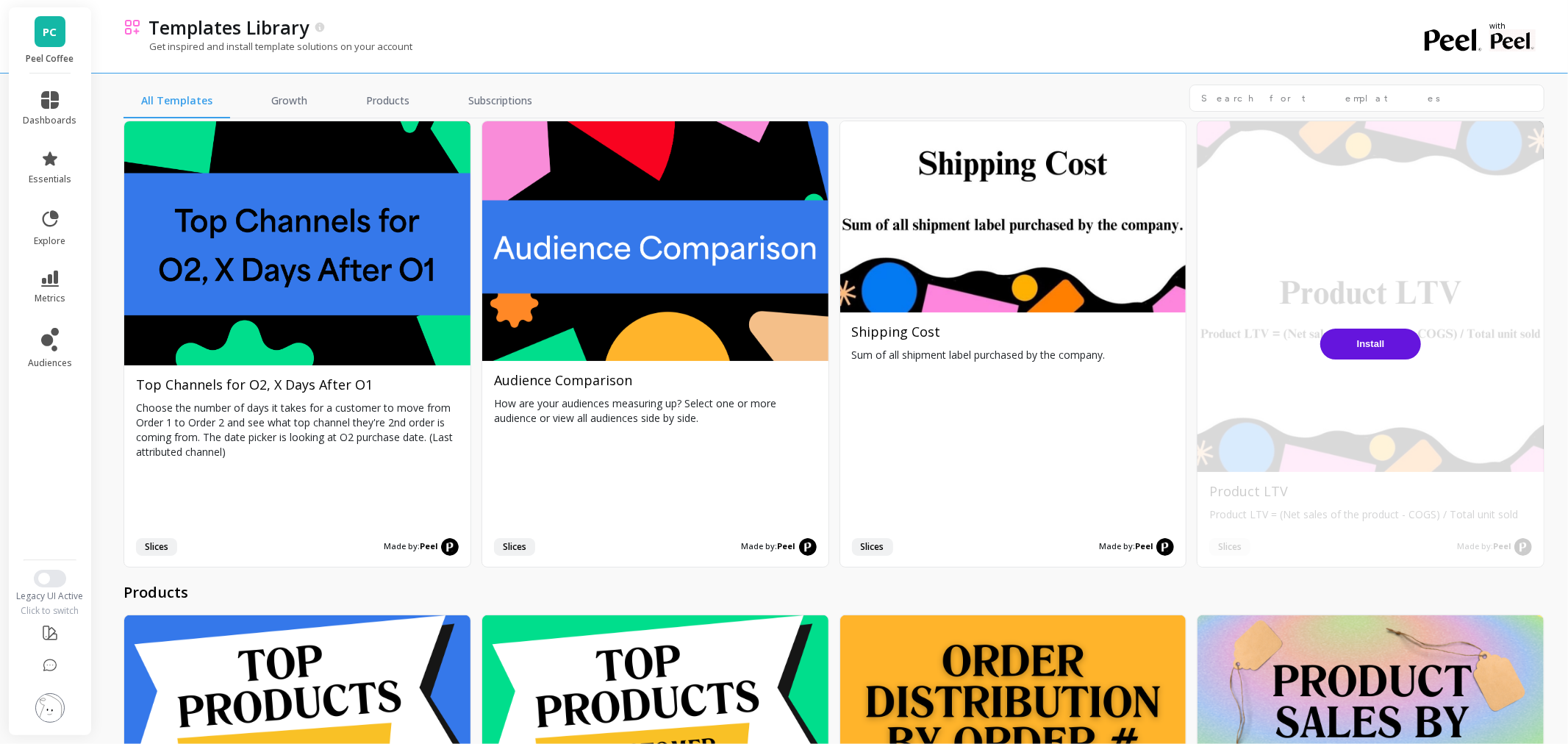
click at [1350, 329] on button "Install" at bounding box center [1371, 344] width 101 height 31
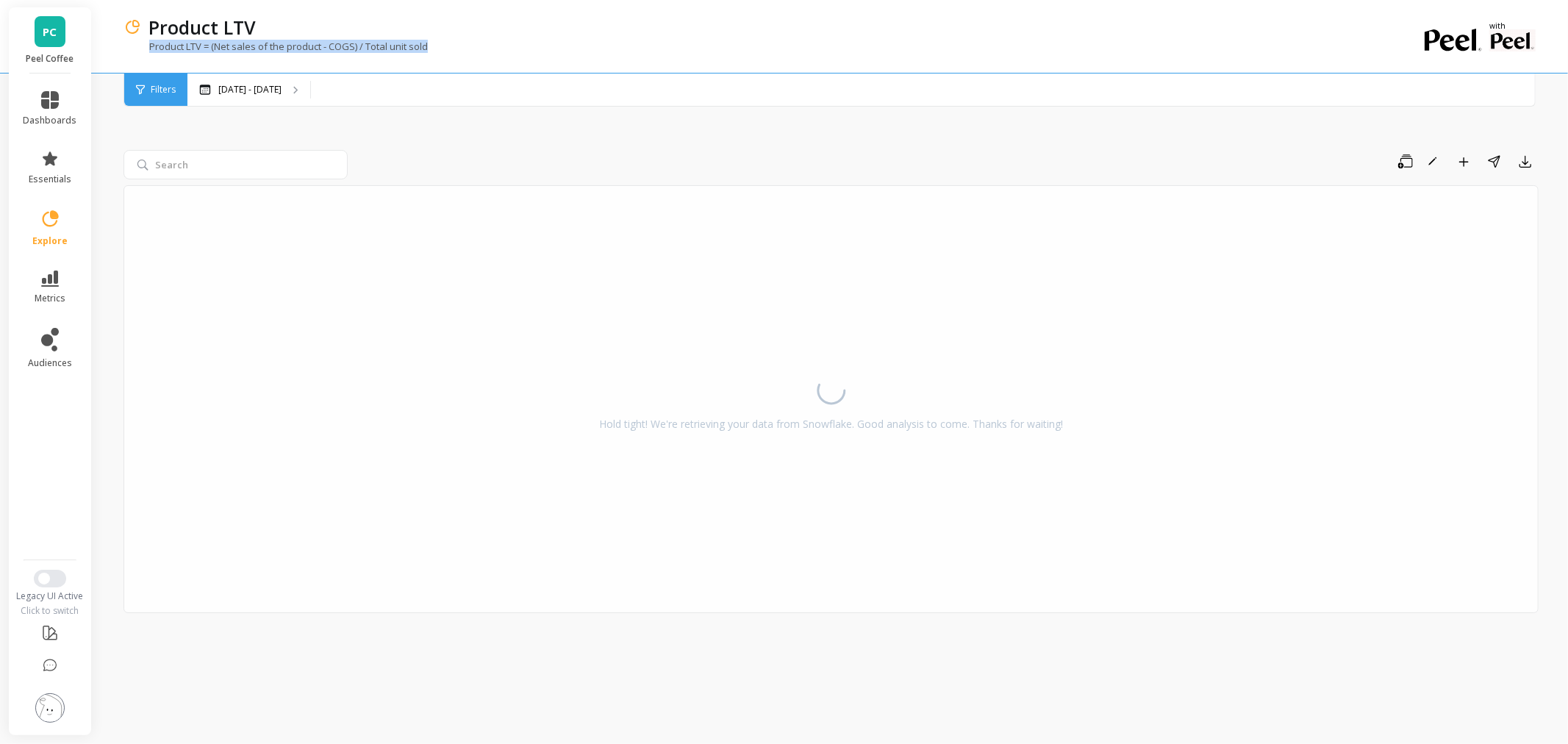
drag, startPoint x: 442, startPoint y: 46, endPoint x: 136, endPoint y: 41, distance: 306.0
click at [137, 41] on div "Product LTV = (Net sales of the product - COGS) / Total unit sold" at bounding box center [770, 53] width 1295 height 28
copy p "Product LTV = (Net sales of the product - COGS) / Total unit sold"
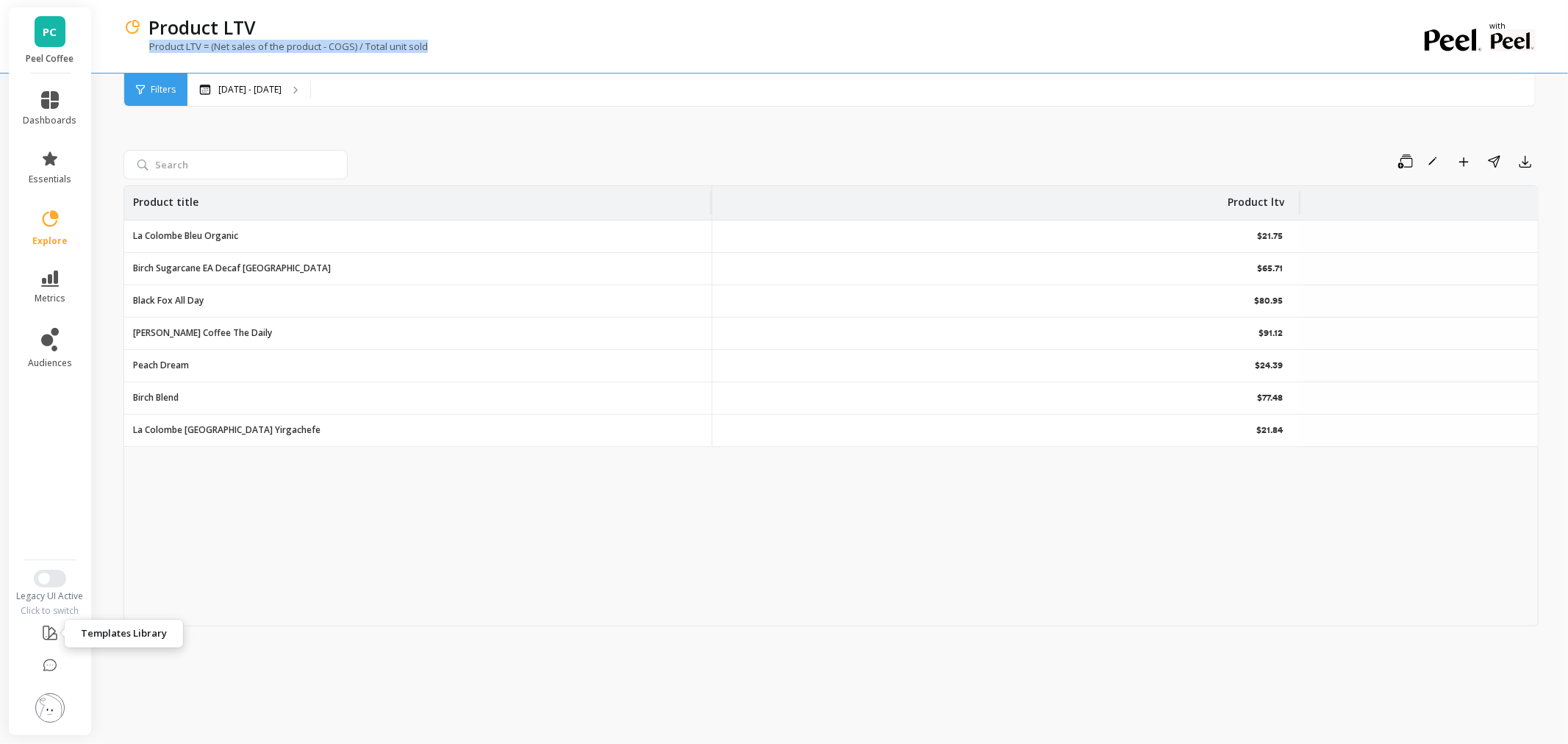
click at [48, 635] on icon at bounding box center [50, 633] width 18 height 18
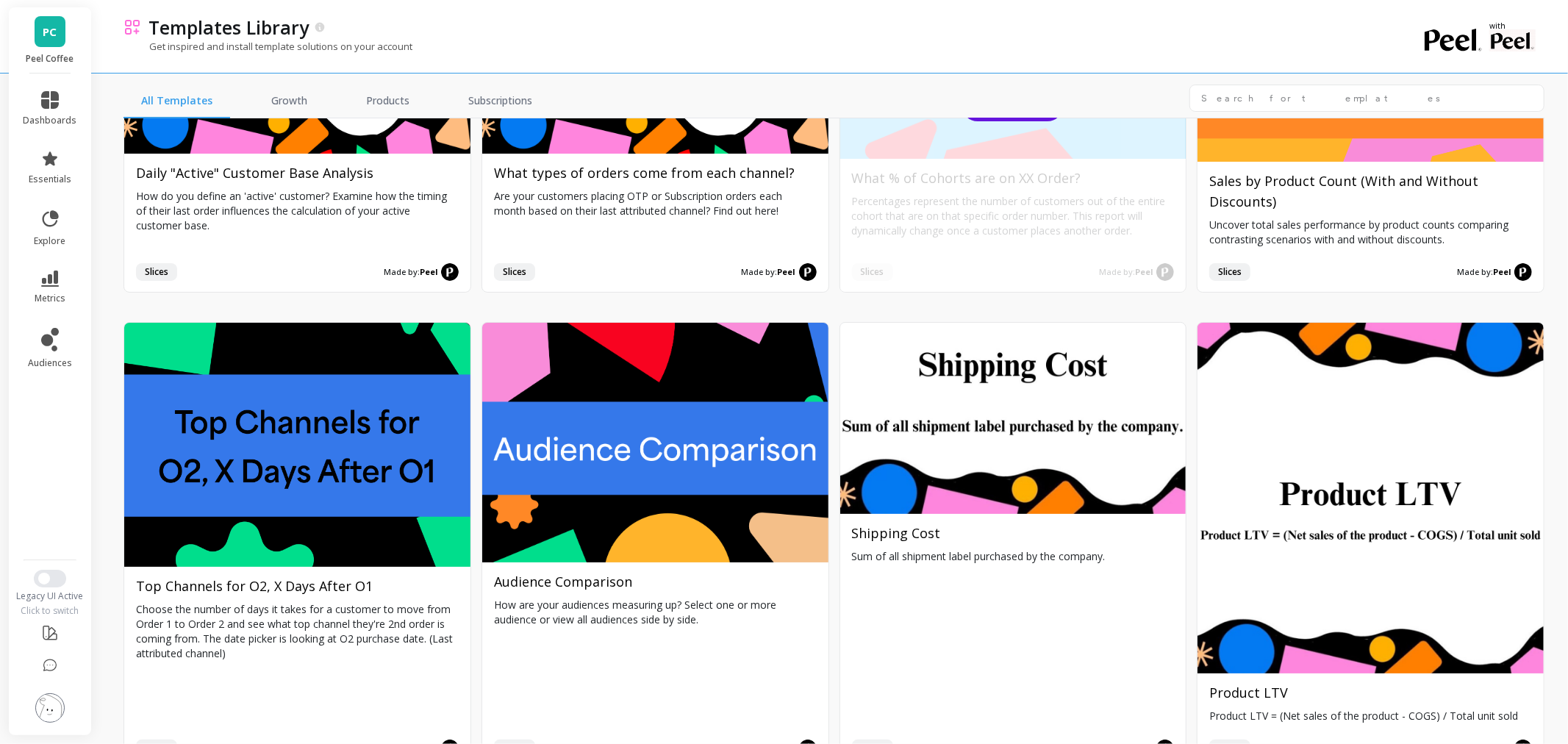
scroll to position [4164, 0]
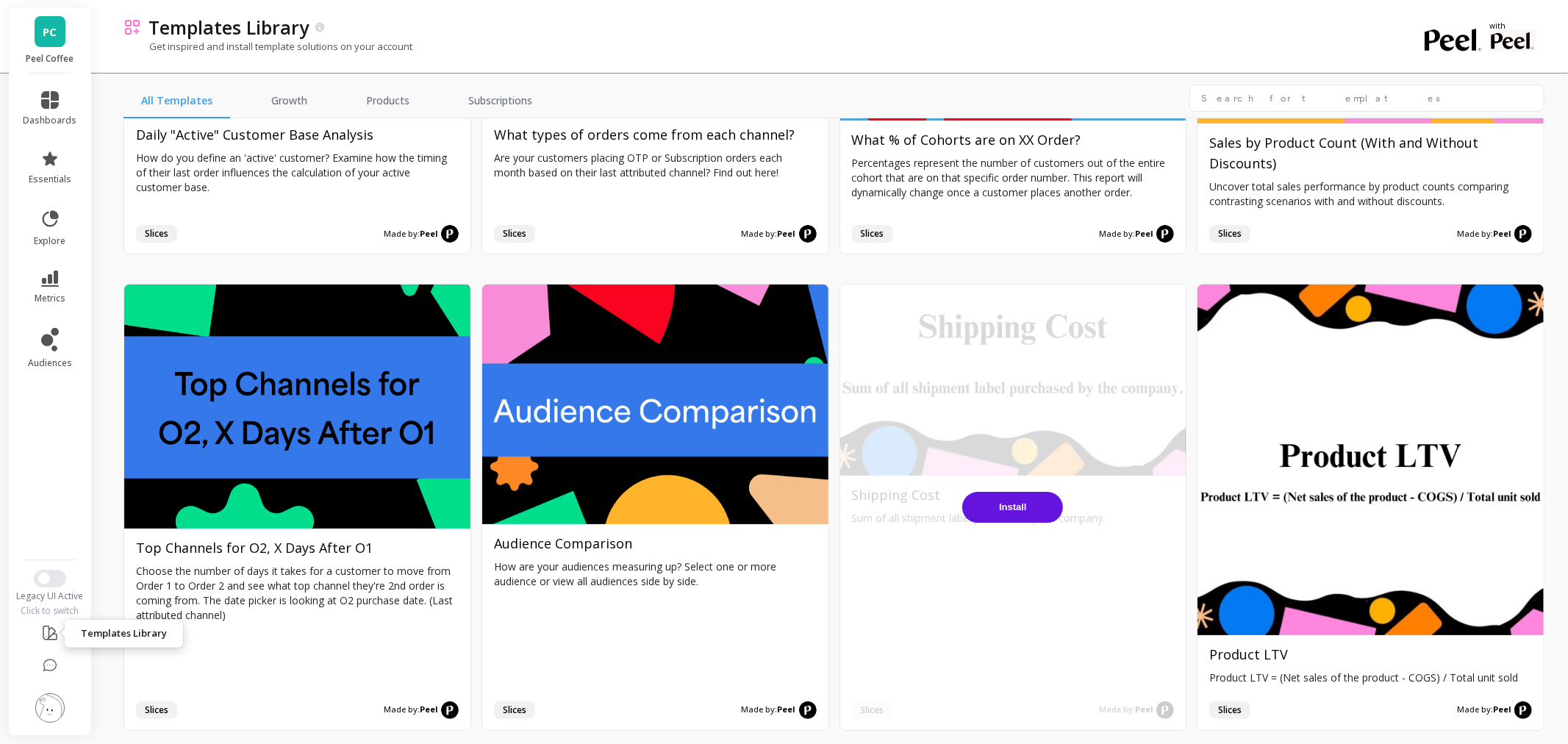
click at [1000, 494] on button "Install" at bounding box center [1013, 507] width 101 height 31
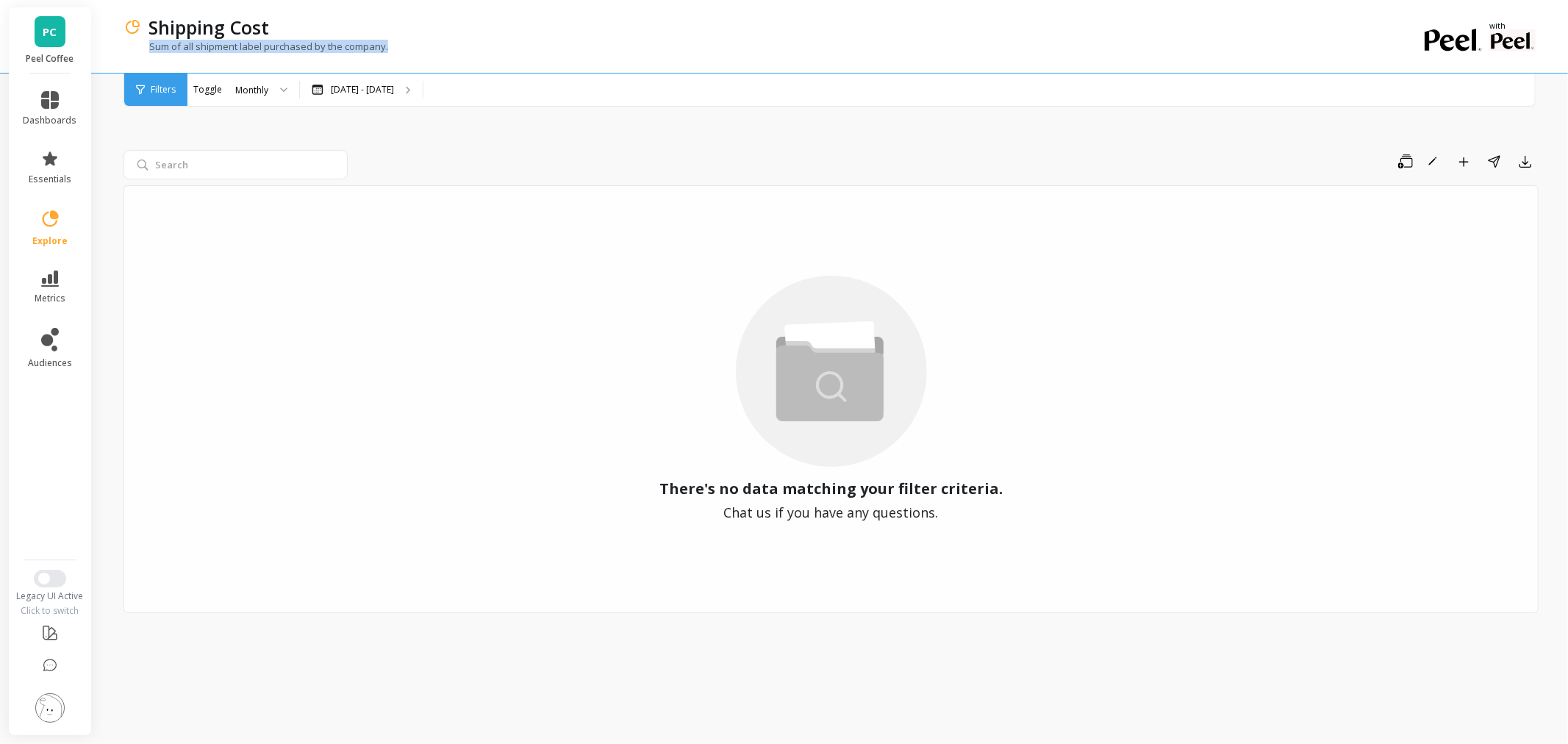
drag, startPoint x: 414, startPoint y: 45, endPoint x: 144, endPoint y: 53, distance: 270.1
click at [144, 53] on div "Sum of all shipment label purchased by the company." at bounding box center [770, 53] width 1295 height 28
copy p "Sum of all shipment label purchased by the company."
click at [41, 638] on icon at bounding box center [50, 633] width 18 height 18
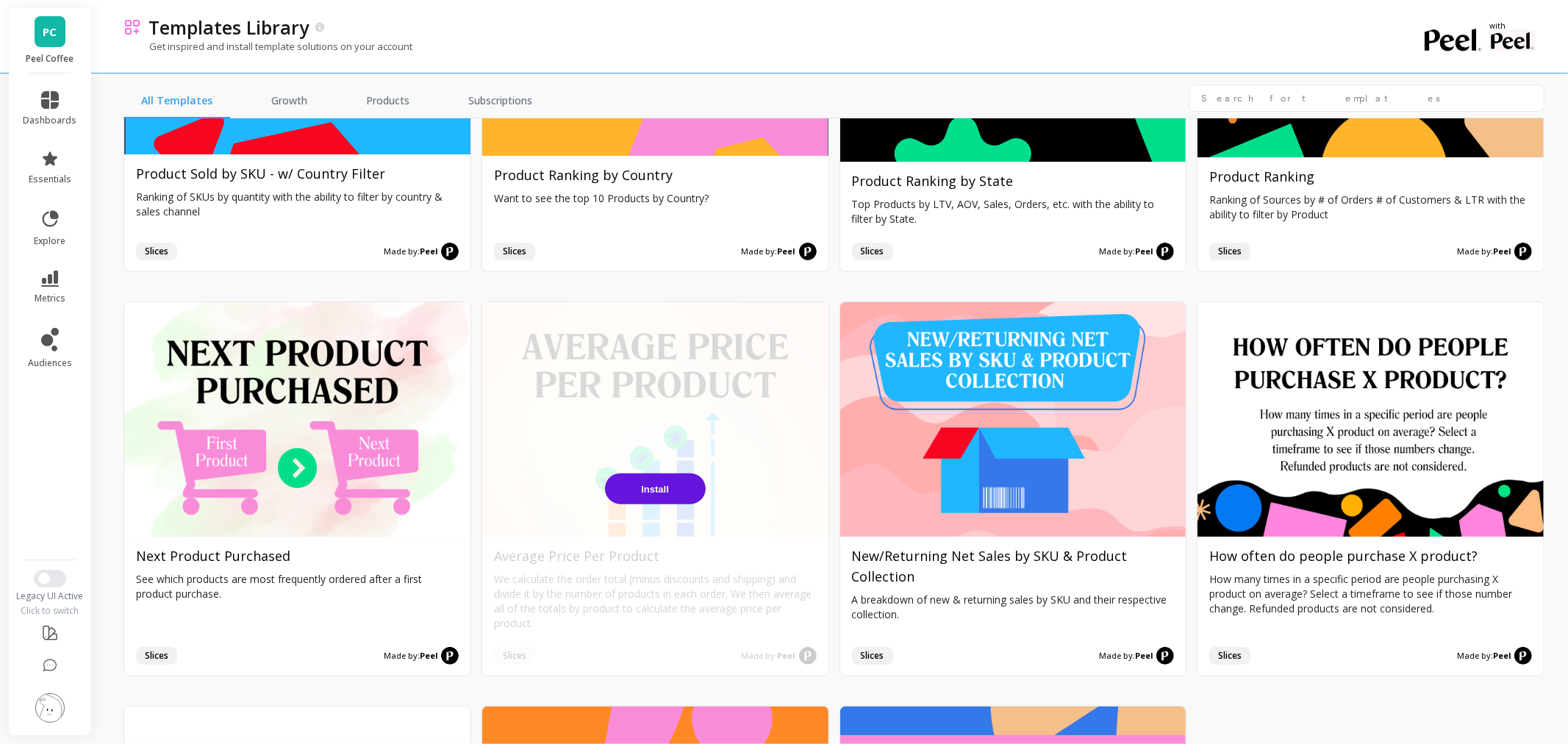
scroll to position [5879, 0]
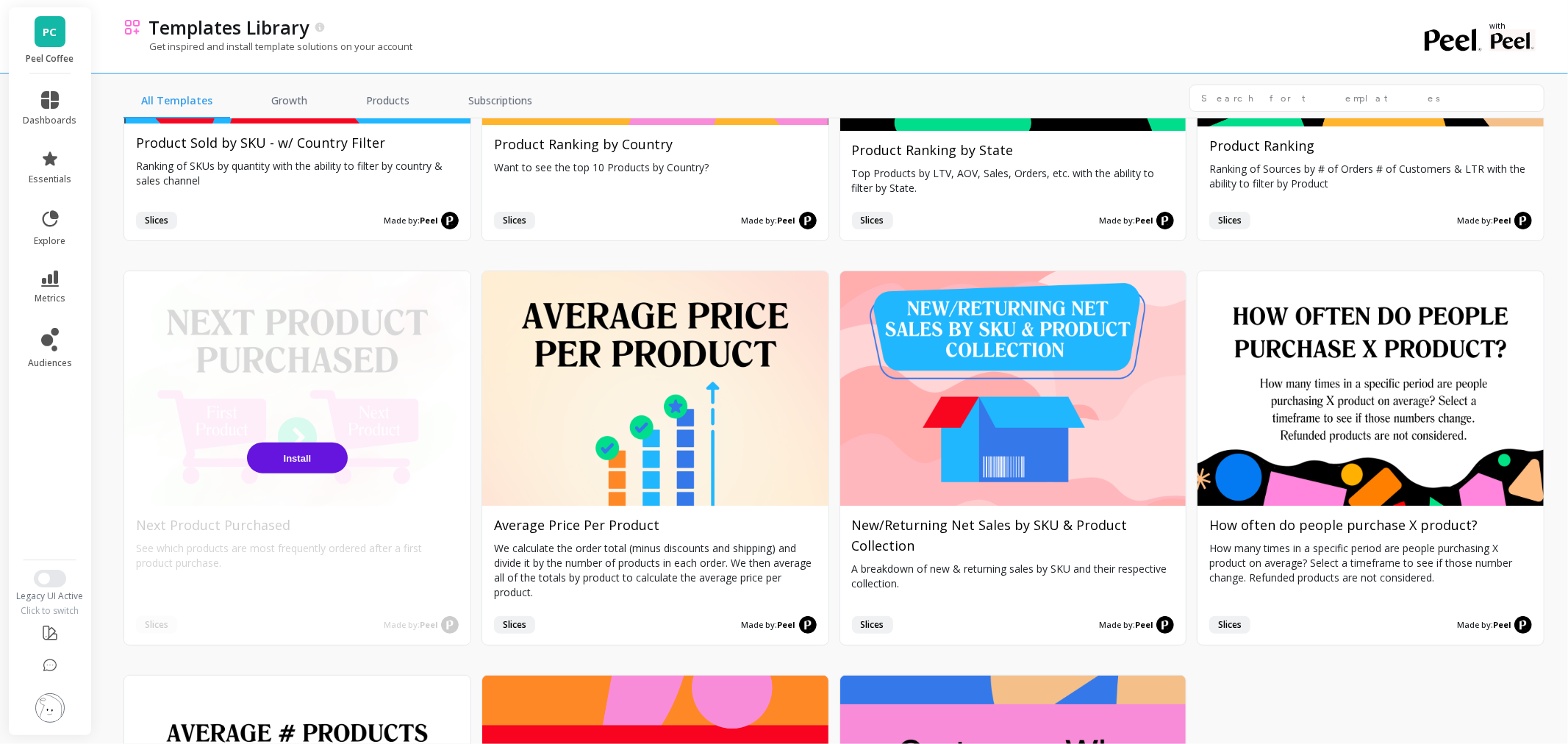
click at [293, 453] on span "Install" at bounding box center [297, 458] width 28 height 11
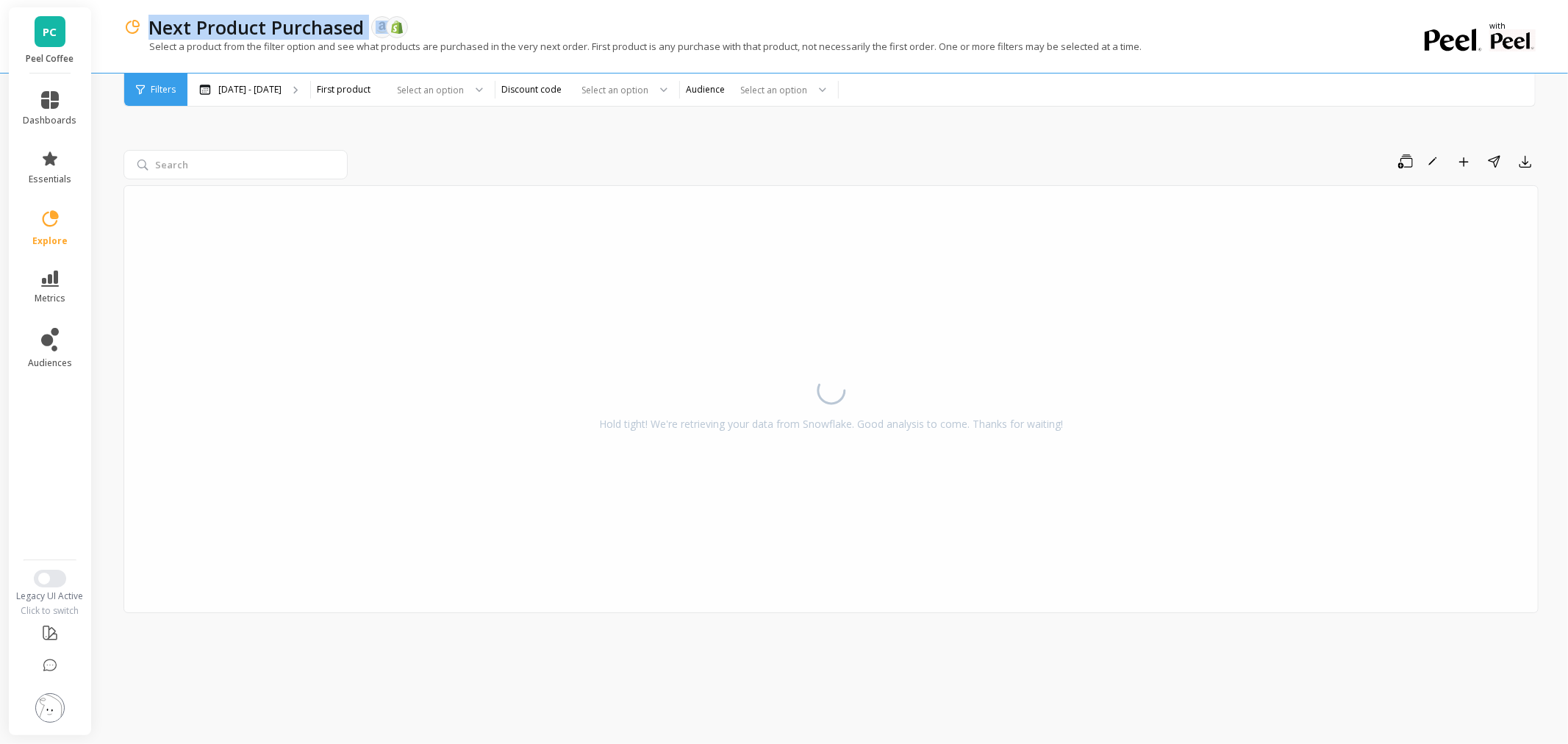
drag, startPoint x: 339, startPoint y: 25, endPoint x: 152, endPoint y: 32, distance: 187.1
click at [152, 33] on div "Next Product Purchased The data you are viewing comes from: Amazon Seller Centr…" at bounding box center [779, 27] width 1277 height 25
copy p "Next Product Purchased"
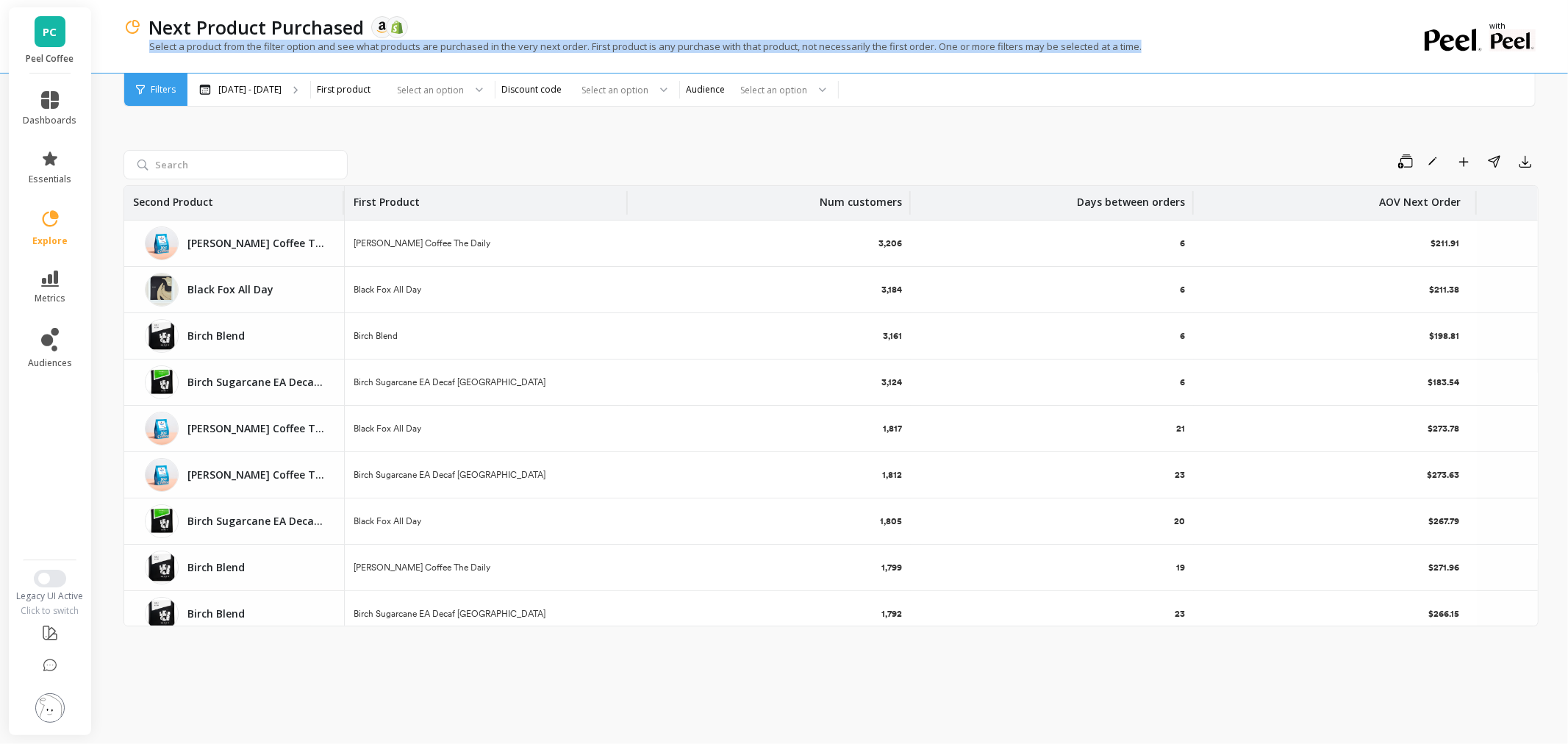
drag, startPoint x: 1167, startPoint y: 46, endPoint x: 136, endPoint y: 61, distance: 1031.1
click at [136, 61] on div "Select a product from the filter option and see what products are purchased in …" at bounding box center [770, 53] width 1295 height 28
copy p "Select a product from the filter option and see what products are purchased in …"
click at [50, 711] on img at bounding box center [50, 707] width 30 height 30
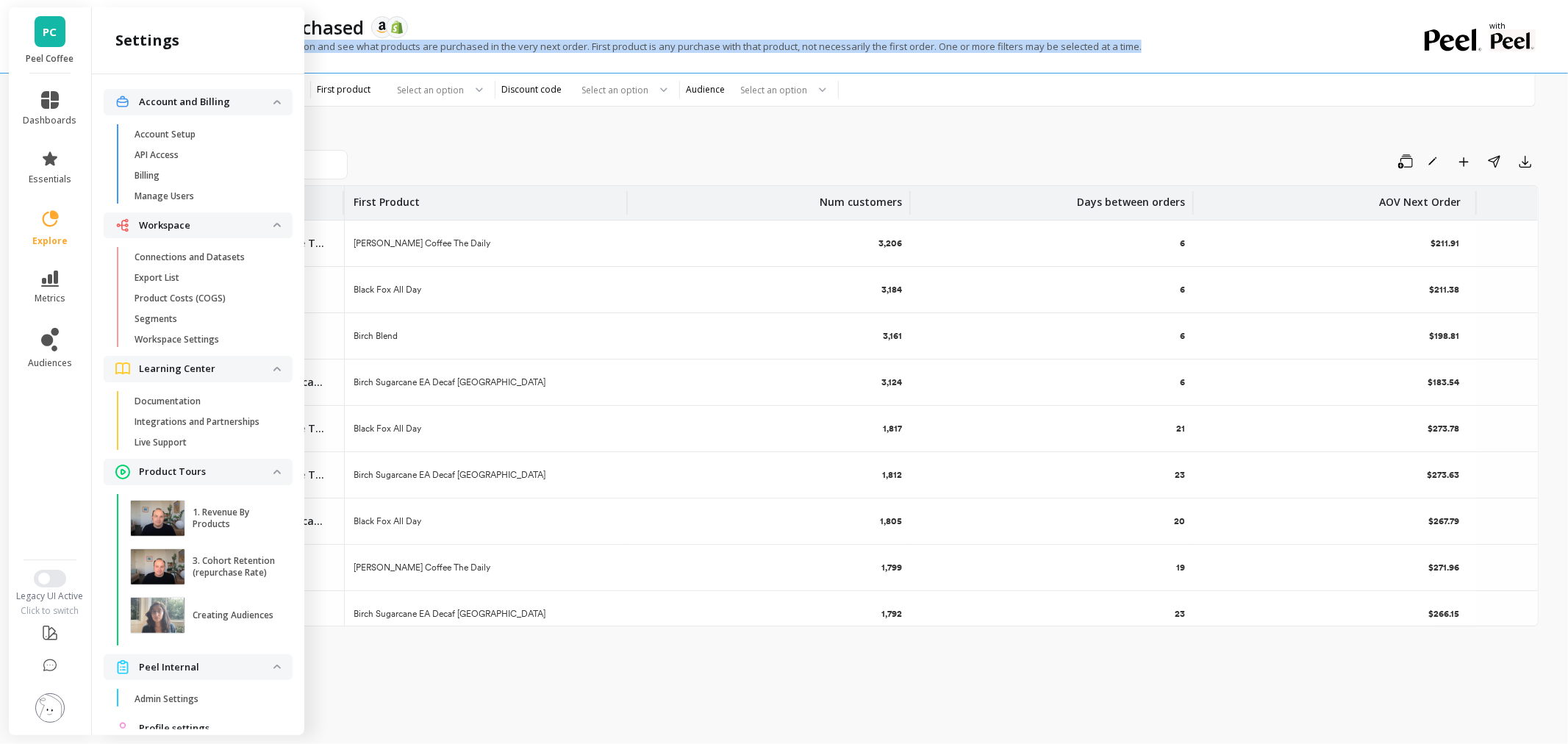
scroll to position [53, 0]
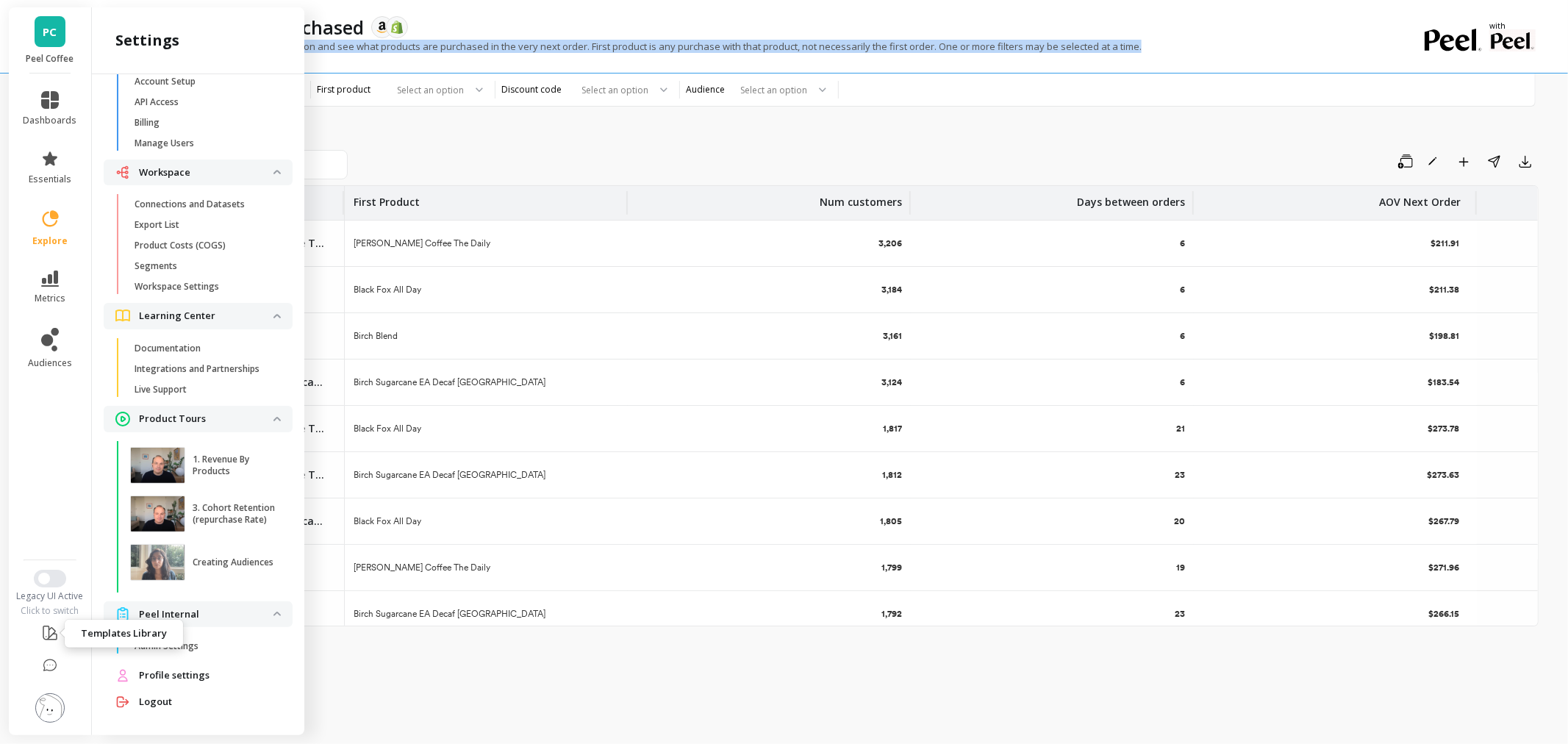
click at [50, 627] on icon at bounding box center [50, 633] width 18 height 18
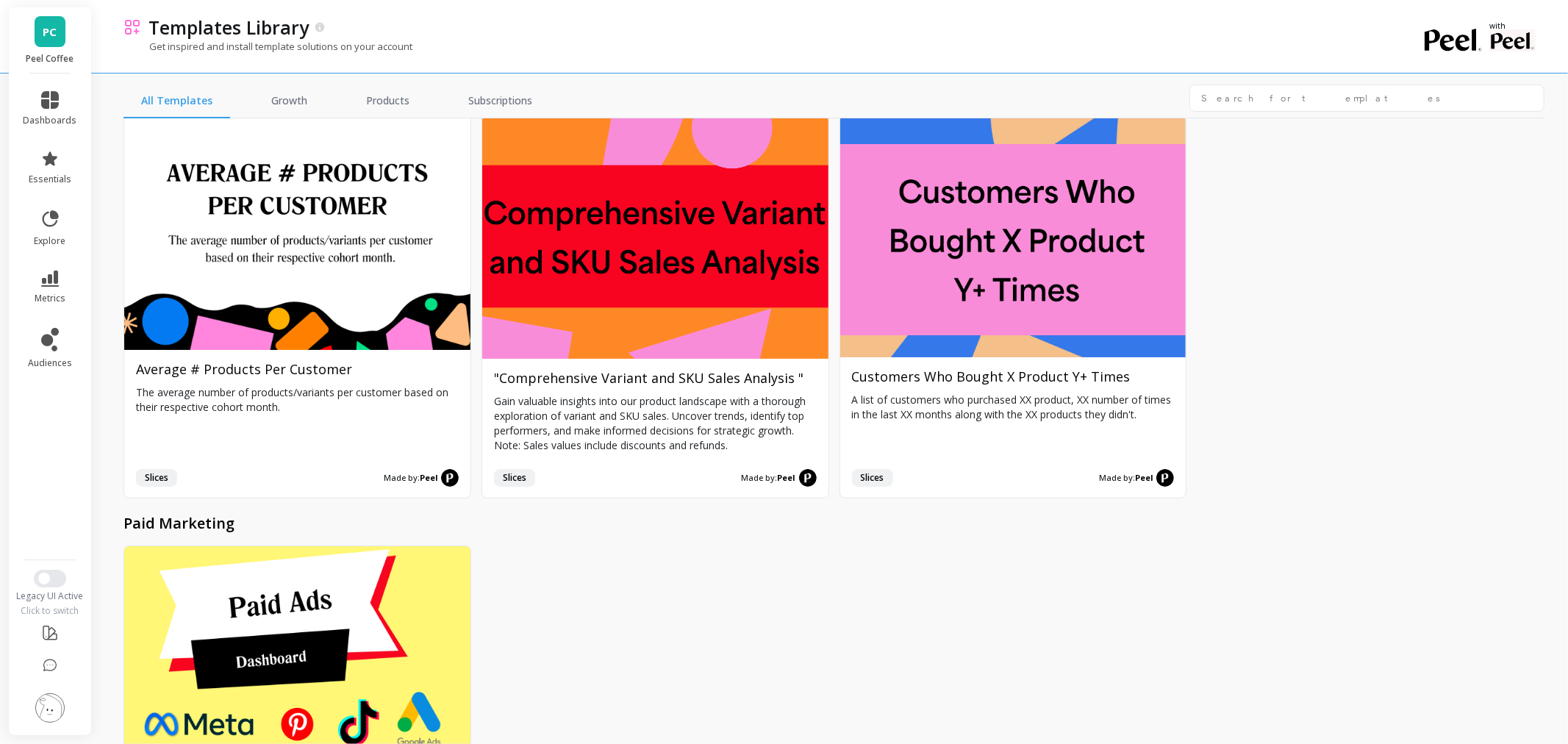
scroll to position [6426, 0]
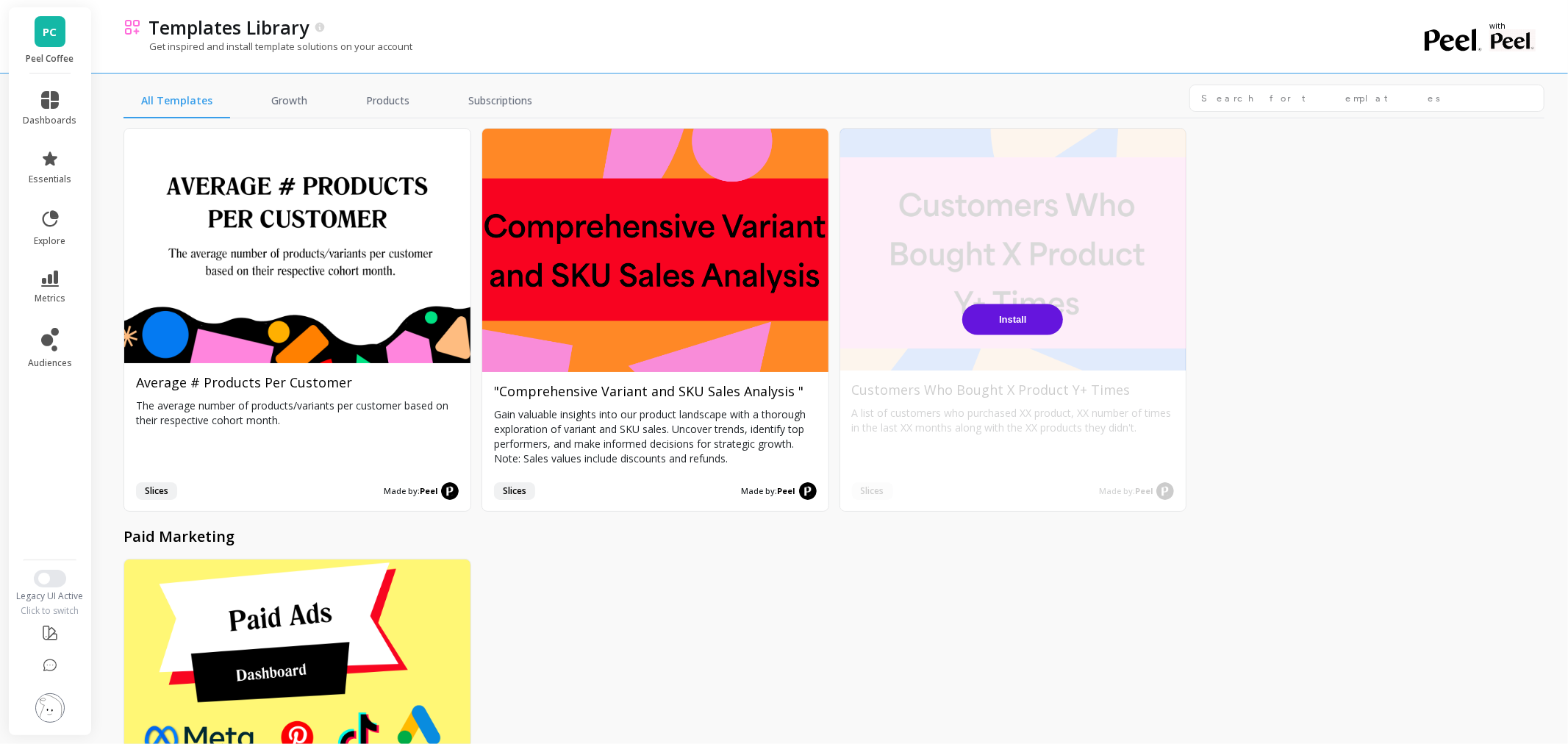
click at [1022, 304] on button "Install" at bounding box center [1013, 320] width 101 height 31
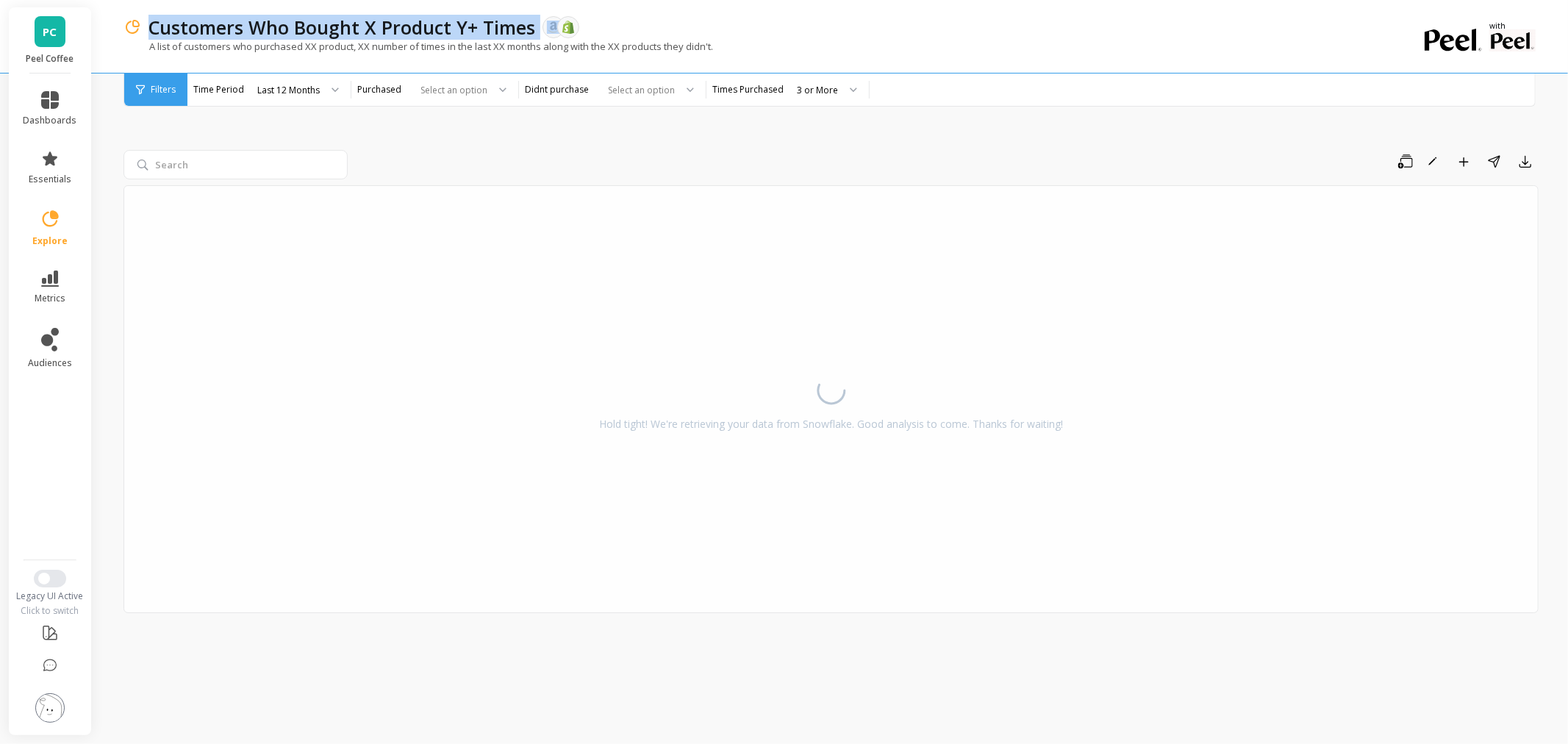
drag, startPoint x: 533, startPoint y: 21, endPoint x: 151, endPoint y: 26, distance: 382.0
click at [151, 26] on div "Customers Who Bought X Product Y+ Times The data you are viewing comes from: Am…" at bounding box center [779, 27] width 1277 height 25
copy p "Customers Who Bought X Product Y+ Times"
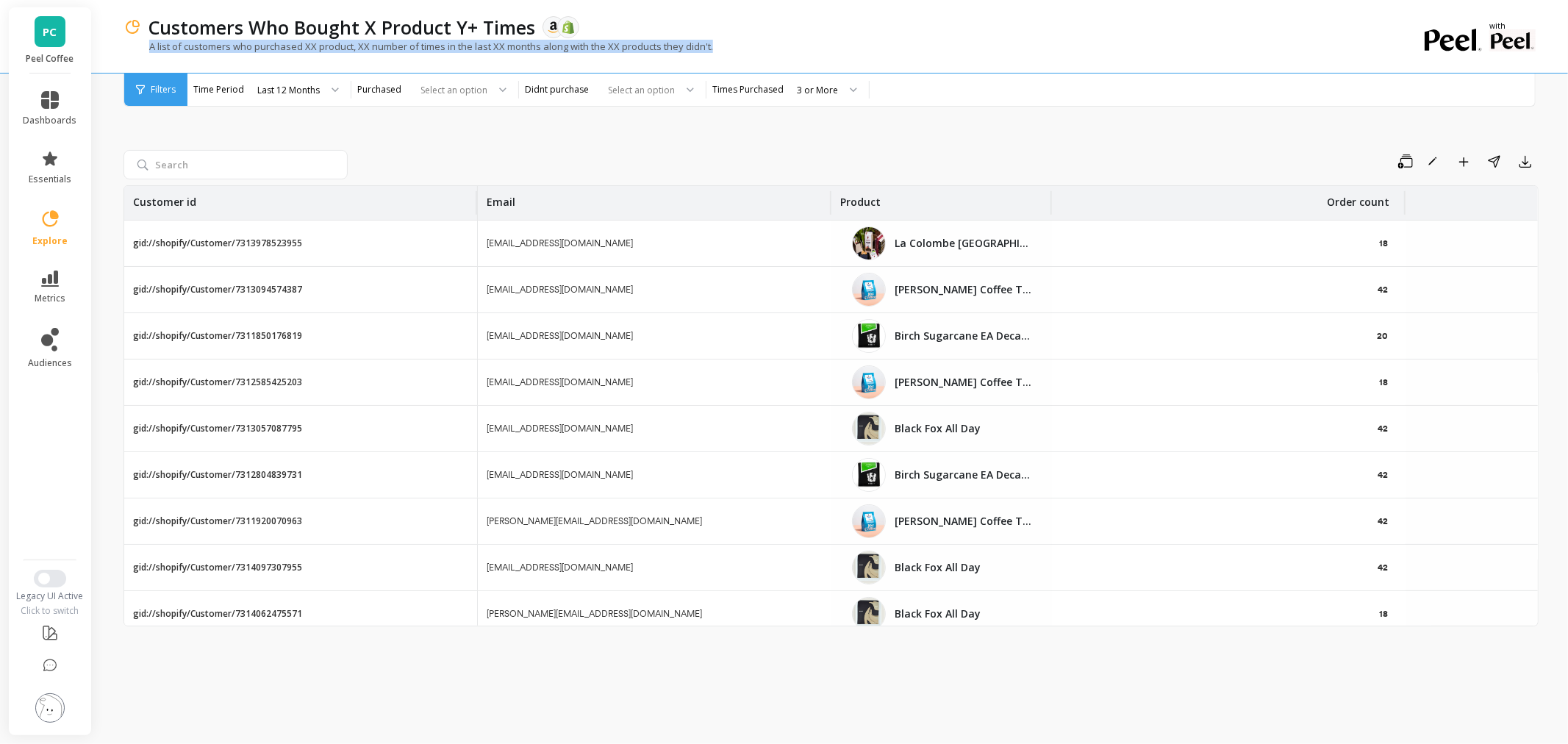
drag, startPoint x: 726, startPoint y: 47, endPoint x: 146, endPoint y: 46, distance: 580.0
click at [146, 46] on div "A list of customers who purchased XX product, XX number of times in the last XX…" at bounding box center [770, 53] width 1295 height 28
copy p "A list of customers who purchased XX product, XX number of times in the last XX…"
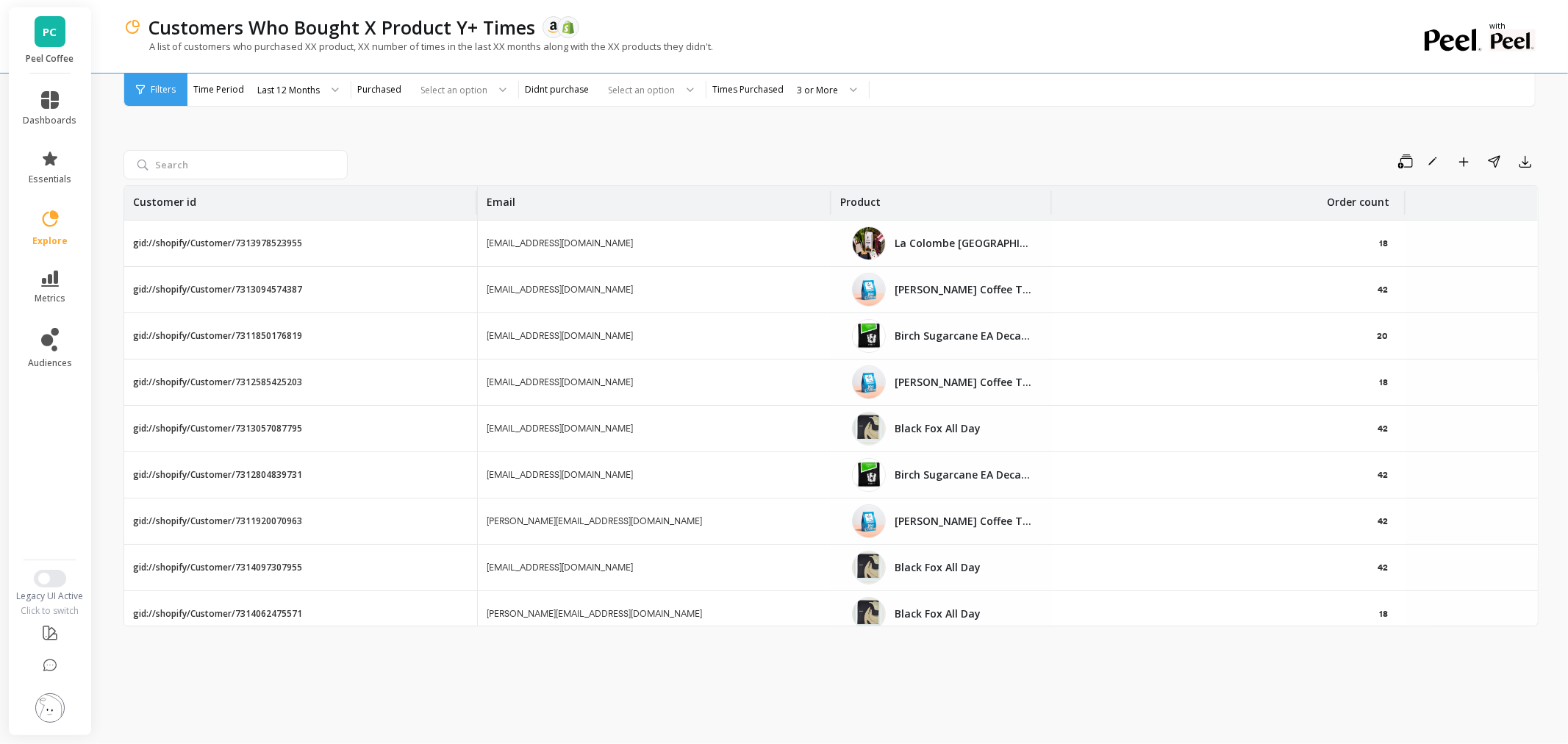
drag, startPoint x: 26, startPoint y: 645, endPoint x: 55, endPoint y: 636, distance: 30.4
click at [28, 644] on li at bounding box center [50, 634] width 83 height 34
click at [55, 636] on icon at bounding box center [50, 633] width 18 height 18
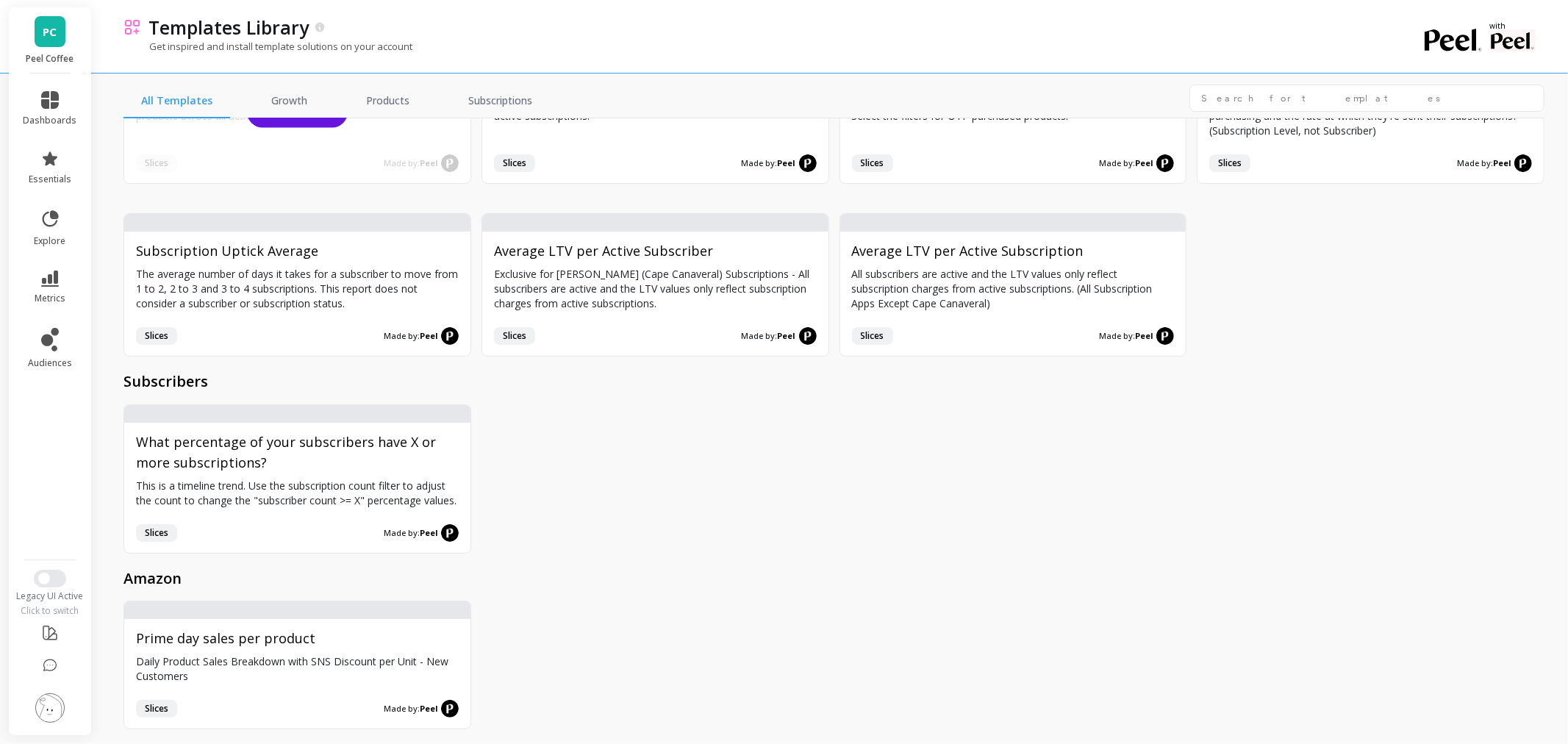
scroll to position [8573, 0]
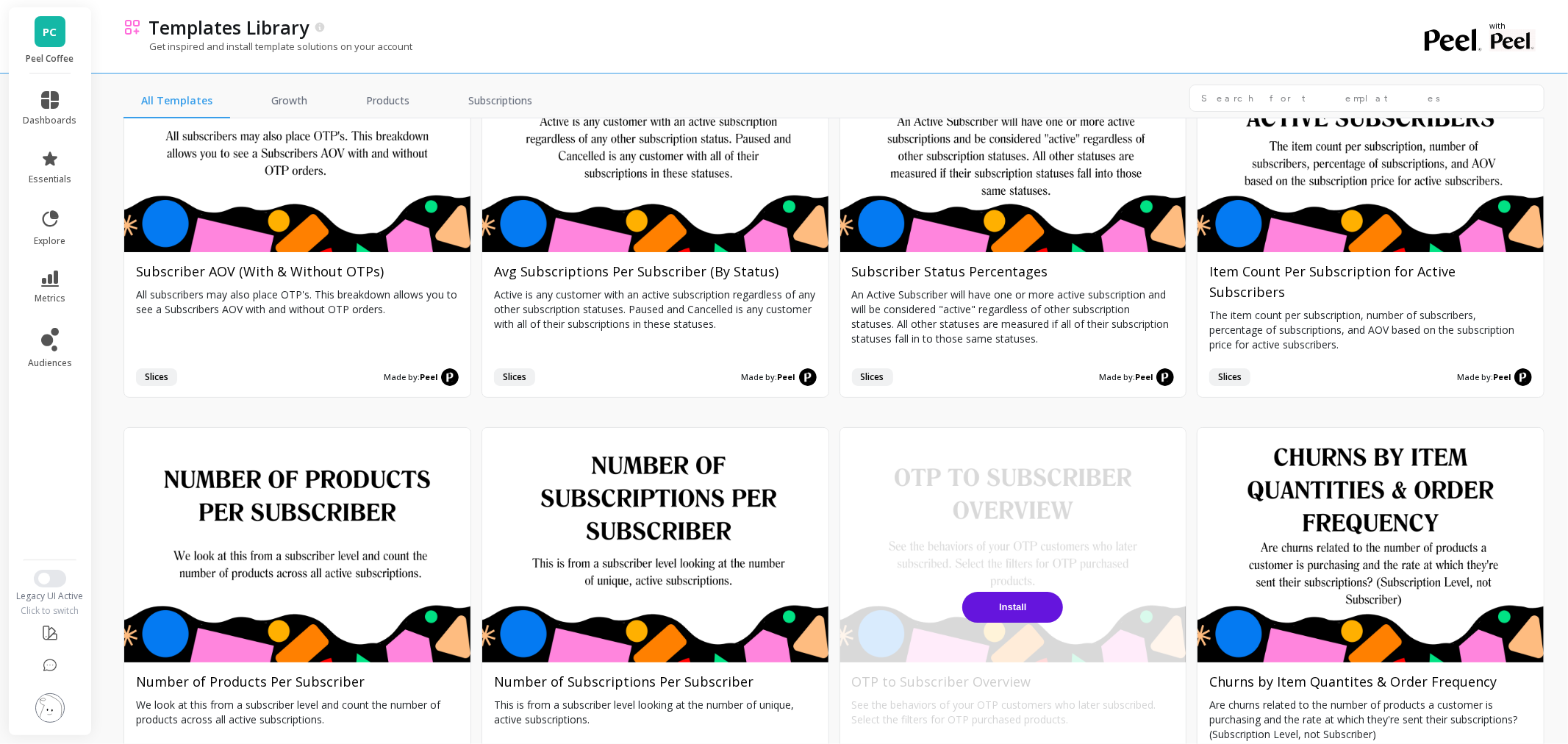
click at [984, 592] on button "Install" at bounding box center [1013, 607] width 101 height 31
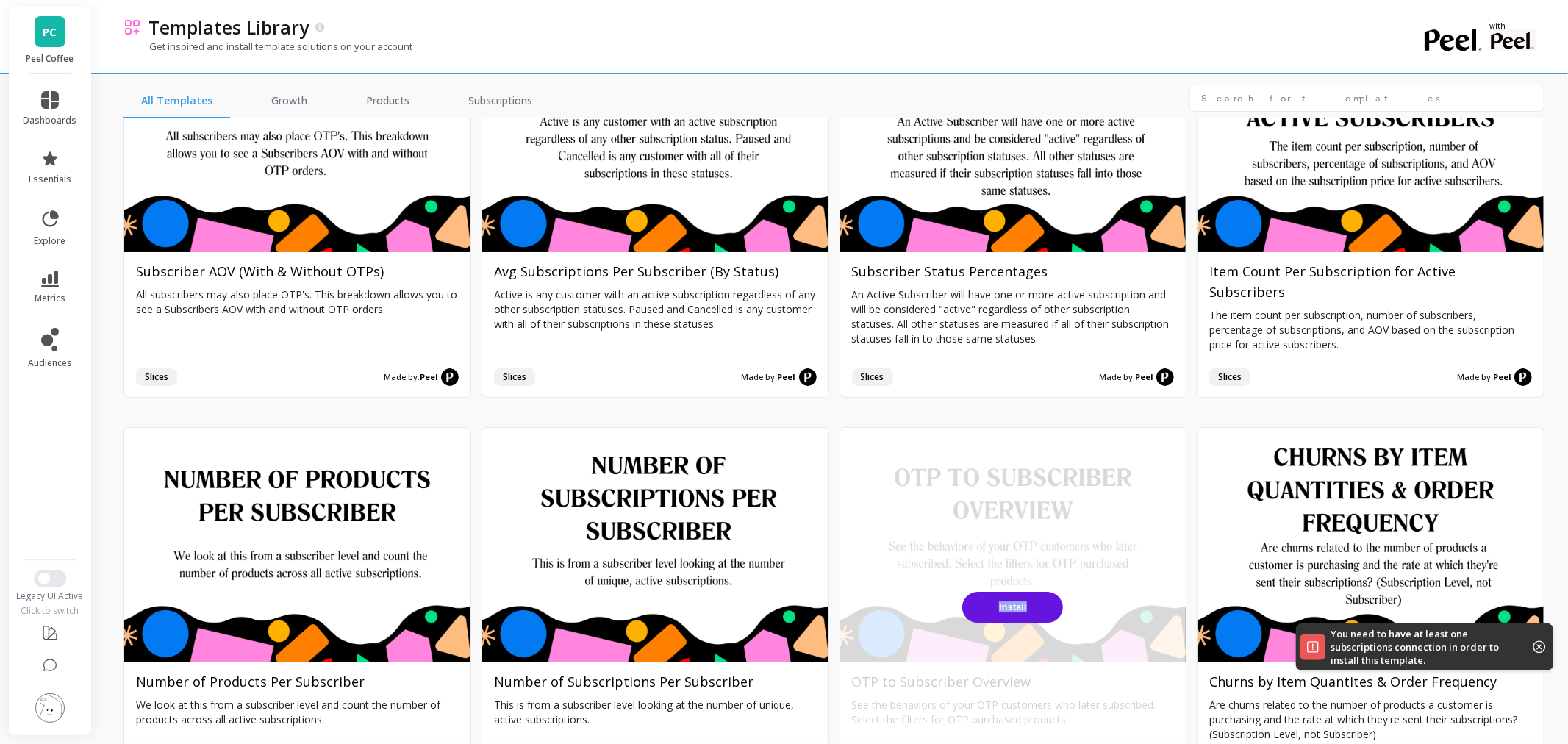
drag, startPoint x: 1075, startPoint y: 435, endPoint x: 850, endPoint y: 395, distance: 228.5
click at [850, 428] on div "Install" at bounding box center [1014, 607] width 346 height 358
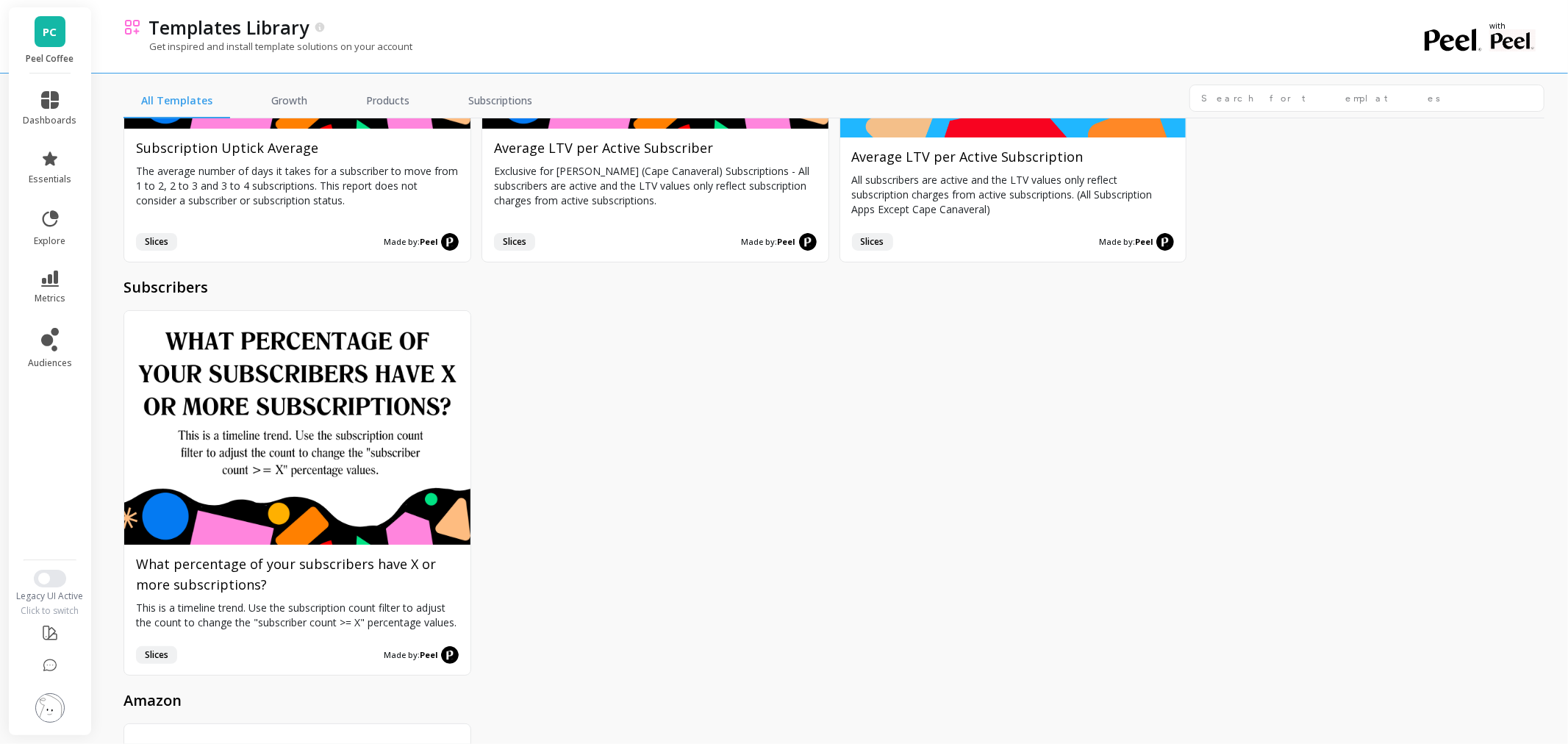
scroll to position [9743, 0]
